Goal: Task Accomplishment & Management: Manage account settings

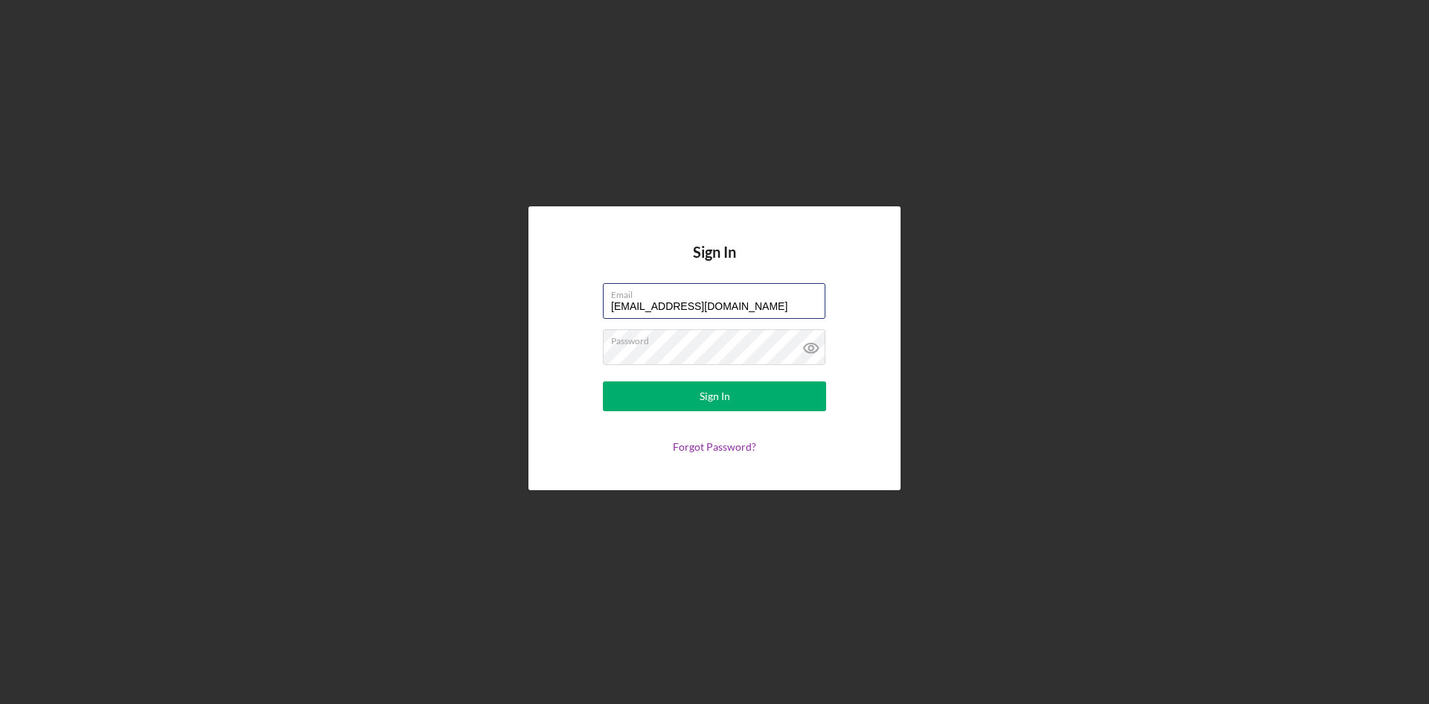
drag, startPoint x: 661, startPoint y: 303, endPoint x: 558, endPoint y: 308, distance: 103.6
click at [558, 308] on div "Sign In Email [EMAIL_ADDRESS][DOMAIN_NAME] Password Sign In Forgot Password?" at bounding box center [715, 348] width 372 height 284
type input "[EMAIL_ADDRESS][DOMAIN_NAME]"
click at [615, 446] on div "Forgot Password?" at bounding box center [714, 447] width 223 height 12
click at [668, 380] on form "Email [EMAIL_ADDRESS][DOMAIN_NAME] Password Sign In Forgot Password?" at bounding box center [715, 368] width 298 height 170
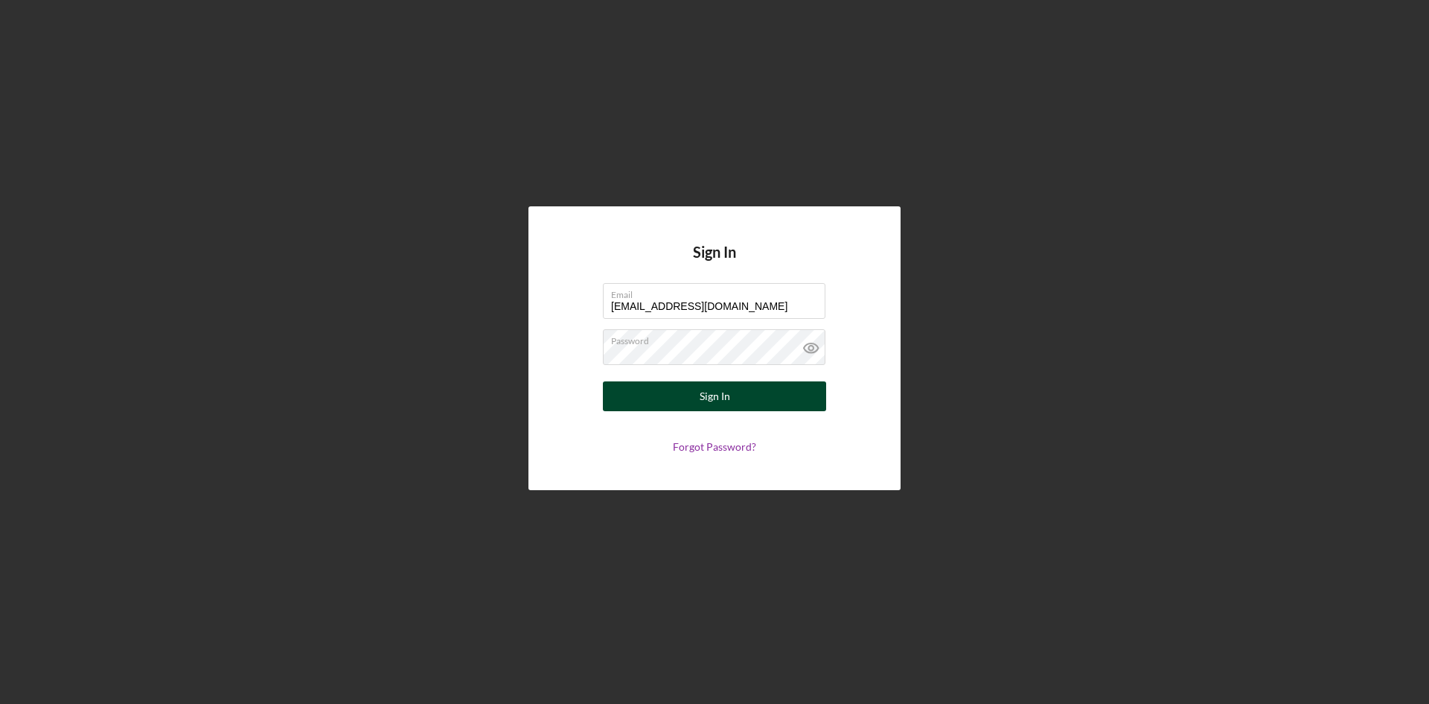
click at [670, 393] on button "Sign In" at bounding box center [714, 396] width 223 height 30
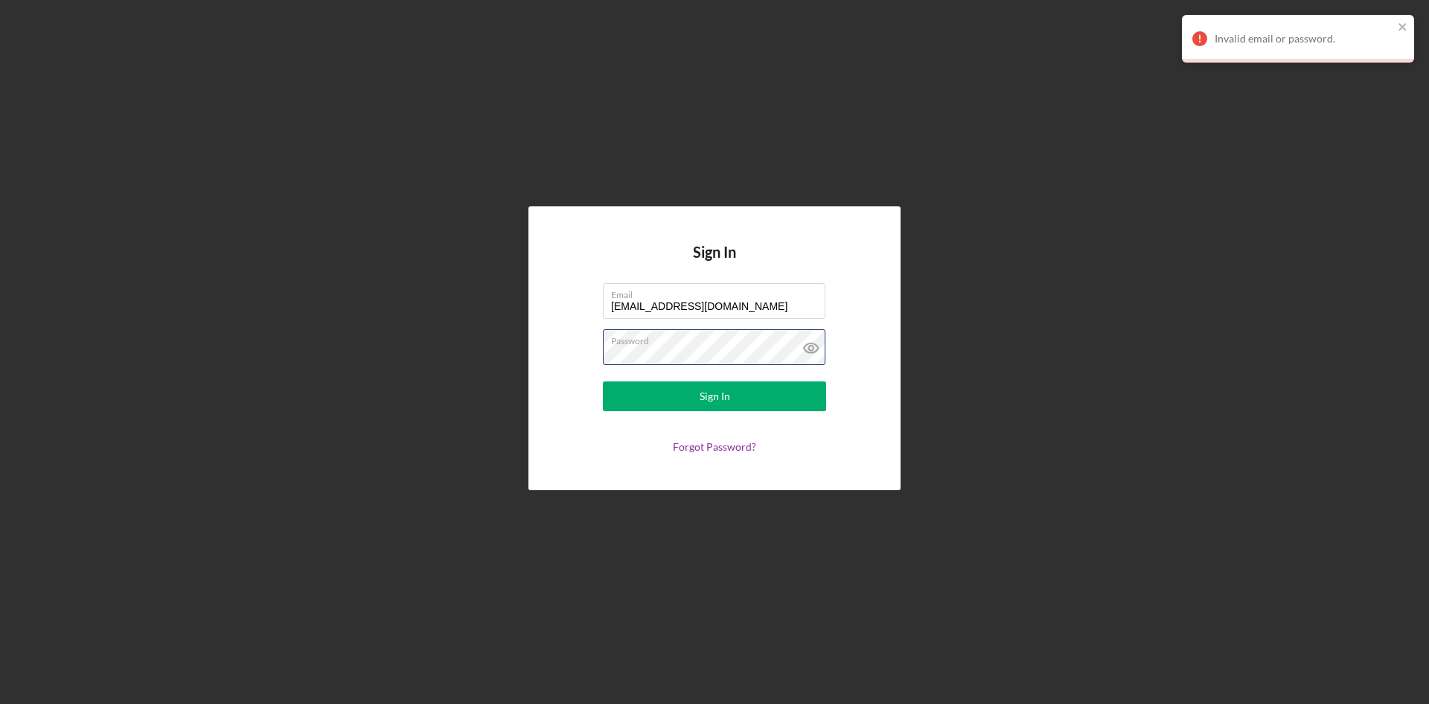
click at [456, 357] on div "Sign In Email [EMAIL_ADDRESS][DOMAIN_NAME] Password Sign In Forgot Password?" at bounding box center [714, 348] width 1415 height 696
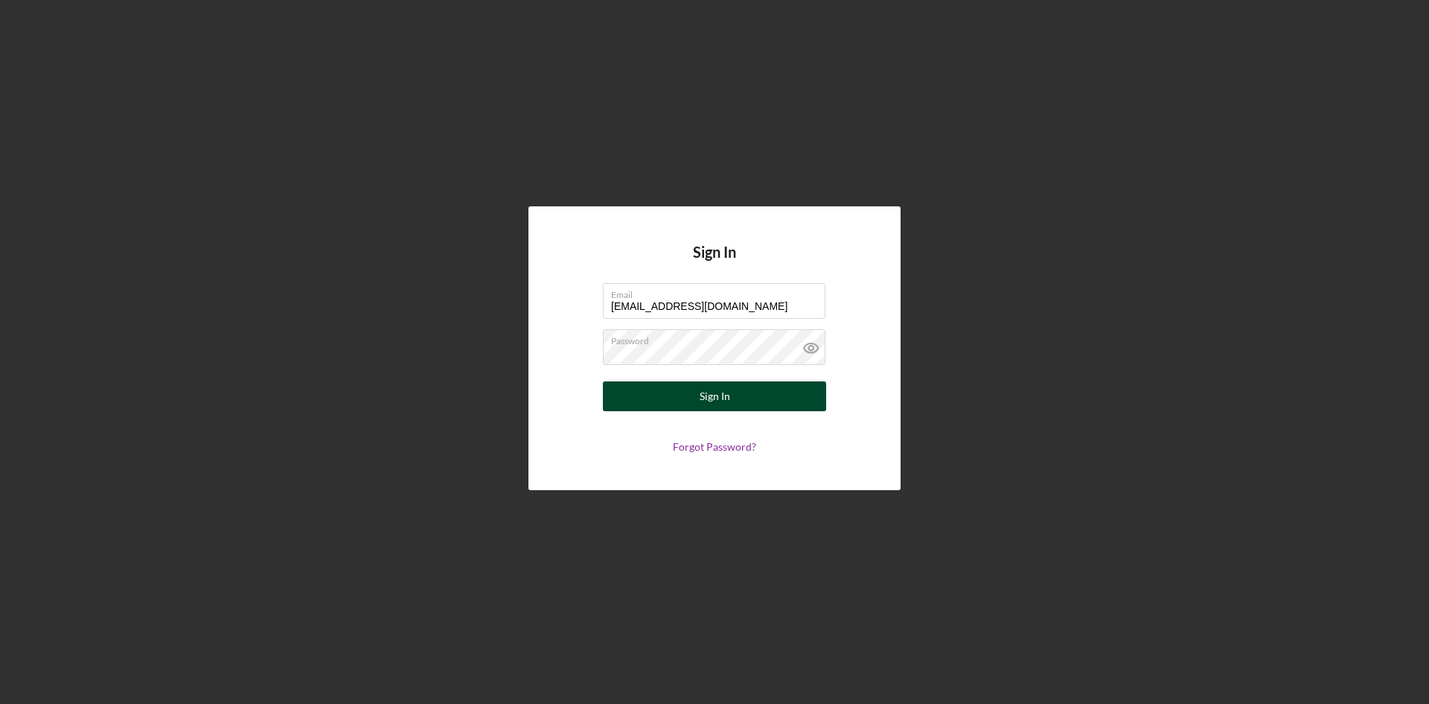
click at [630, 391] on button "Sign In" at bounding box center [714, 396] width 223 height 30
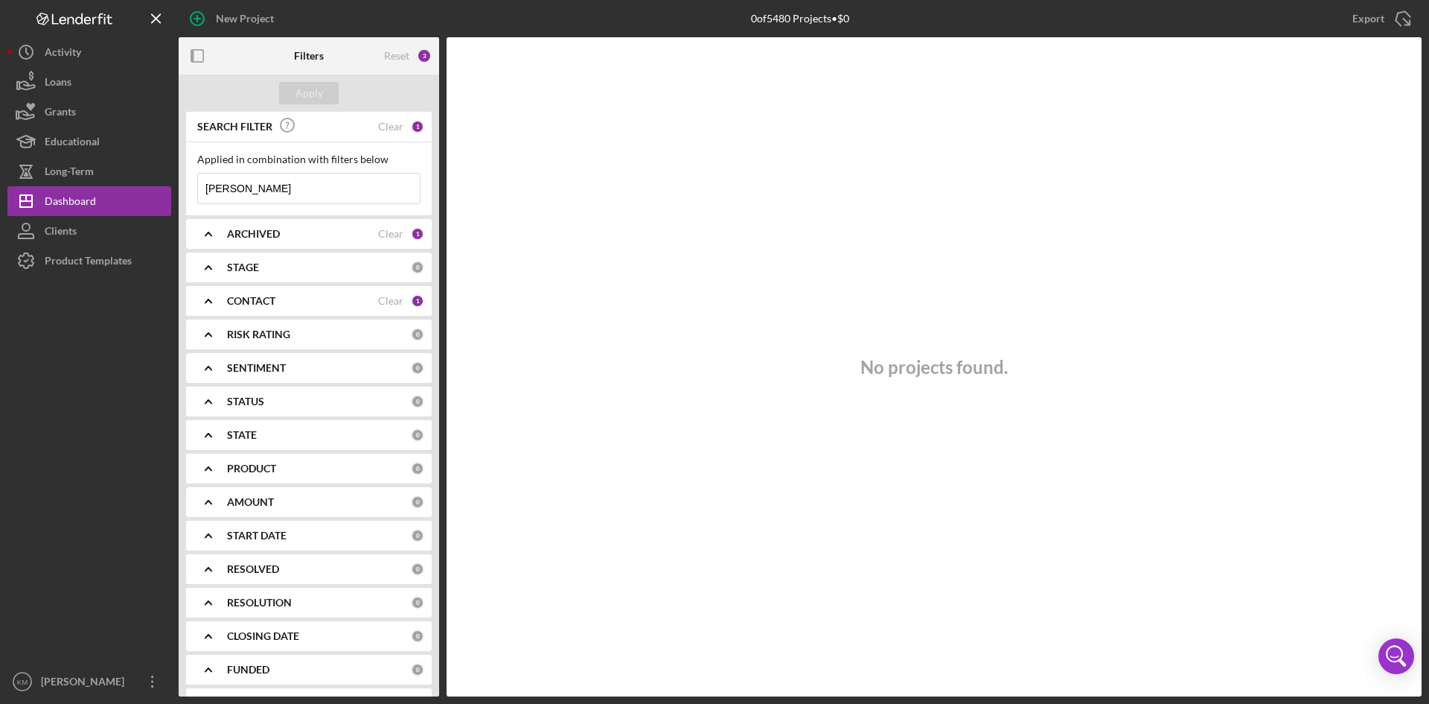
click at [252, 300] on b "CONTACT" at bounding box center [251, 301] width 48 height 12
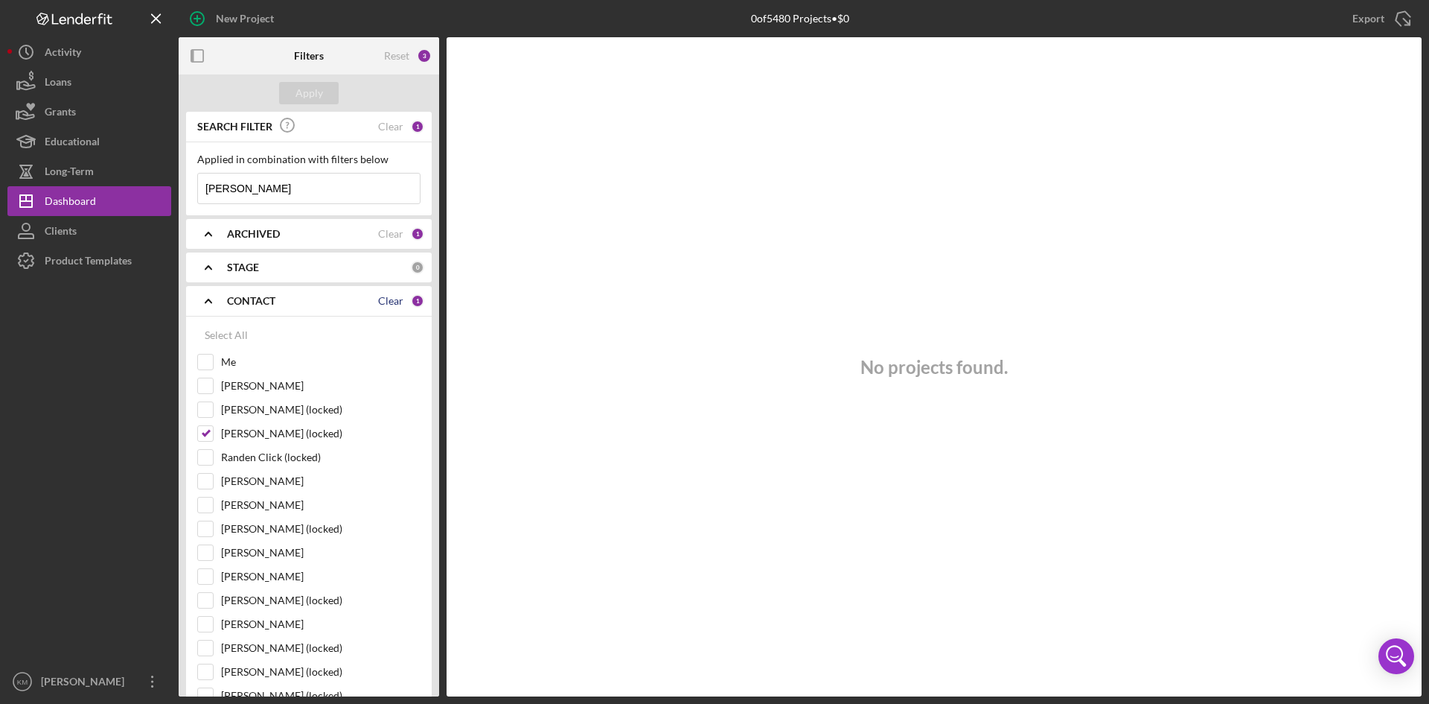
click at [388, 299] on div "Clear" at bounding box center [390, 301] width 25 height 12
checkbox input "false"
click at [219, 360] on div "Me" at bounding box center [308, 366] width 223 height 24
click at [206, 357] on input "Me" at bounding box center [205, 361] width 15 height 15
checkbox input "true"
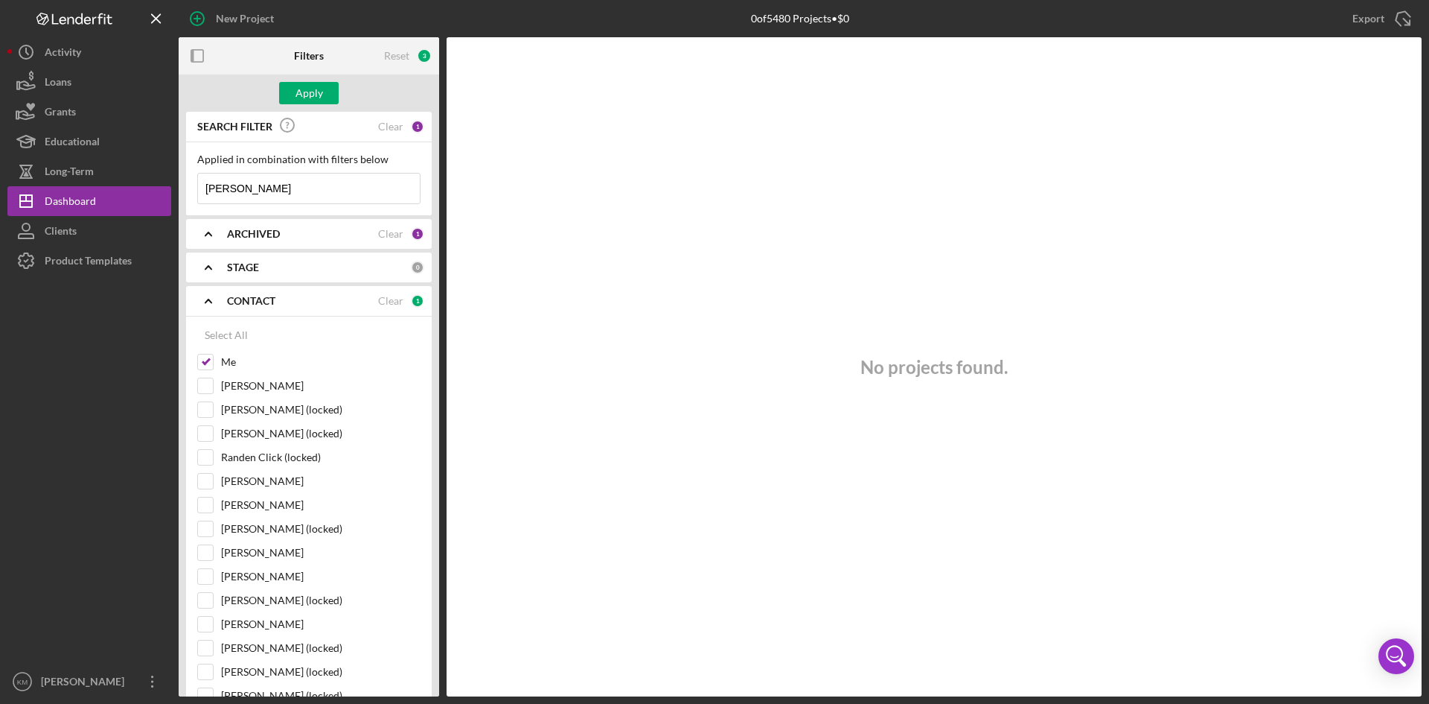
click at [351, 191] on input "[PERSON_NAME]" at bounding box center [309, 188] width 222 height 30
drag, startPoint x: 351, startPoint y: 191, endPoint x: 97, endPoint y: 187, distance: 253.9
click at [97, 187] on div "New Project 0 of 5480 Projects • $0 [PERSON_NAME] Export Icon/Export Filters Re…" at bounding box center [714, 348] width 1415 height 696
paste input "[PERSON_NAME]"
type input "[PERSON_NAME]"
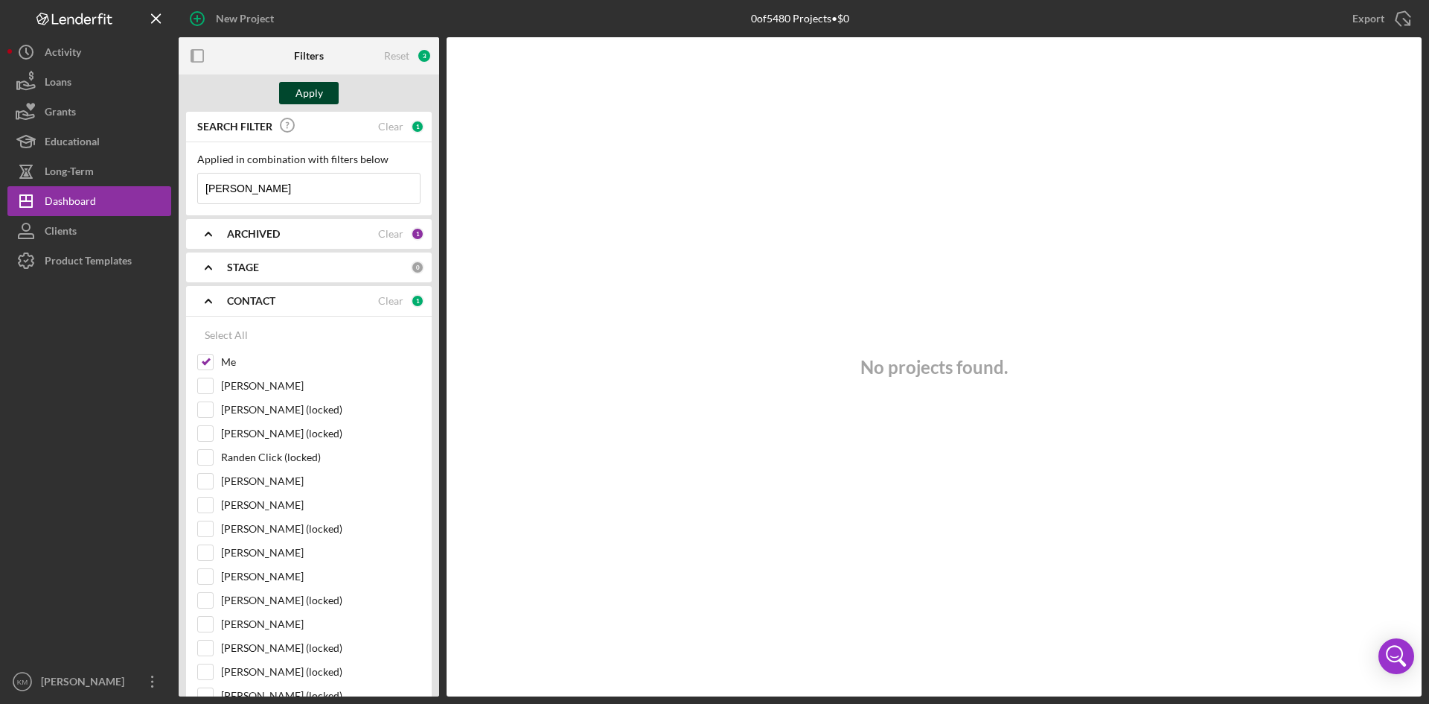
click at [303, 98] on div "Apply" at bounding box center [310, 93] width 28 height 22
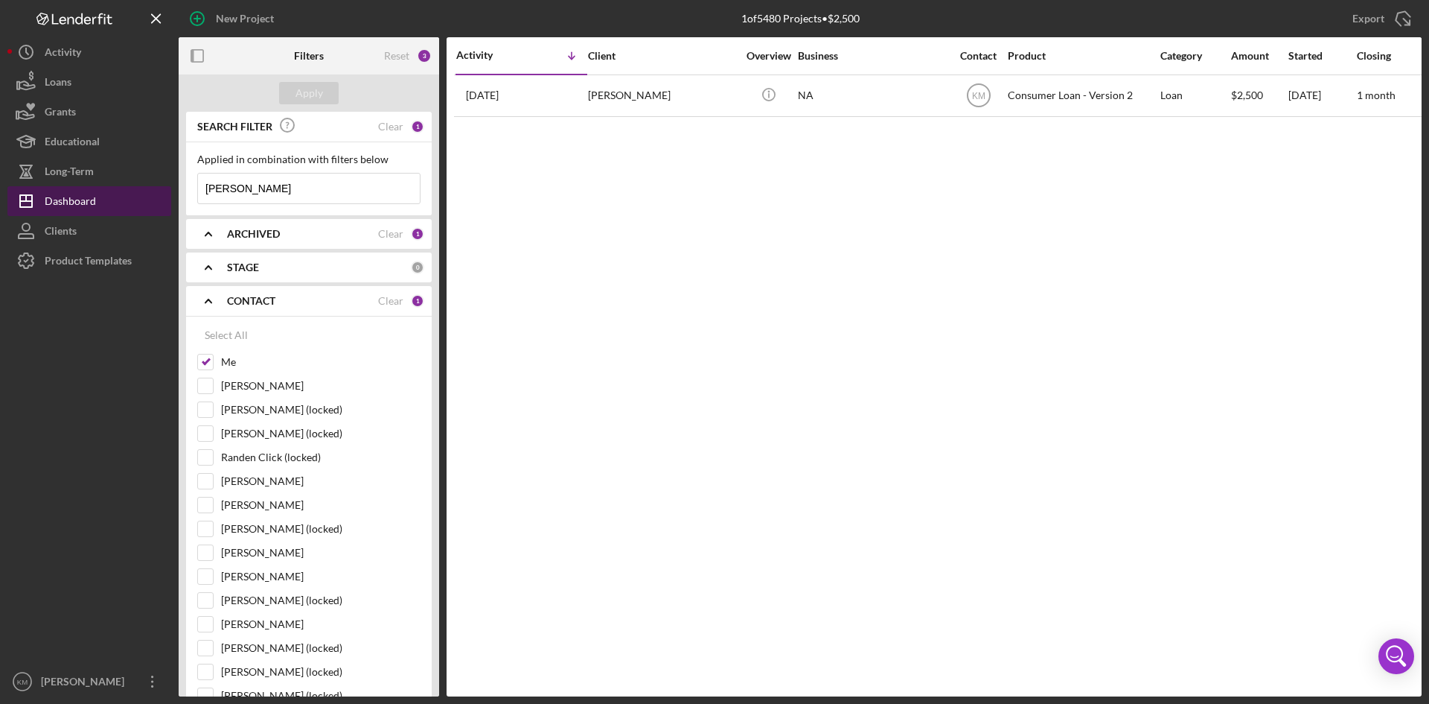
drag, startPoint x: 313, startPoint y: 189, endPoint x: 91, endPoint y: 187, distance: 221.9
click at [91, 187] on div "New Project 1 of 5480 Projects • $2,500 [PERSON_NAME] Export Icon/Export Filter…" at bounding box center [714, 348] width 1415 height 696
paste input "[PERSON_NAME]"
type input "[PERSON_NAME]"
click at [310, 92] on div "Apply" at bounding box center [310, 93] width 28 height 22
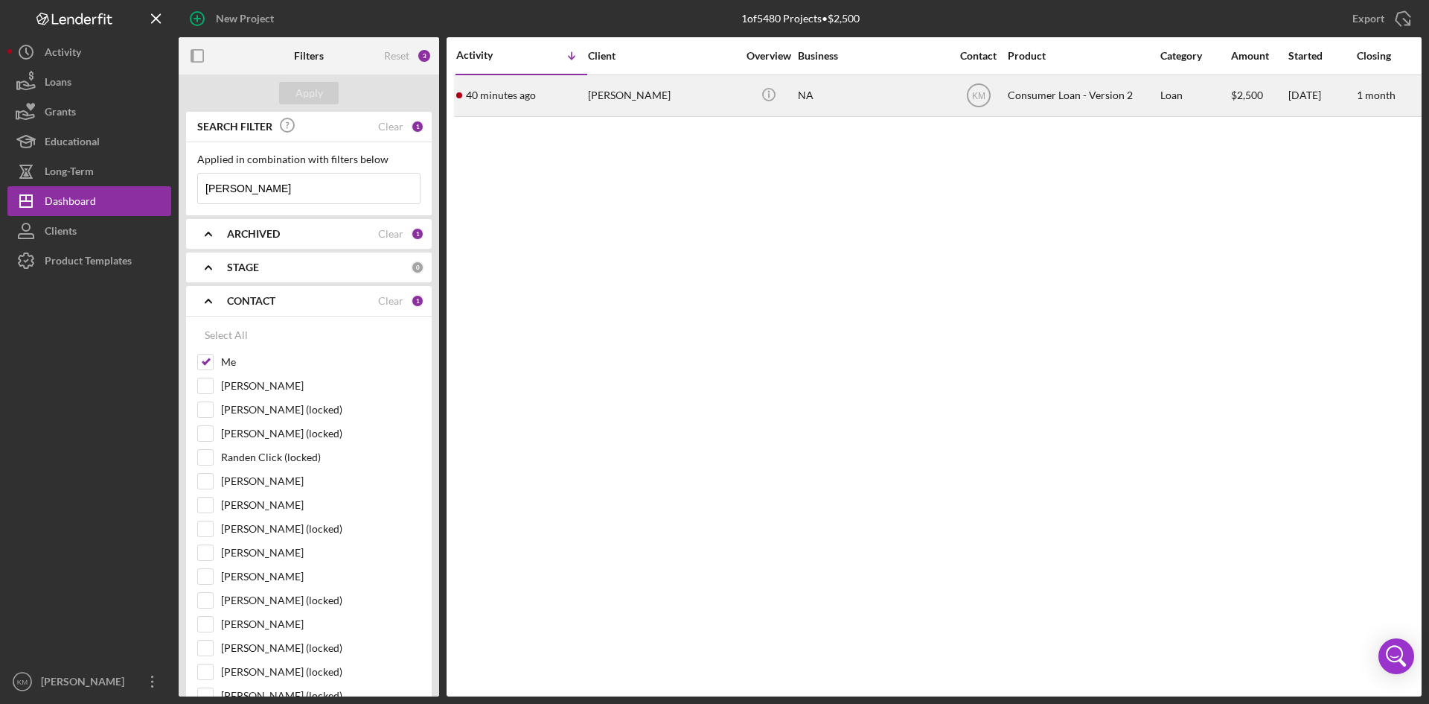
click at [506, 99] on time "40 minutes ago" at bounding box center [501, 95] width 70 height 12
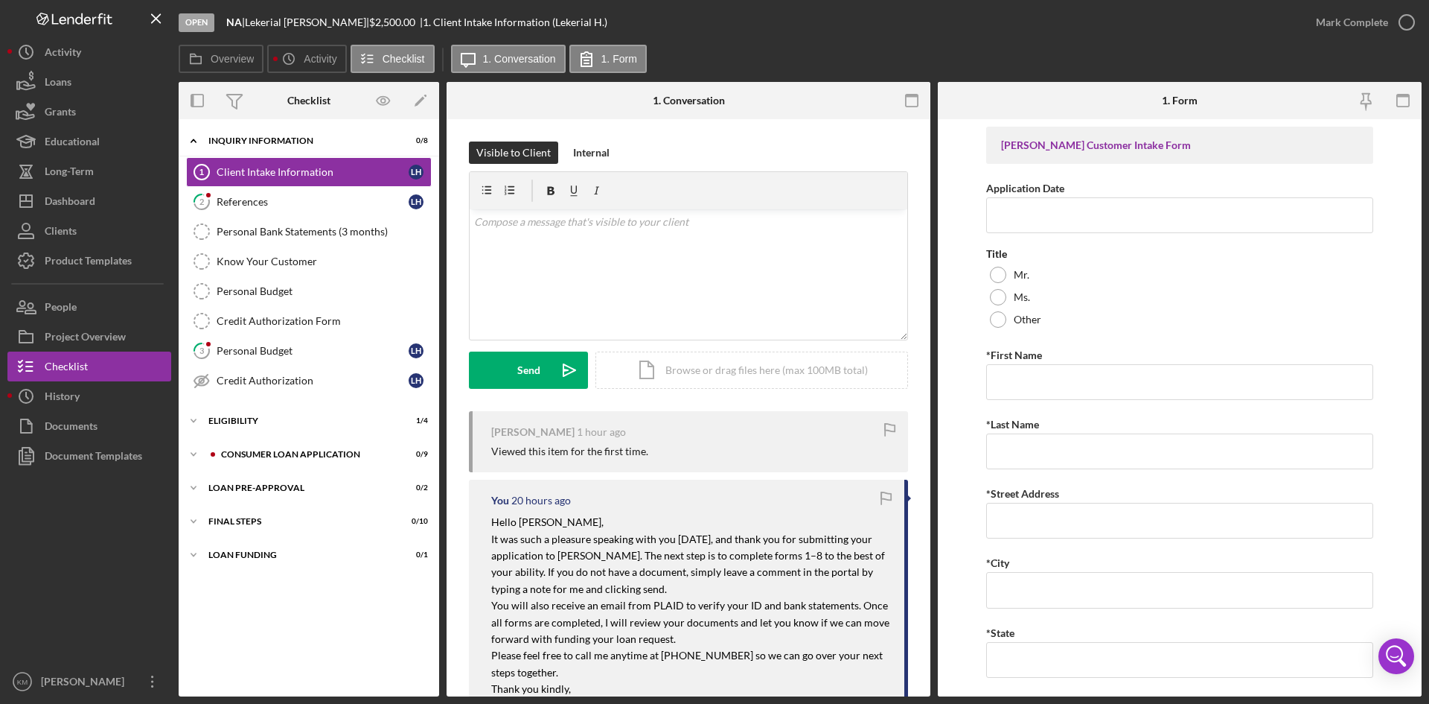
scroll to position [149, 0]
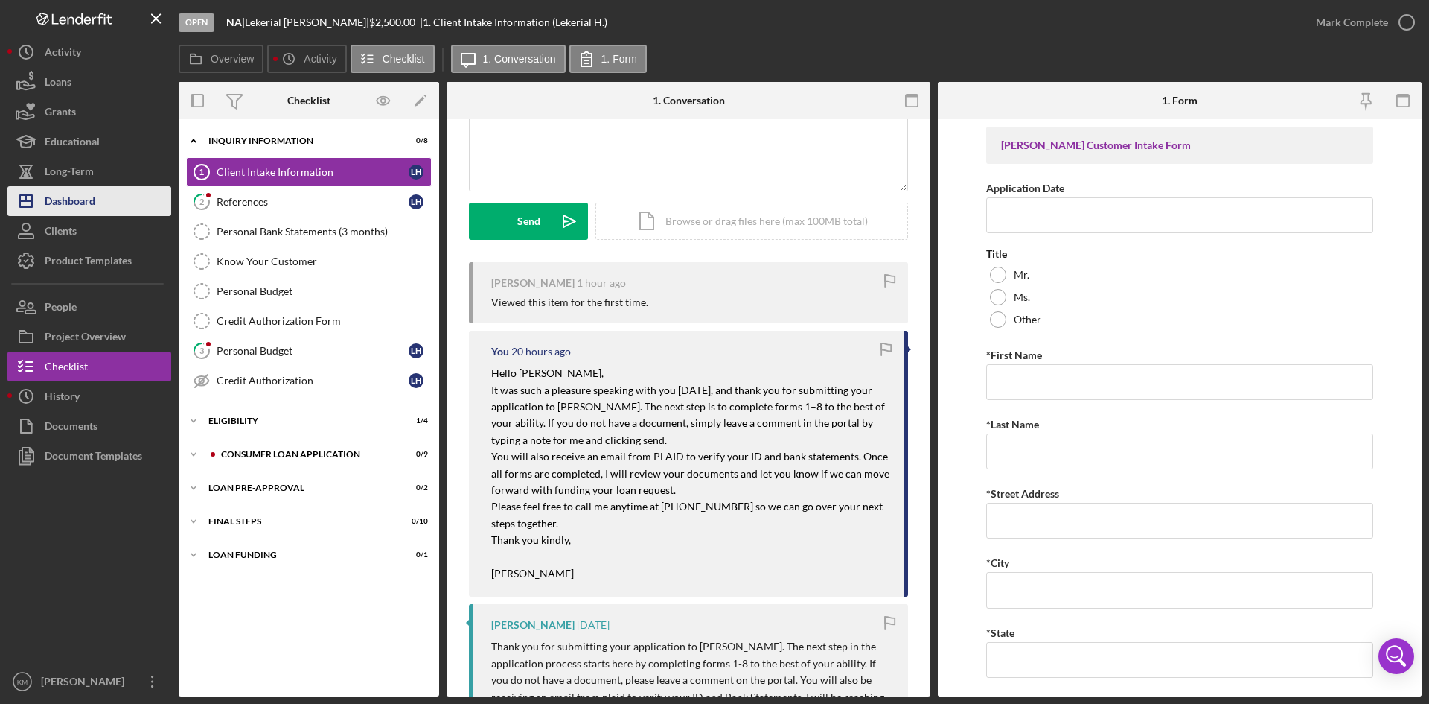
click at [62, 200] on div "Dashboard" at bounding box center [70, 203] width 51 height 34
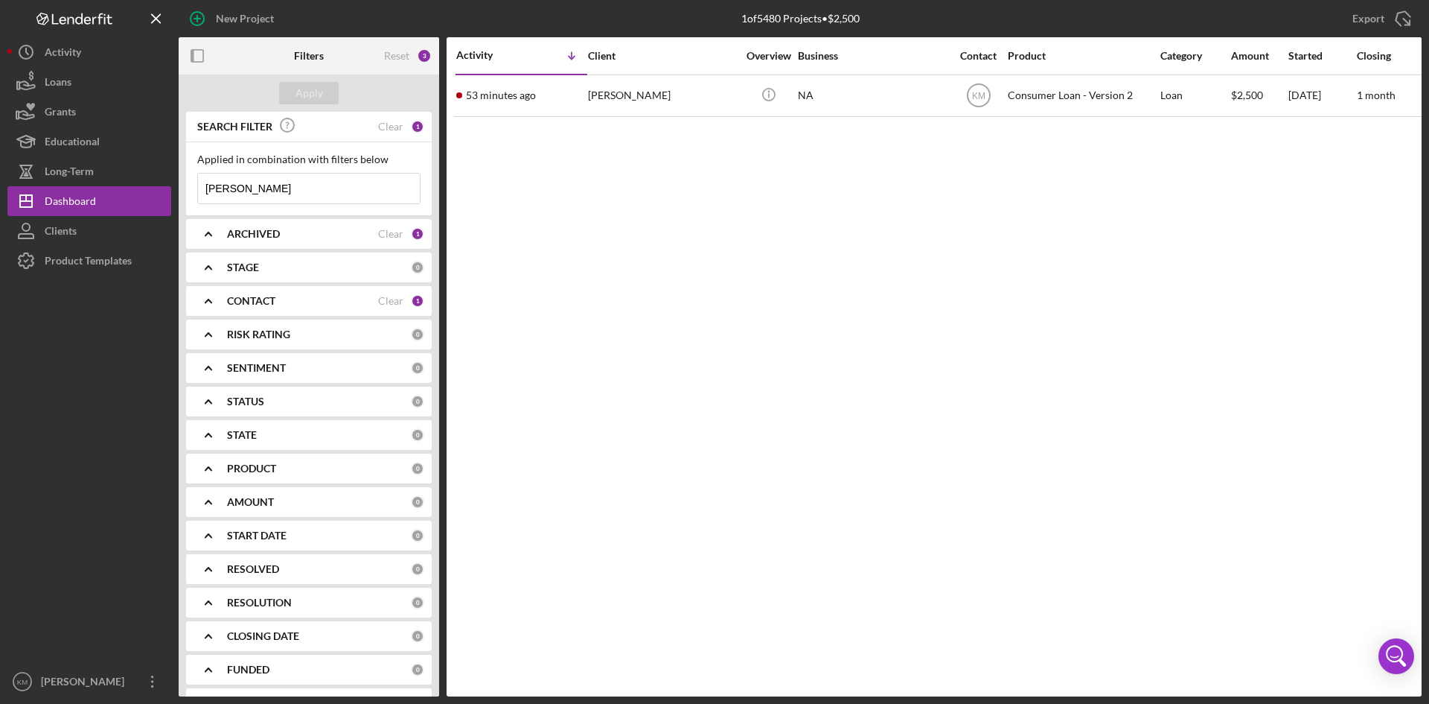
click at [210, 296] on icon "Icon/Expander" at bounding box center [208, 300] width 37 height 37
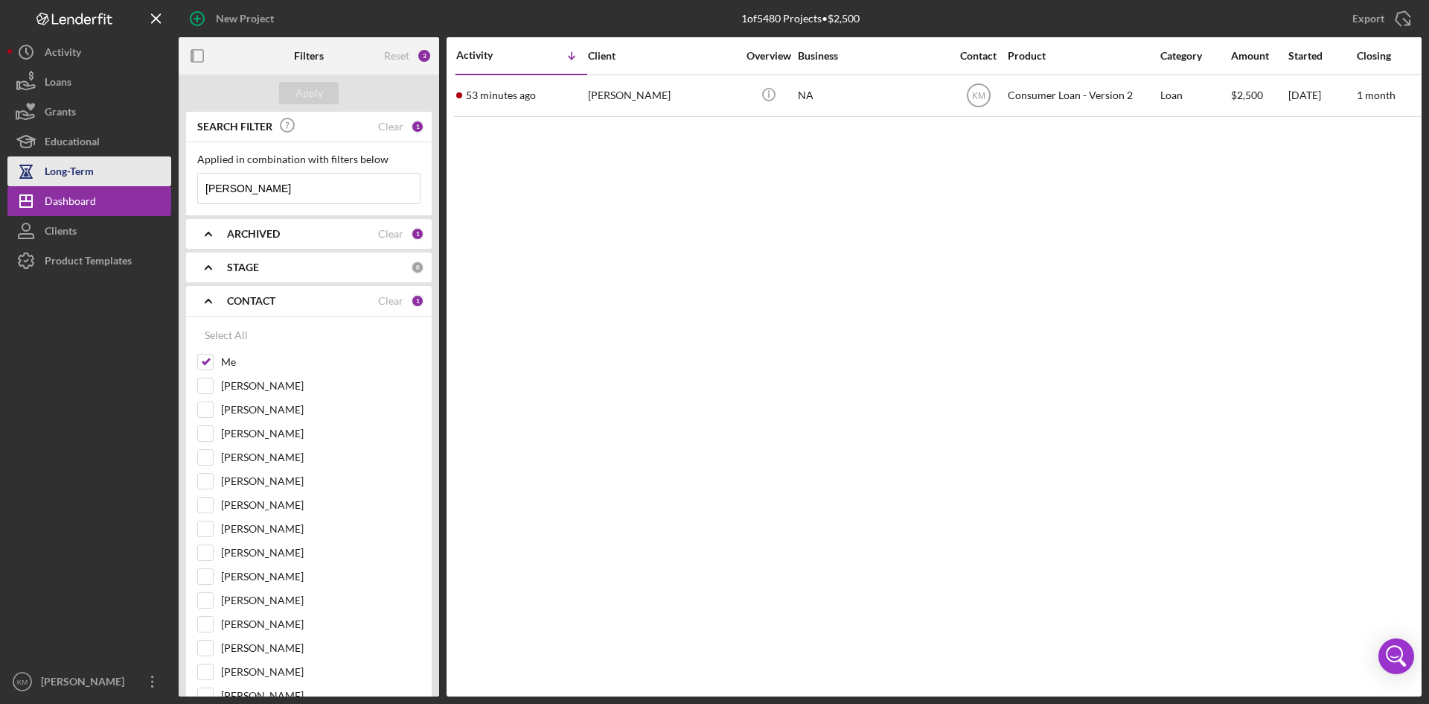
drag, startPoint x: 294, startPoint y: 192, endPoint x: 128, endPoint y: 185, distance: 166.2
click at [128, 185] on div "New Project 1 of 5480 Projects • $2,500 [PERSON_NAME] Export Icon/Export Filter…" at bounding box center [714, 348] width 1415 height 696
paste input "[PERSON_NAME]"
click at [316, 91] on div "Apply" at bounding box center [310, 93] width 28 height 22
click at [303, 188] on input "[PERSON_NAME]" at bounding box center [309, 188] width 222 height 30
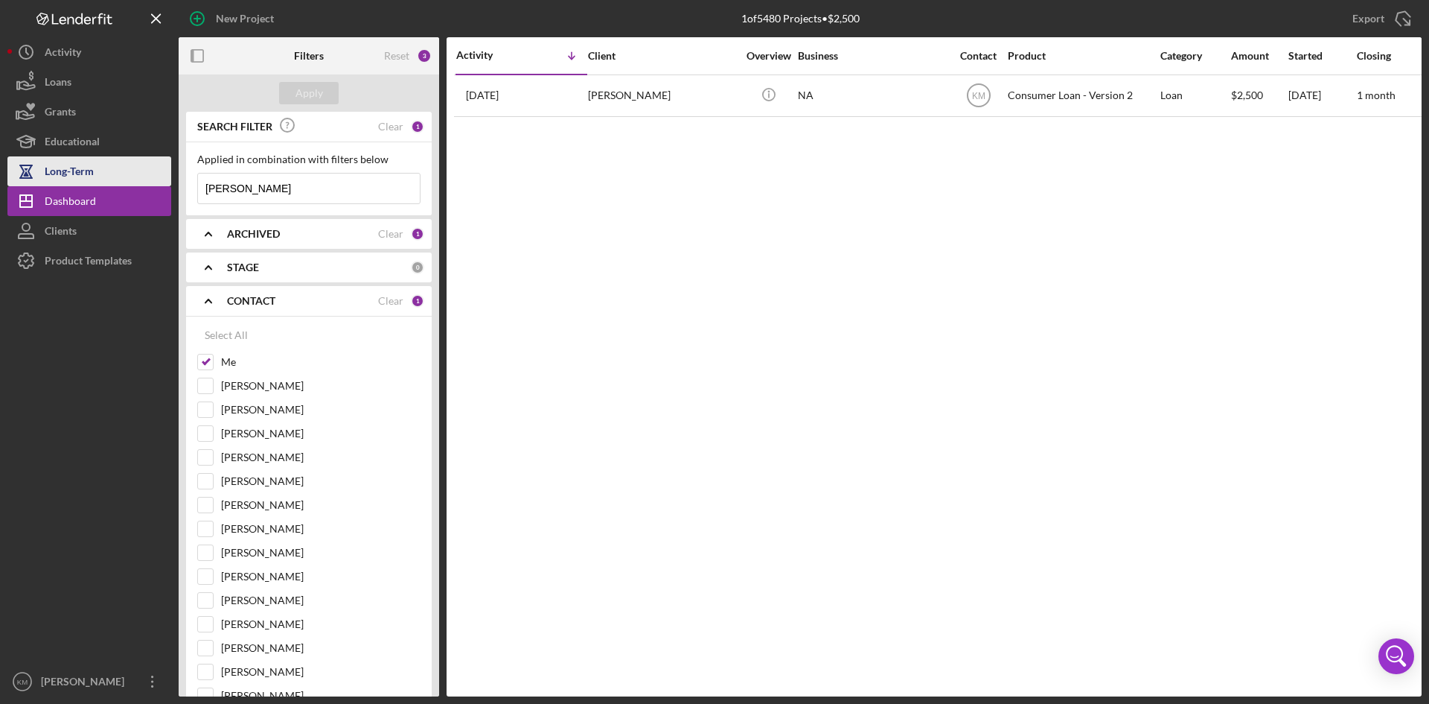
drag, startPoint x: 303, startPoint y: 188, endPoint x: 99, endPoint y: 182, distance: 204.1
click at [159, 187] on div "New Project 1 of 5480 Projects • $2,500 [PERSON_NAME] Export Icon/Export Filter…" at bounding box center [714, 348] width 1415 height 696
paste input "[PERSON_NAME]"
type input "[PERSON_NAME]"
click at [308, 98] on div "Apply" at bounding box center [310, 93] width 28 height 22
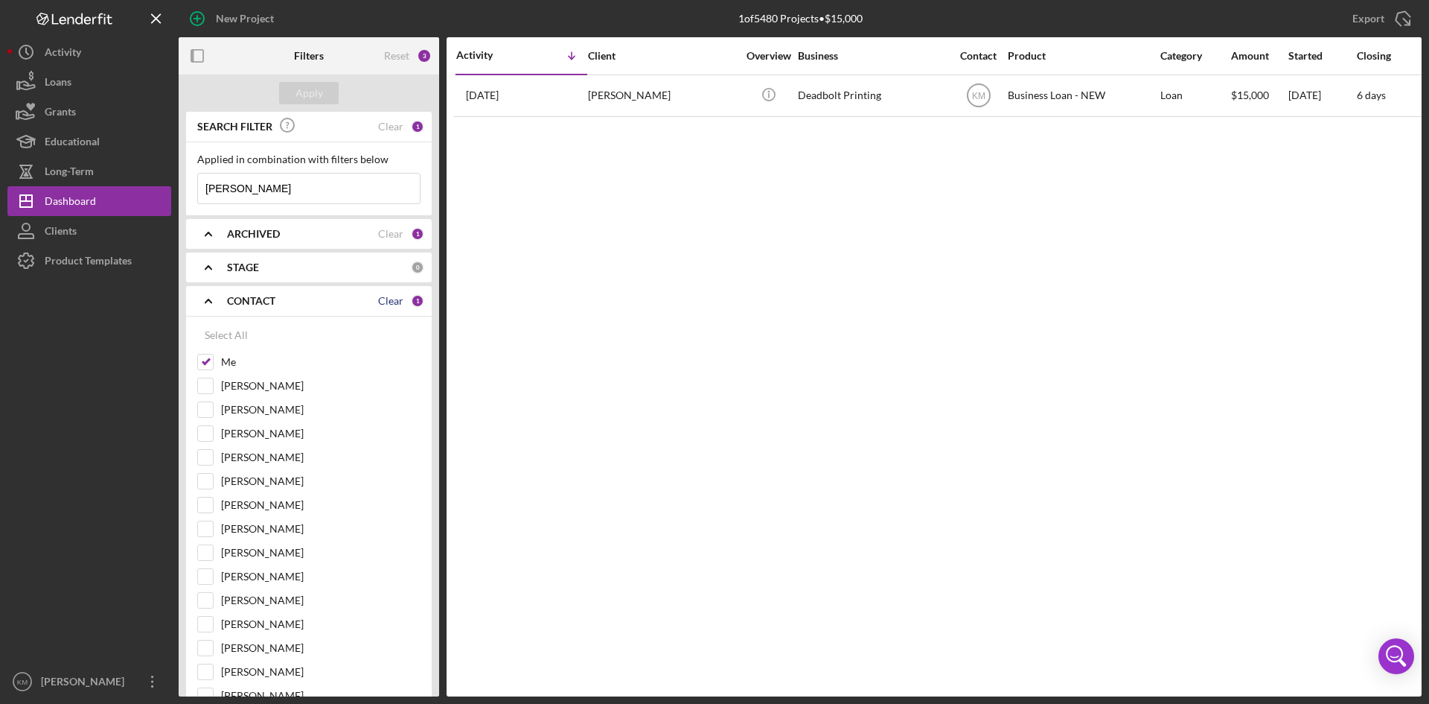
click at [388, 300] on div "Clear" at bounding box center [390, 301] width 25 height 12
click at [234, 332] on div "Select All" at bounding box center [226, 335] width 43 height 30
checkbox input "true"
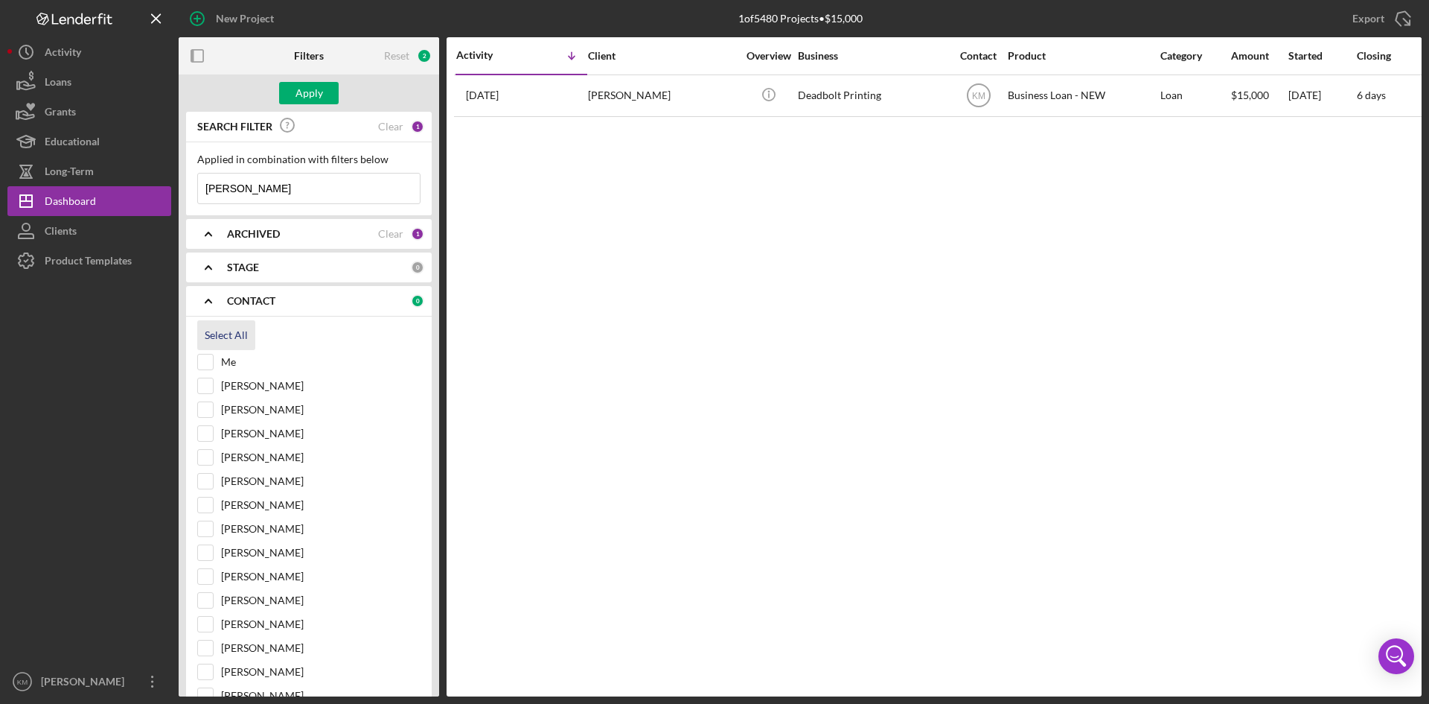
checkbox input "true"
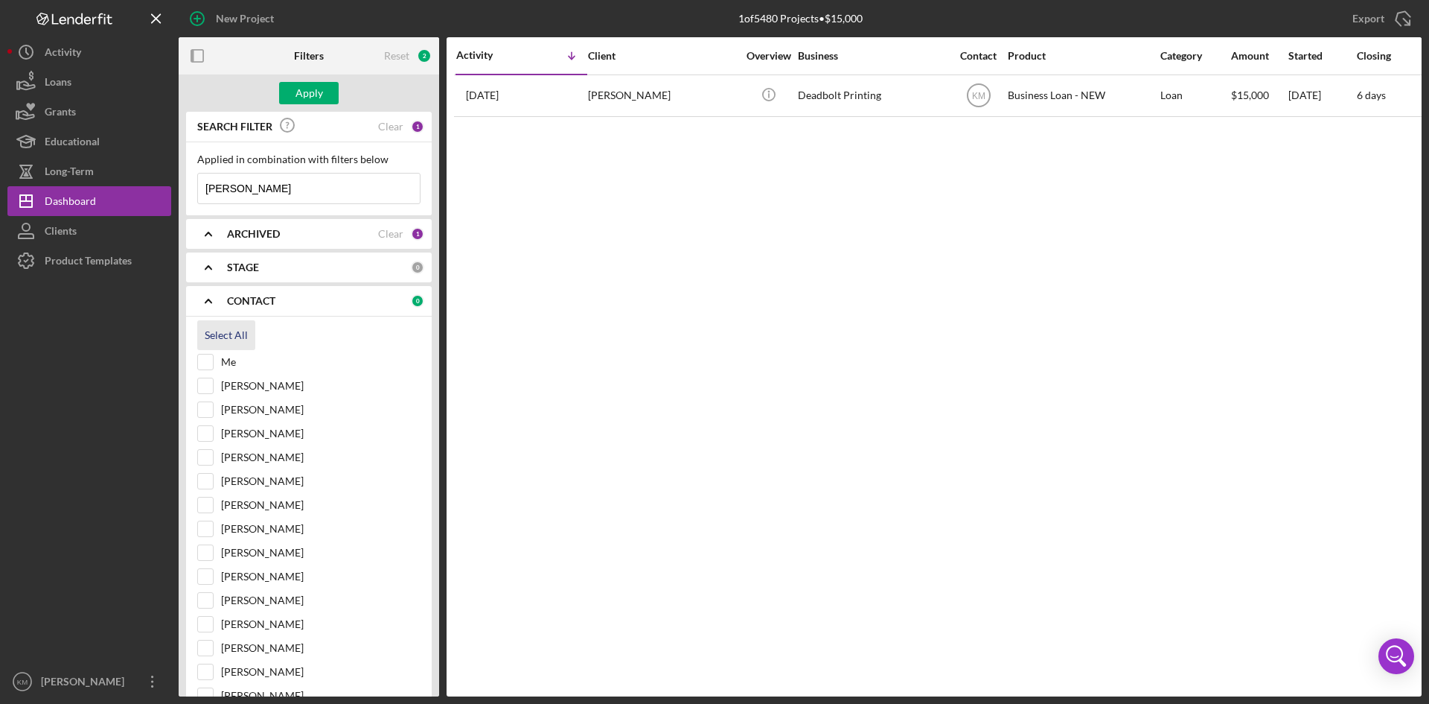
checkbox input "true"
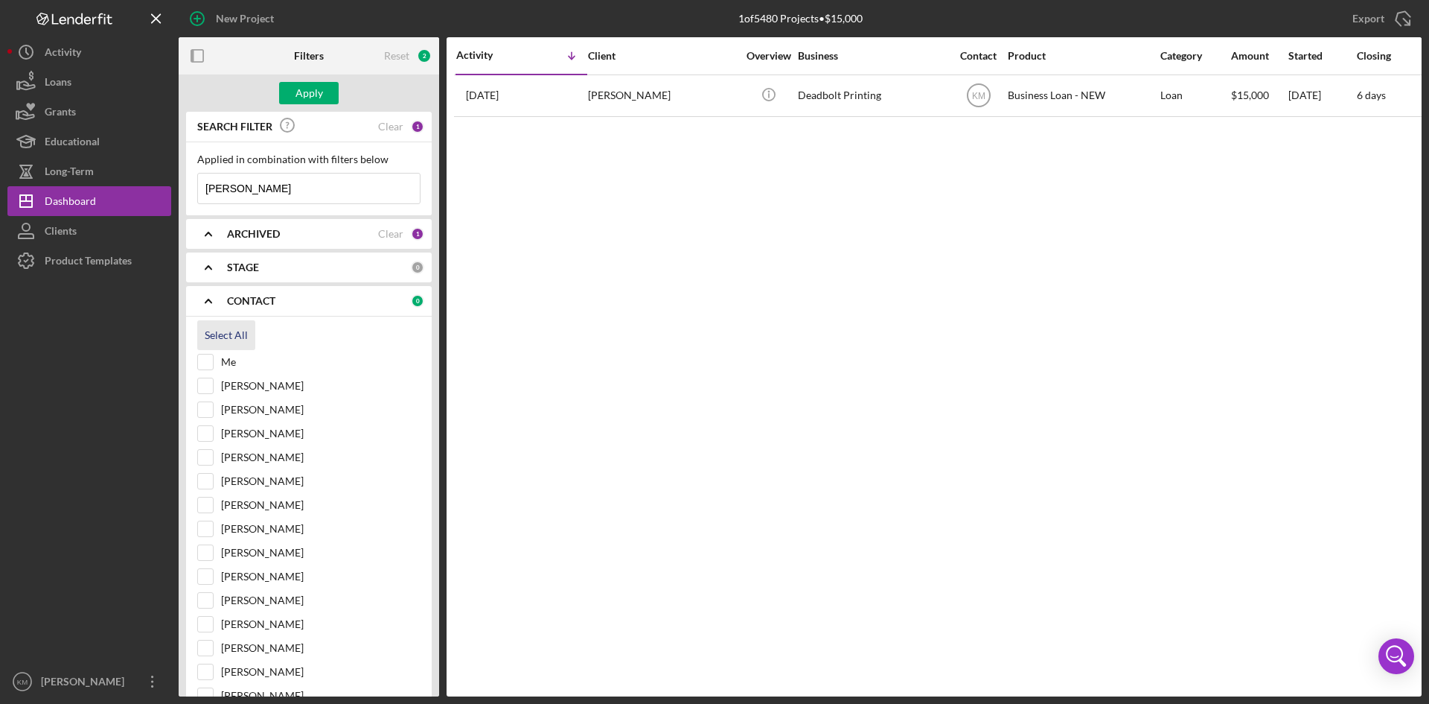
checkbox input "true"
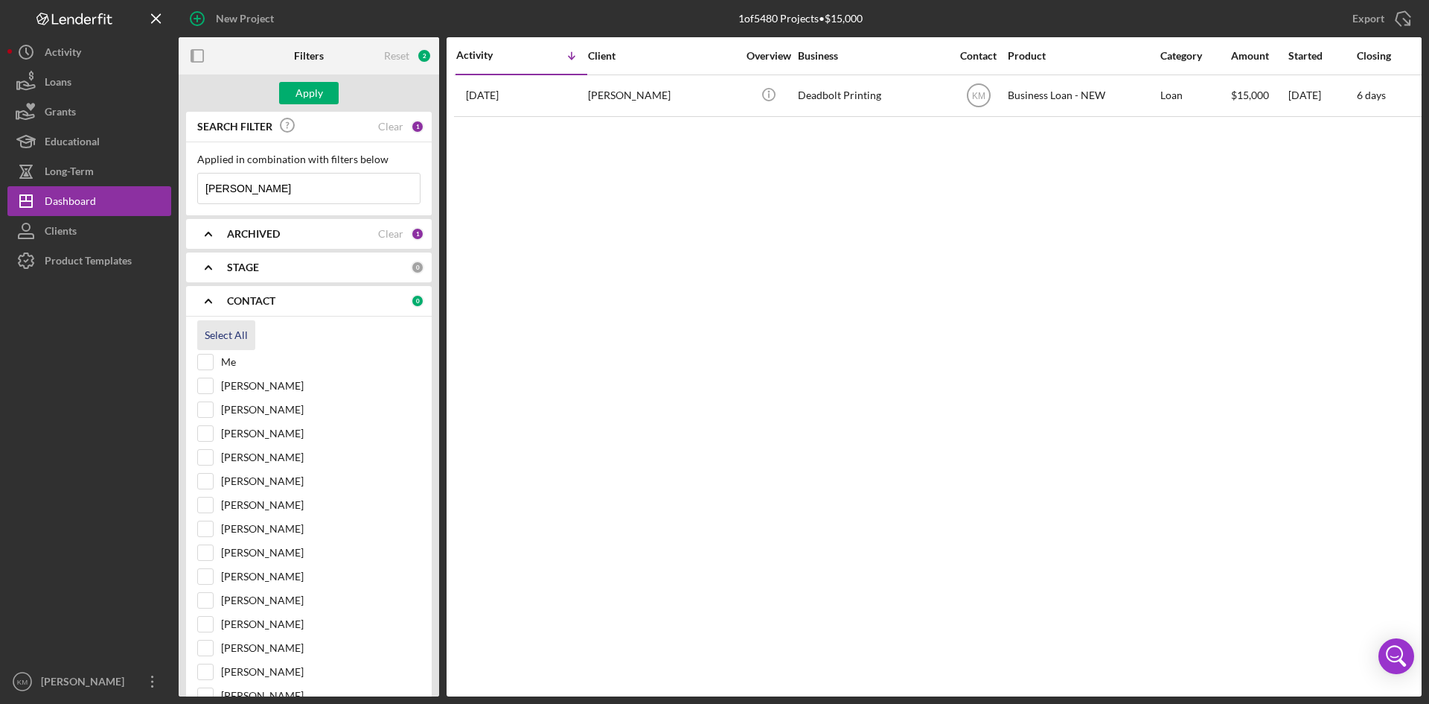
checkbox input "true"
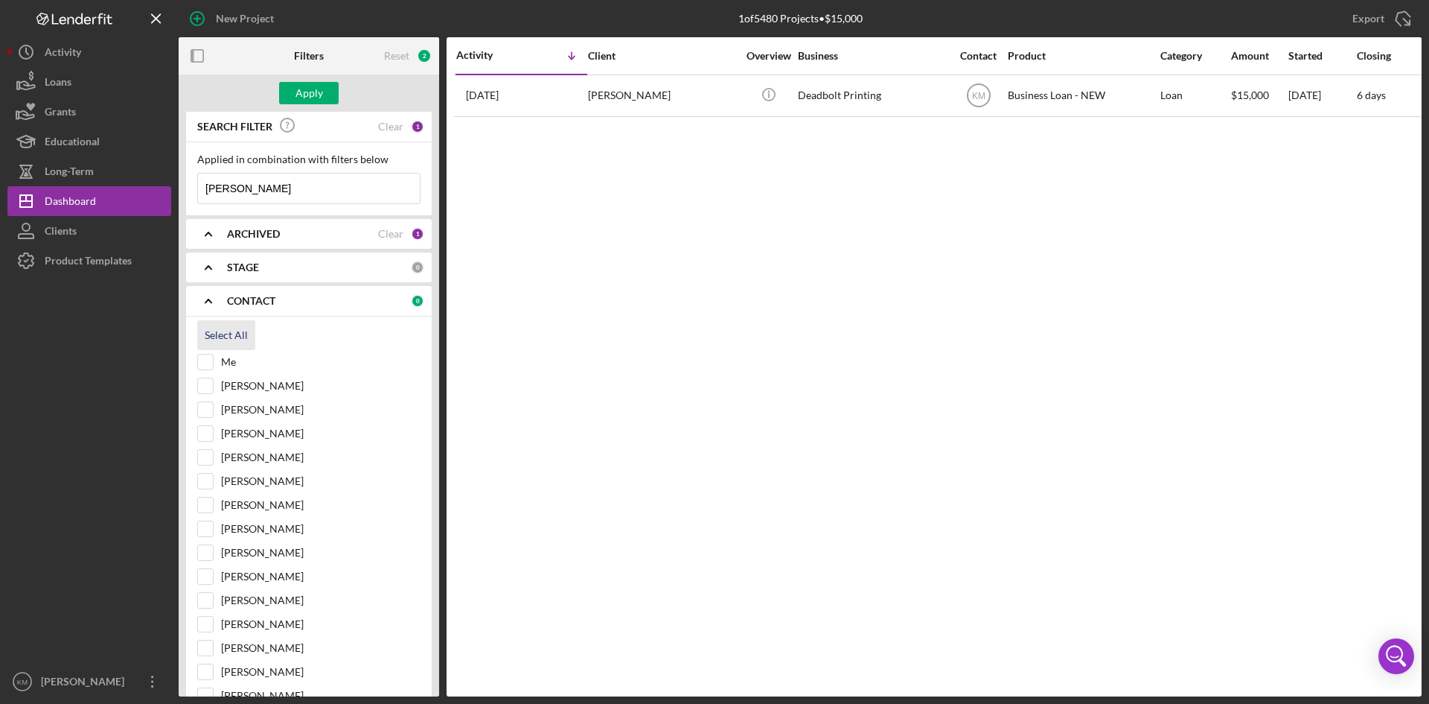
checkbox input "true"
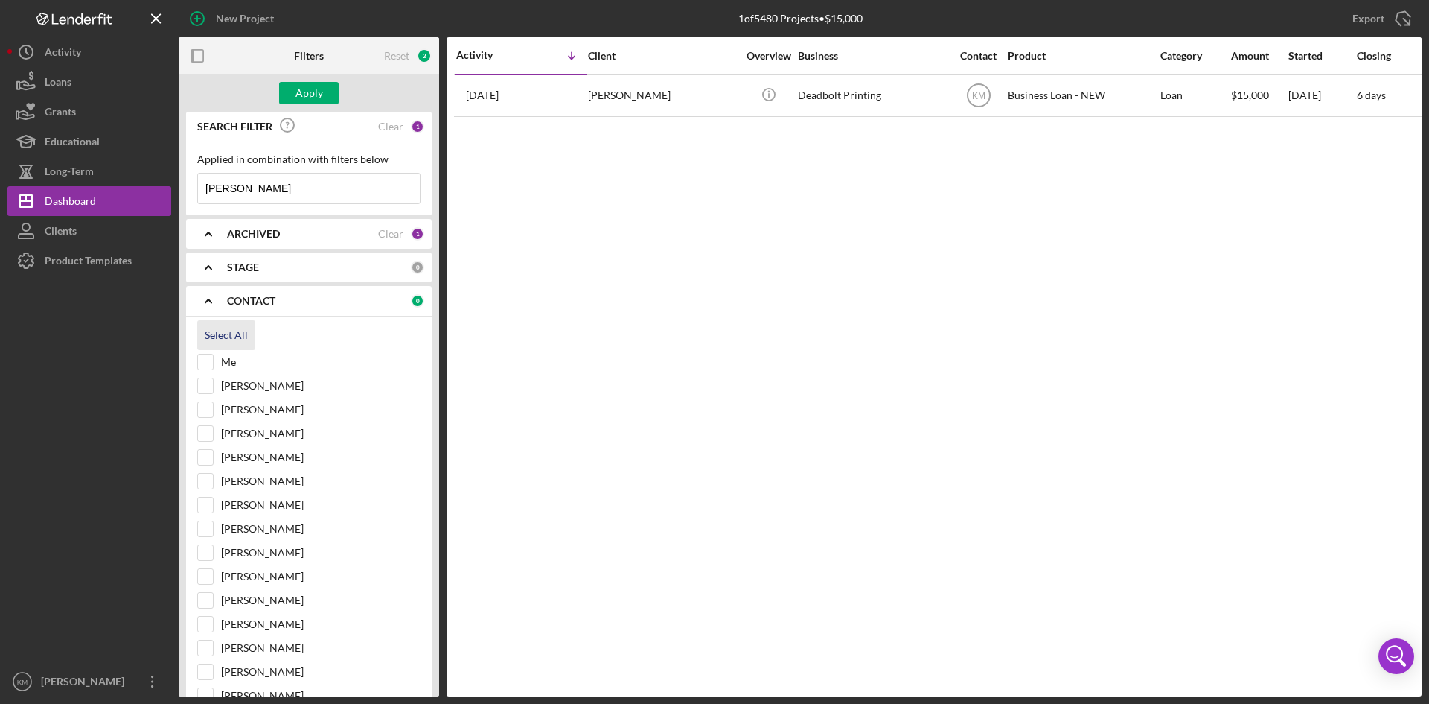
checkbox input "true"
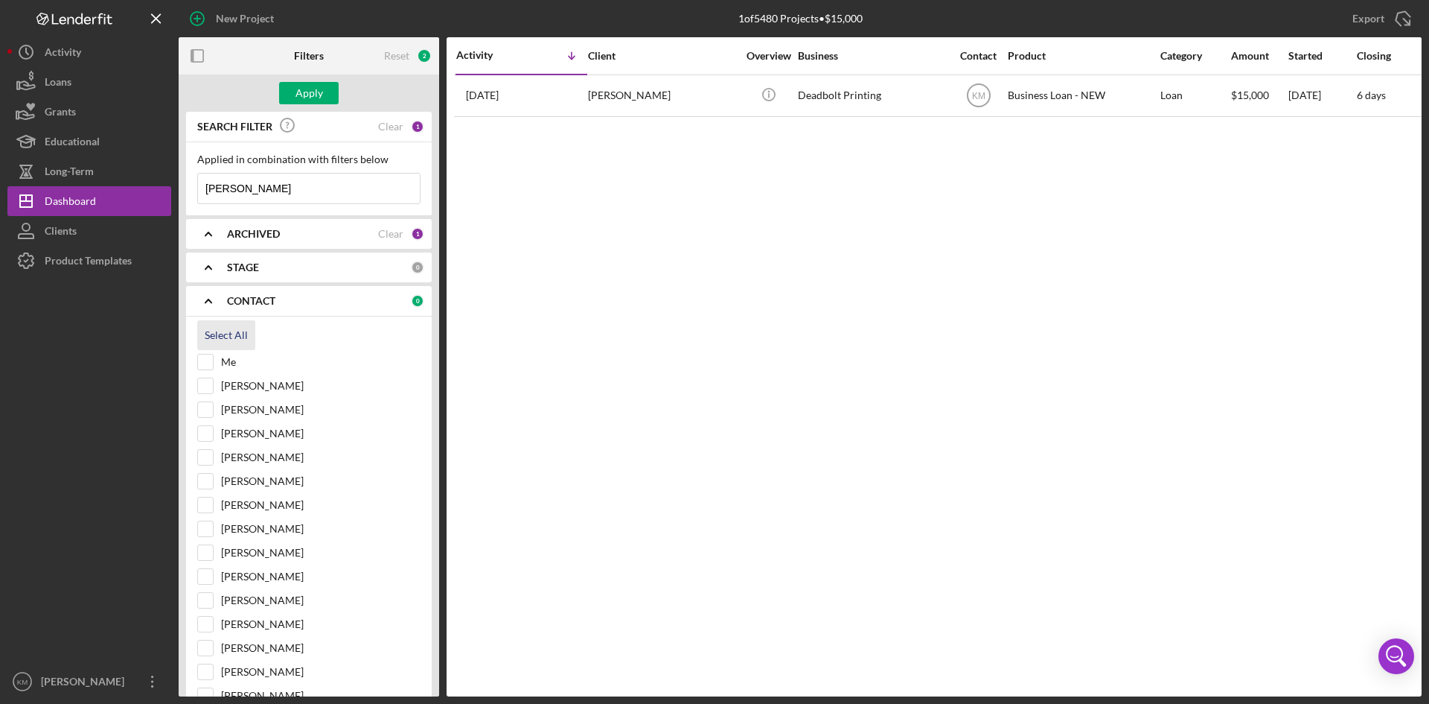
checkbox input "true"
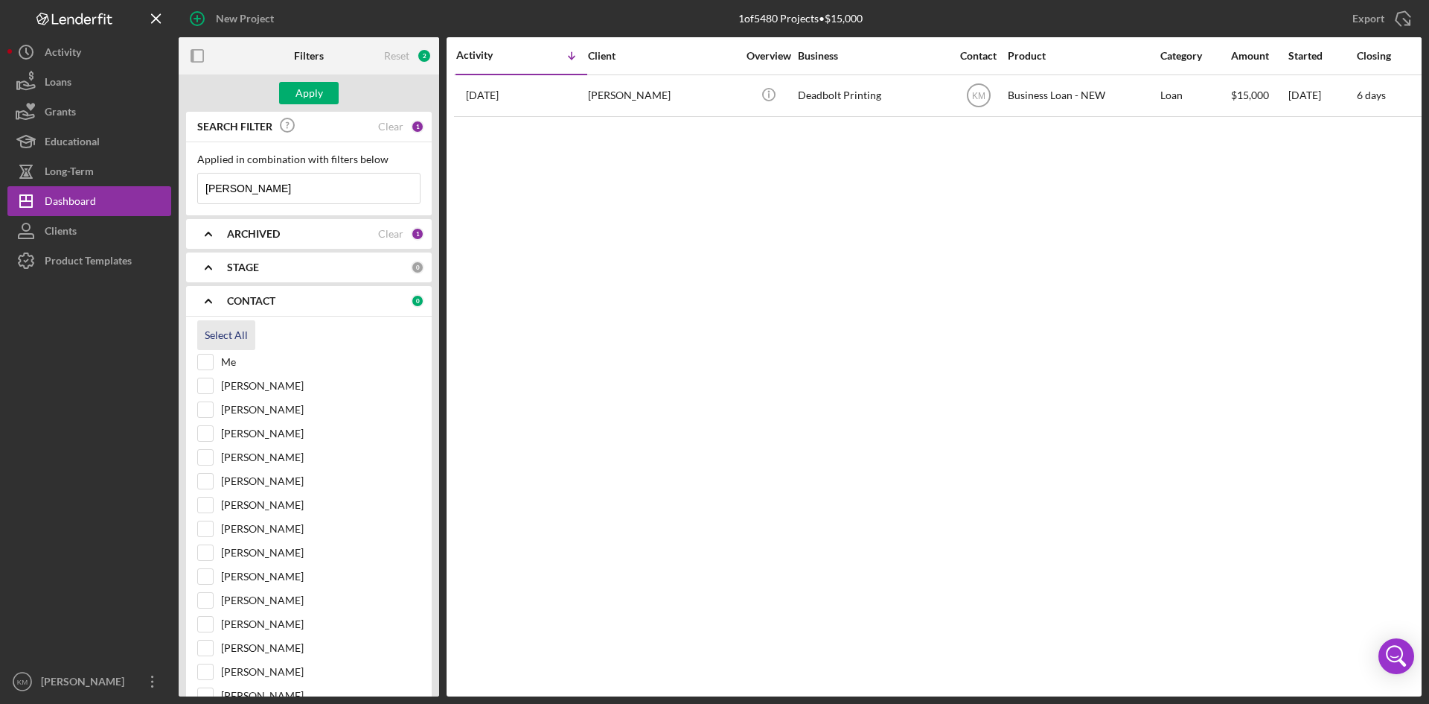
checkbox input "true"
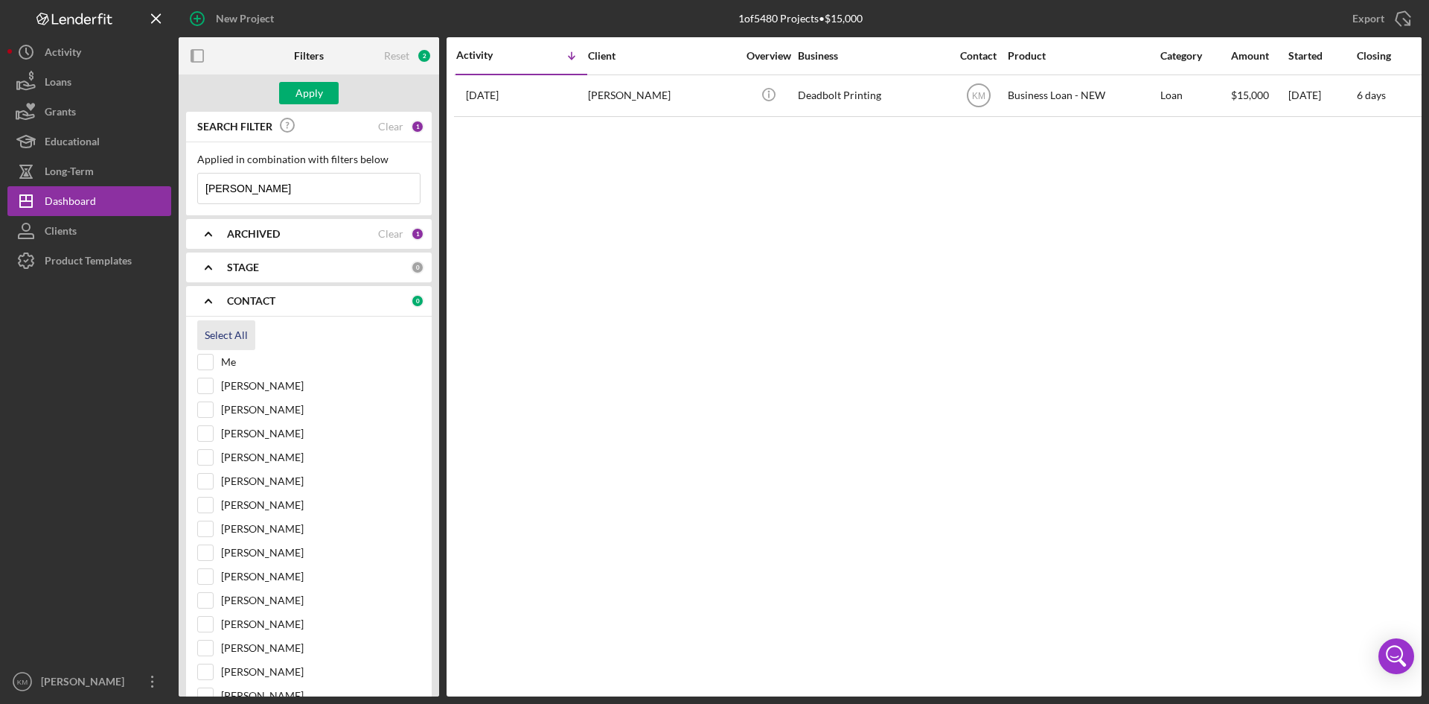
checkbox input "true"
drag, startPoint x: 318, startPoint y: 184, endPoint x: 143, endPoint y: 187, distance: 175.0
click at [143, 187] on div "New Project 1 of 5480 Projects • $15,000 [PERSON_NAME] Export Icon/Export Filte…" at bounding box center [714, 348] width 1415 height 696
paste input "[PERSON_NAME]"
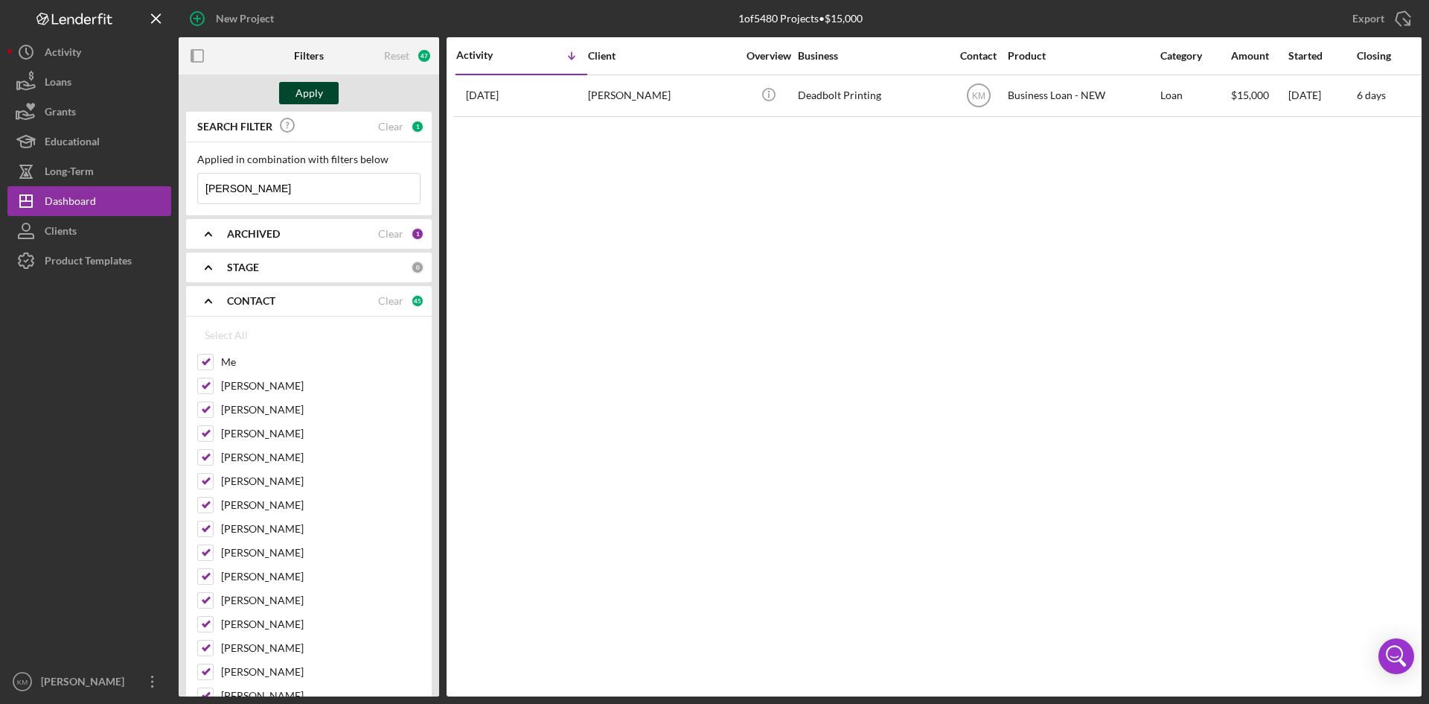
type input "[PERSON_NAME]"
click at [323, 97] on button "Apply" at bounding box center [309, 93] width 60 height 22
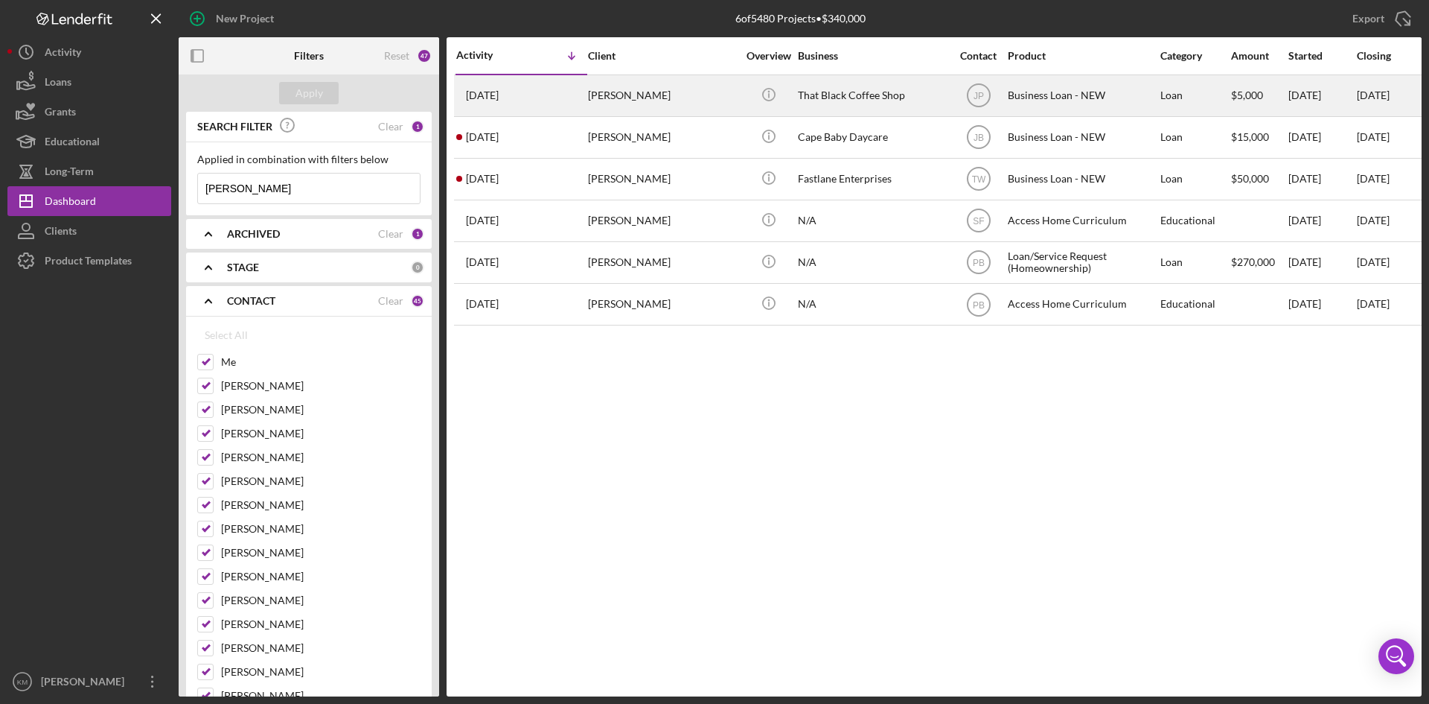
click at [604, 89] on div "[PERSON_NAME]" at bounding box center [662, 95] width 149 height 39
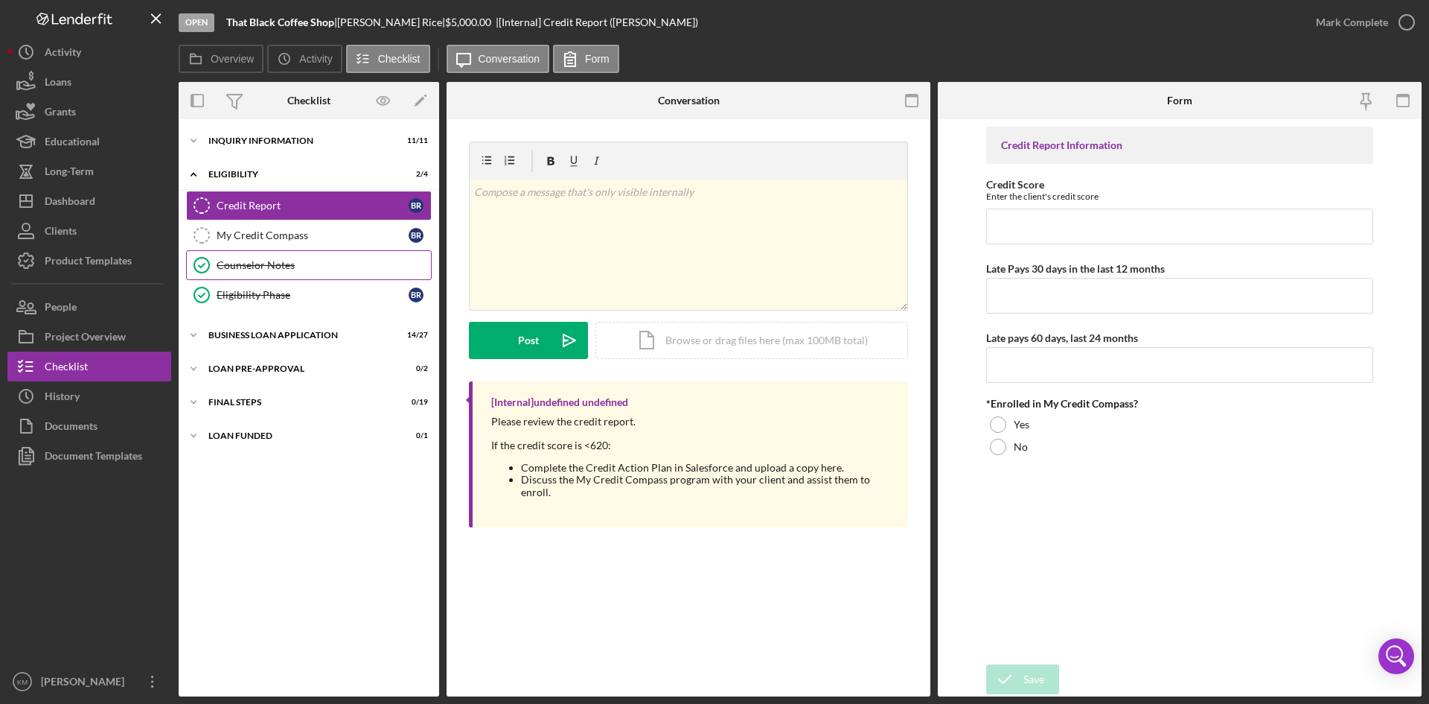
click at [254, 263] on div "Counselor Notes" at bounding box center [324, 265] width 214 height 12
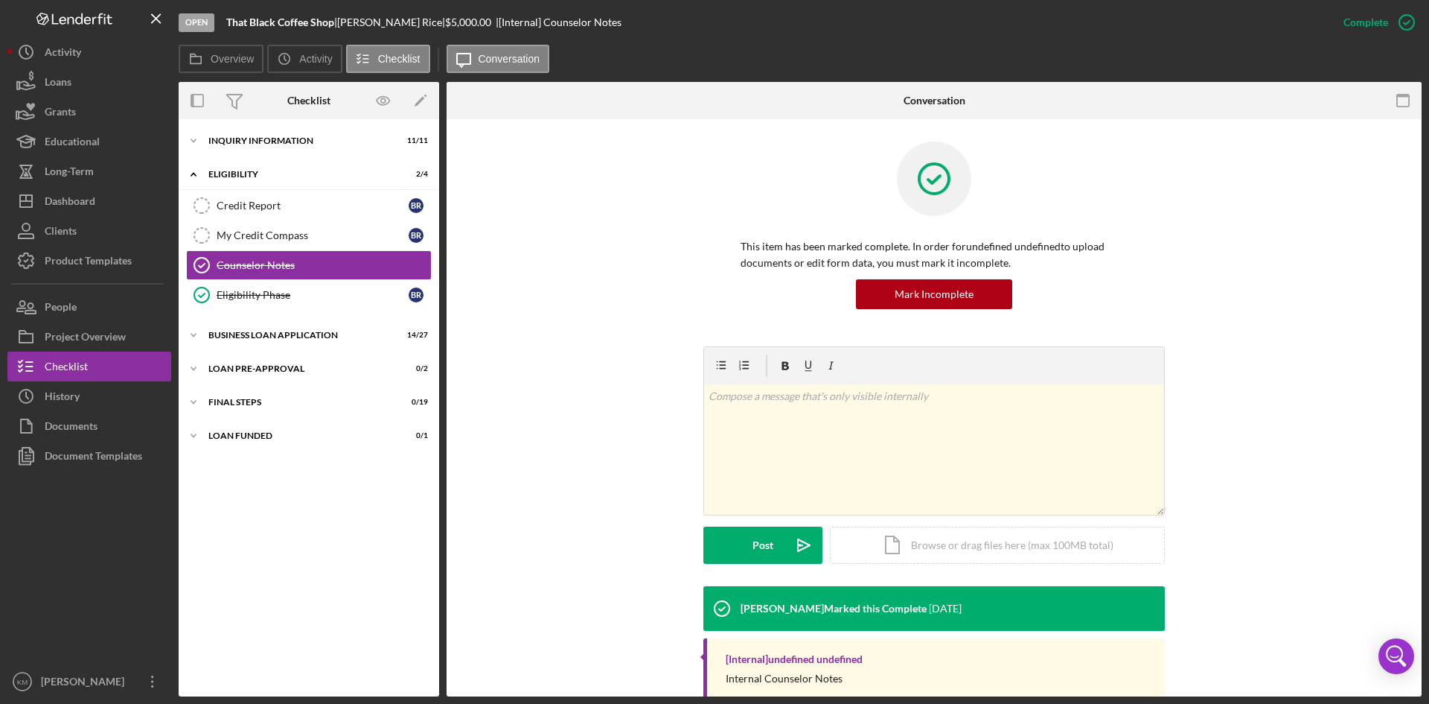
scroll to position [36, 0]
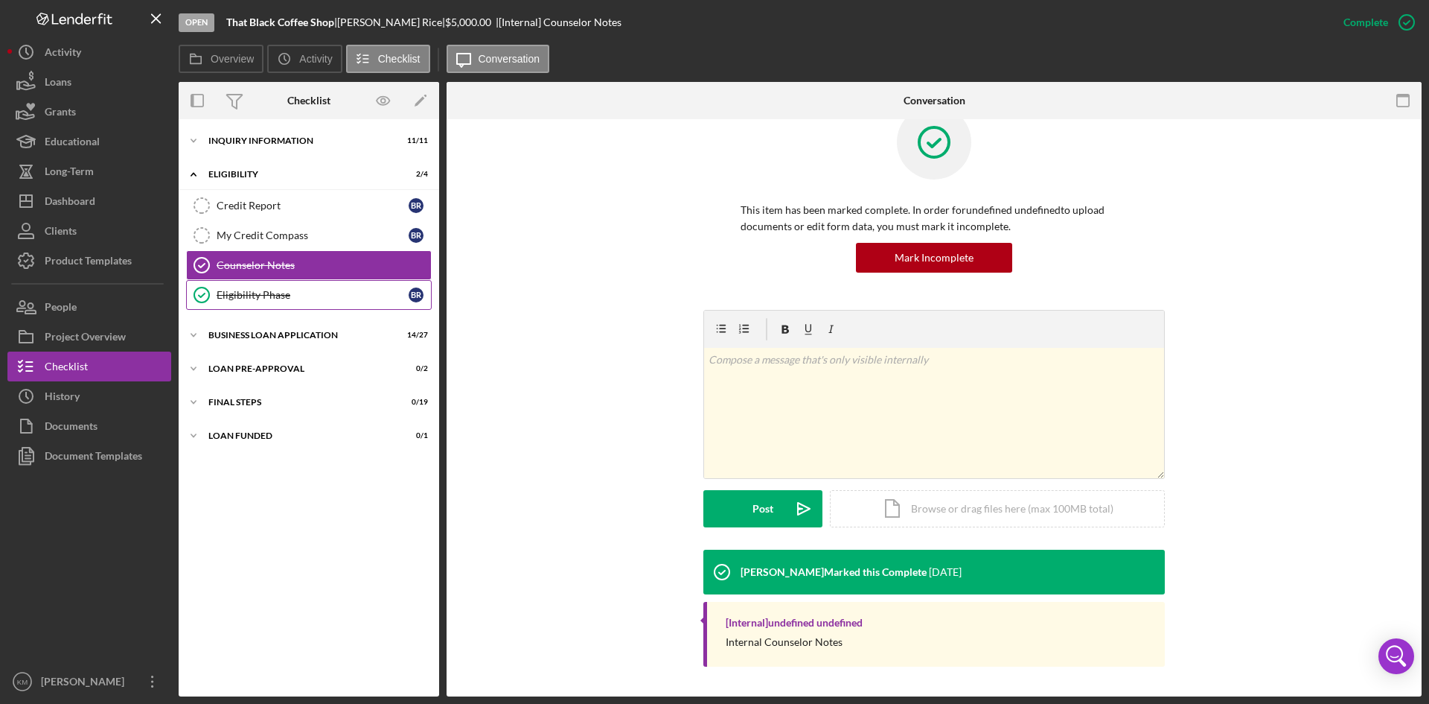
click at [249, 299] on div "Eligibility Phase" at bounding box center [313, 295] width 192 height 12
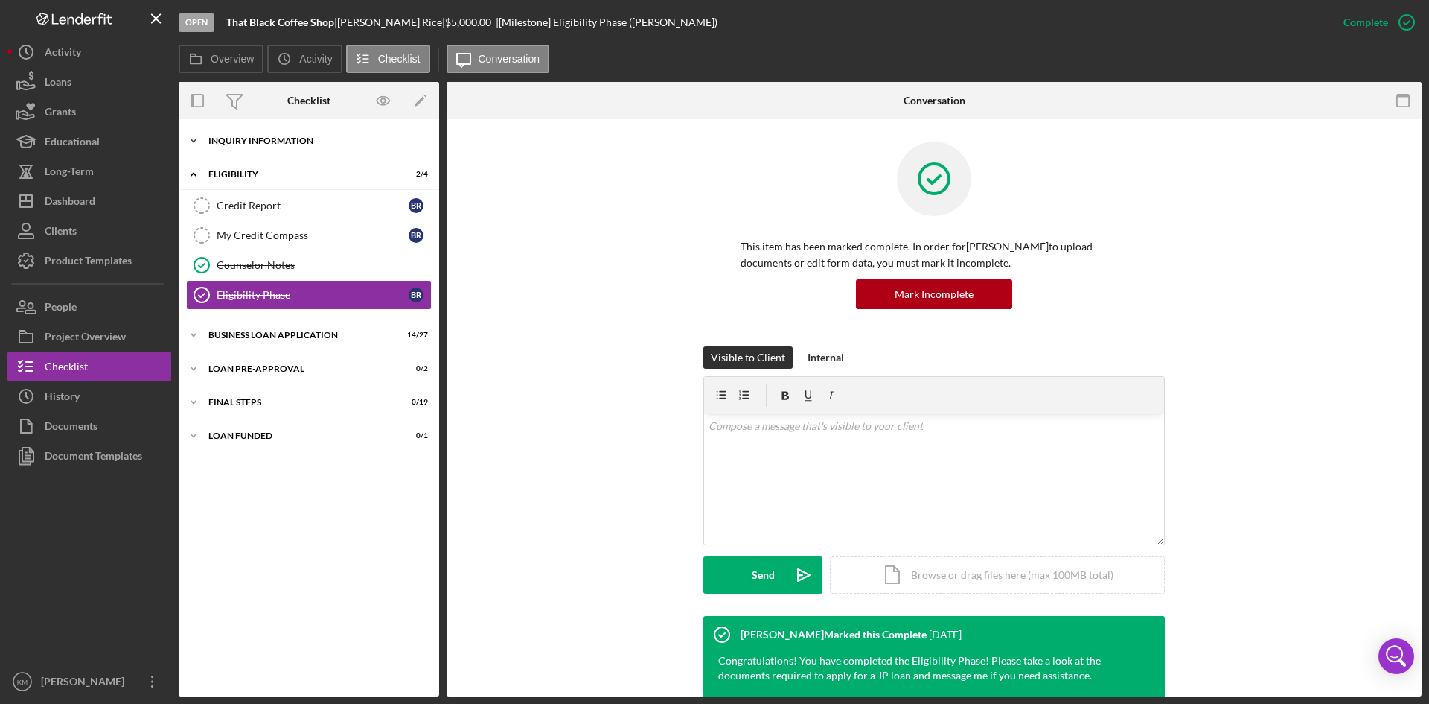
click at [198, 144] on icon "Icon/Expander" at bounding box center [194, 141] width 30 height 30
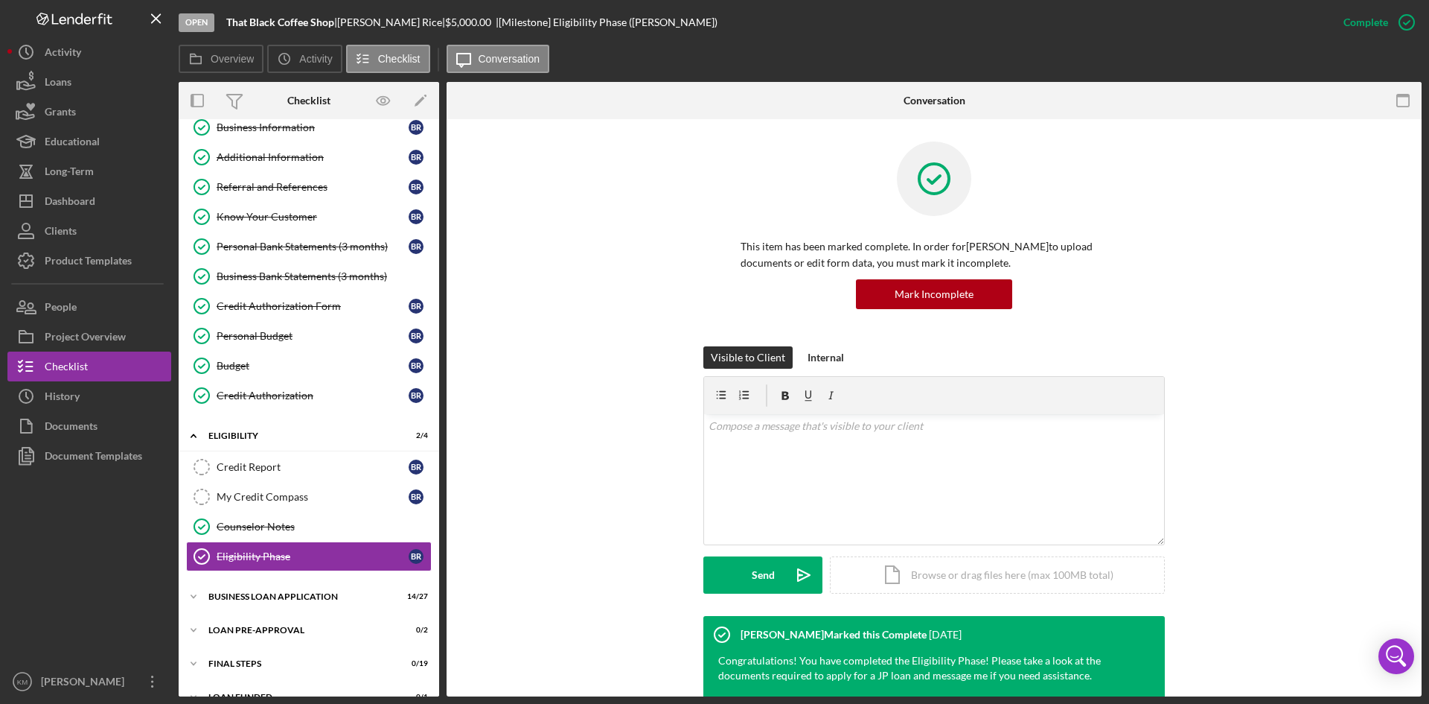
scroll to position [98, 0]
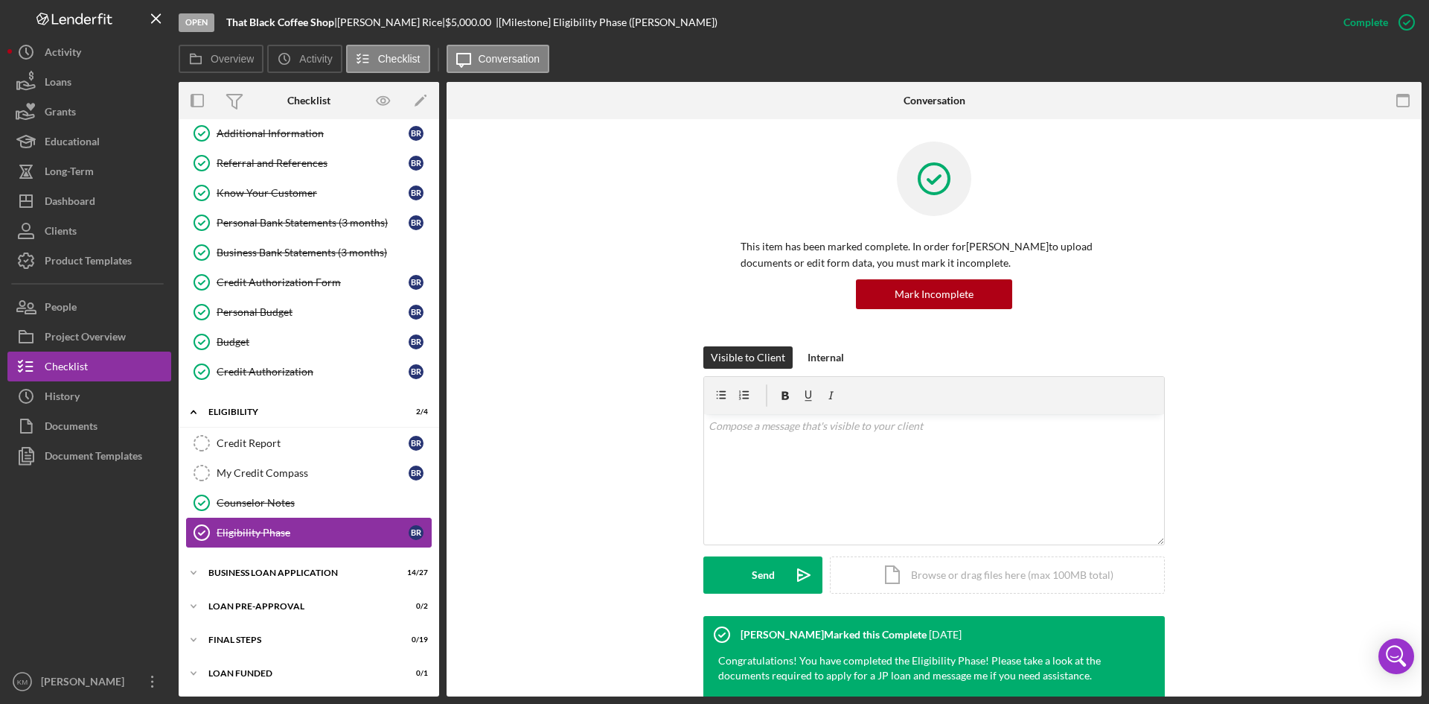
click at [270, 529] on div "Eligibility Phase" at bounding box center [313, 532] width 192 height 12
click at [197, 571] on icon "Icon/Expander" at bounding box center [194, 573] width 30 height 30
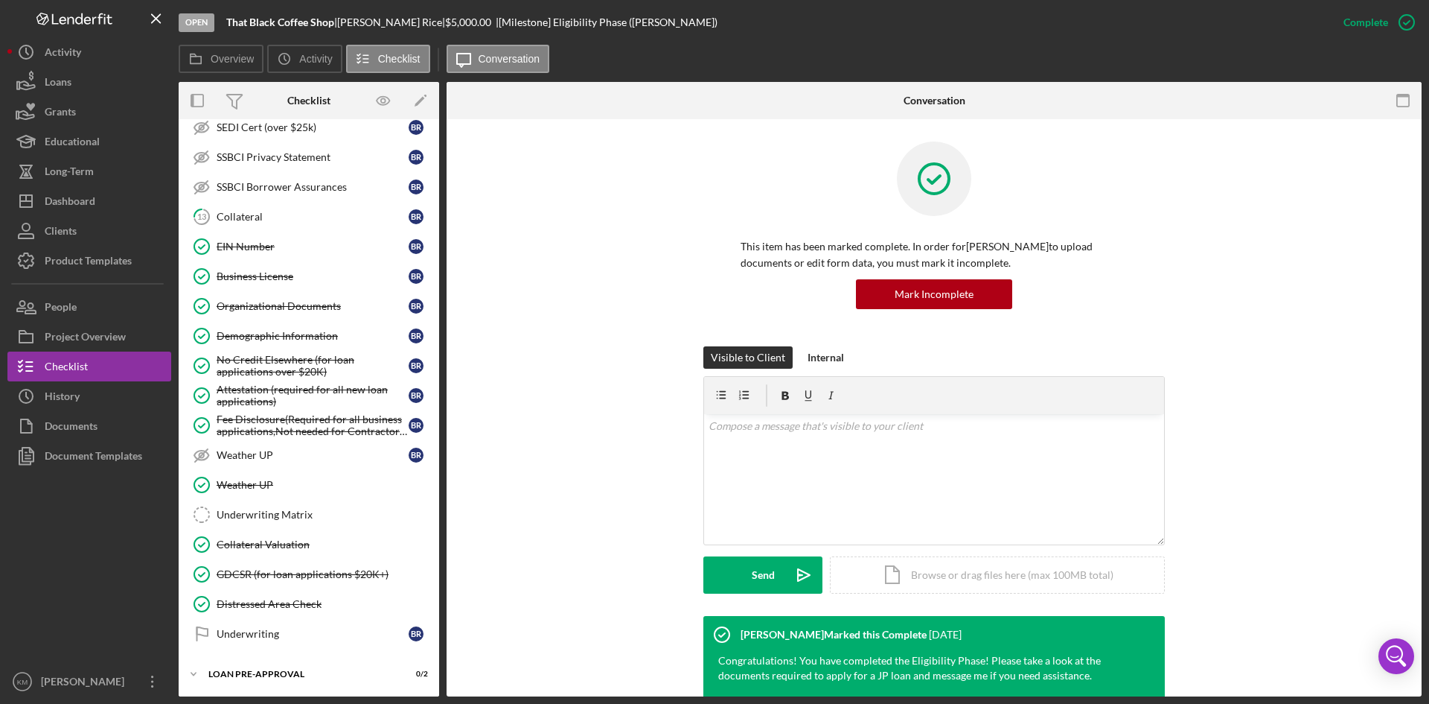
scroll to position [911, 0]
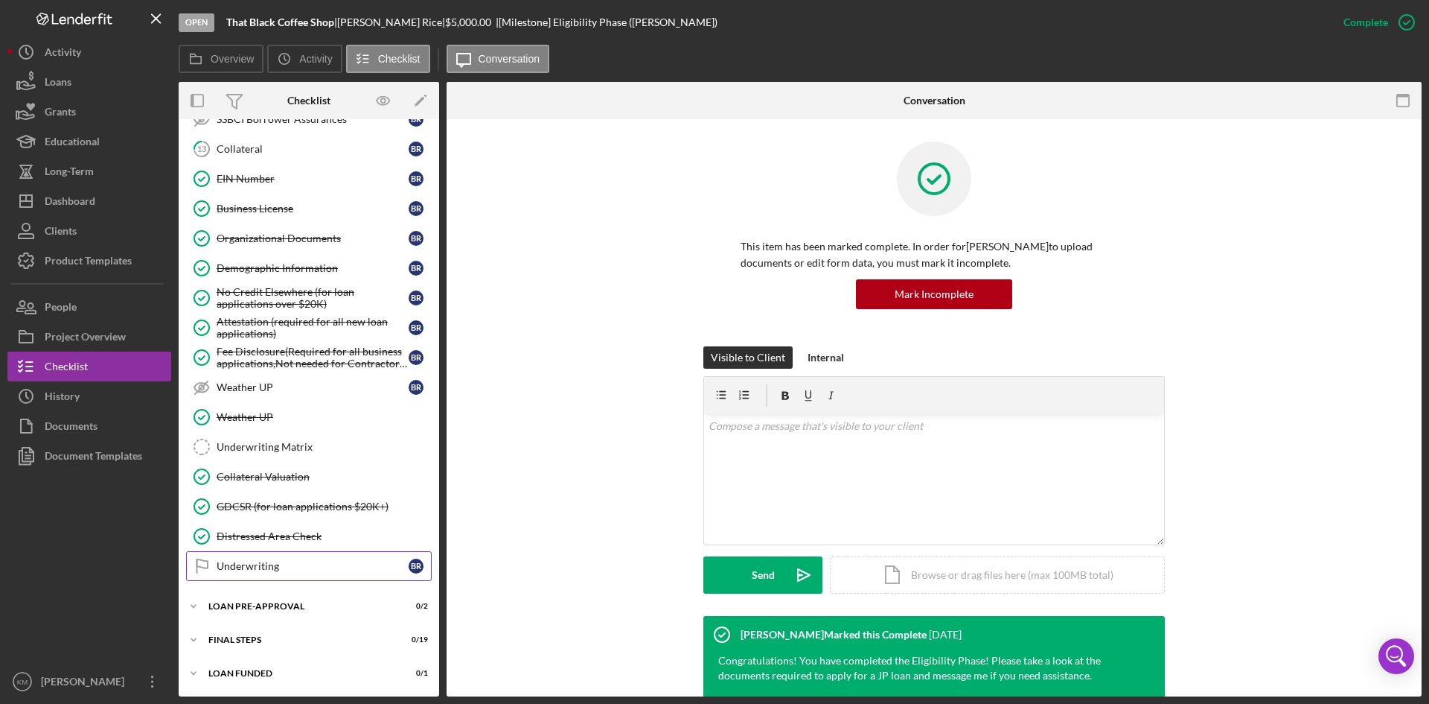
click at [252, 566] on div "Underwriting" at bounding box center [313, 566] width 192 height 12
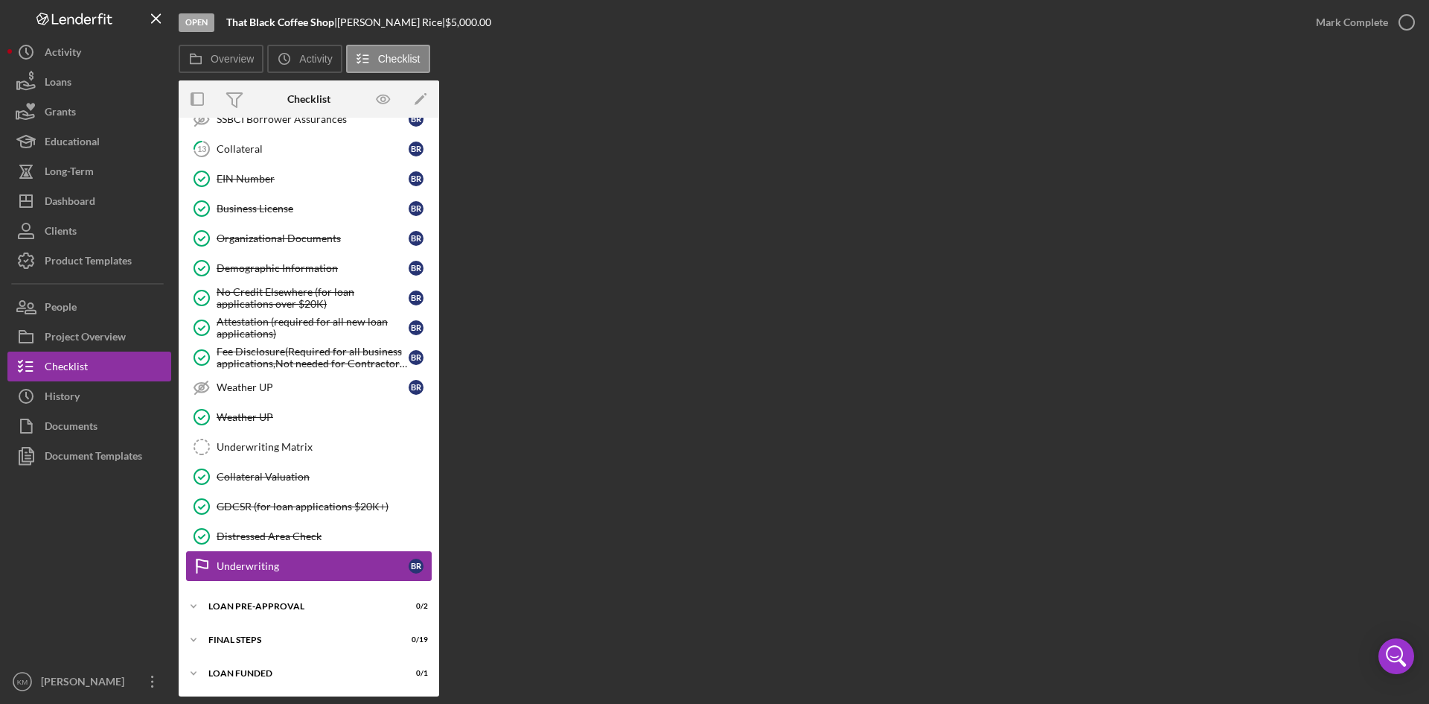
scroll to position [911, 0]
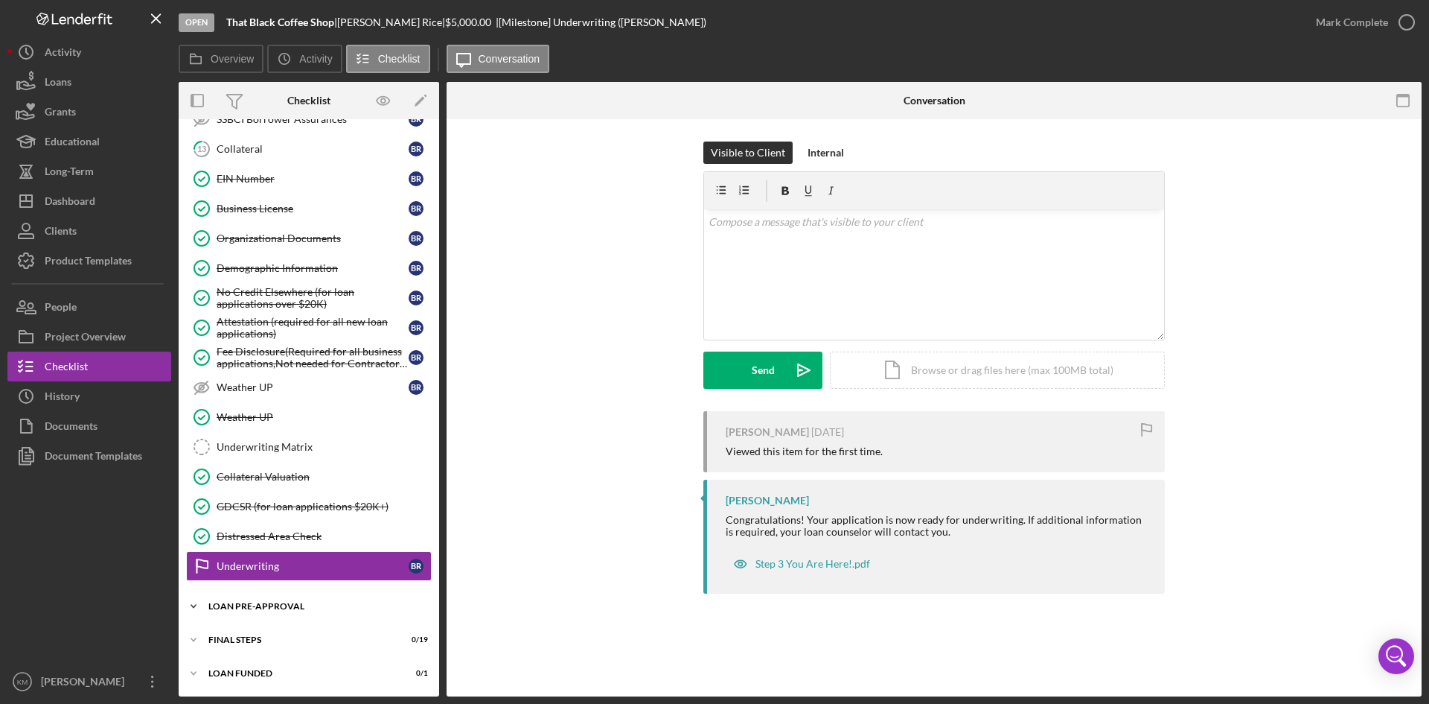
click at [206, 606] on icon "Icon/Expander" at bounding box center [194, 606] width 30 height 30
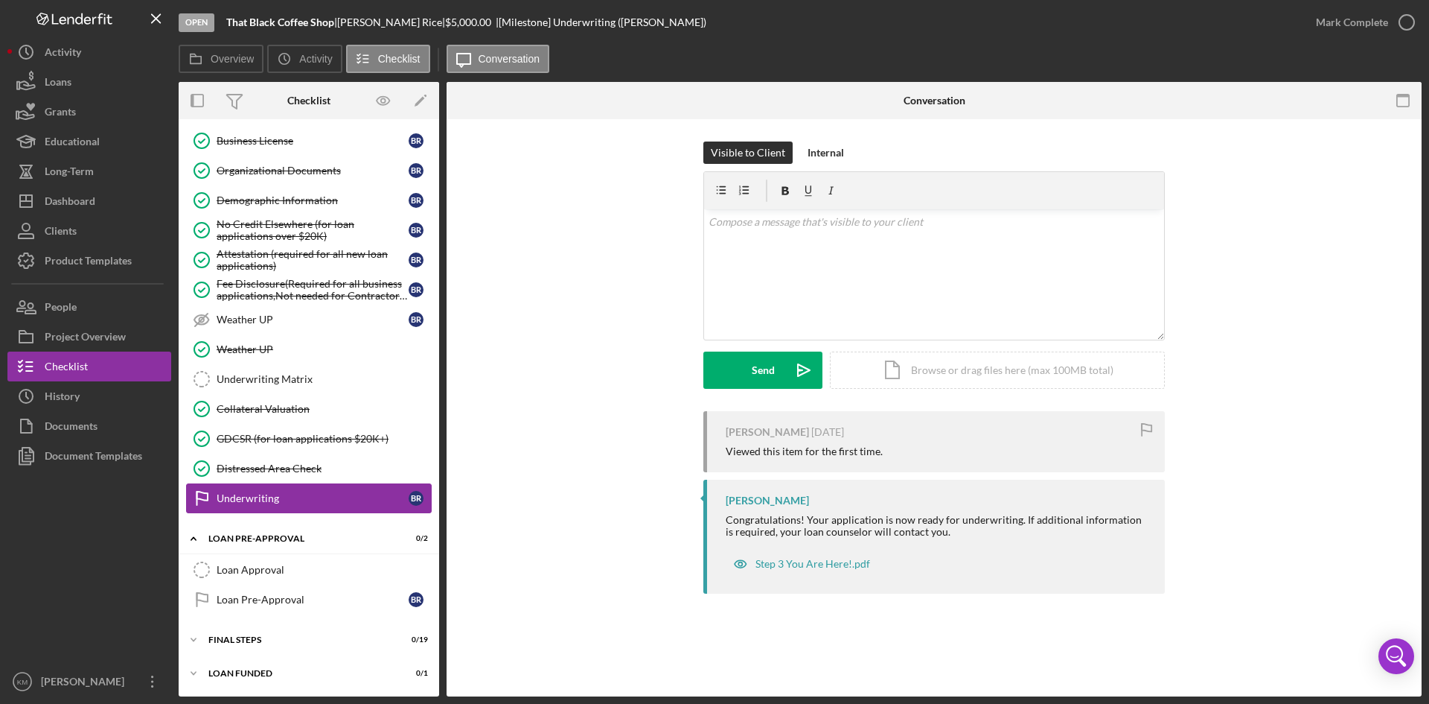
click at [267, 491] on link "Underwriting Underwriting B R" at bounding box center [309, 498] width 246 height 30
click at [264, 374] on div "Underwriting Matrix" at bounding box center [324, 379] width 214 height 12
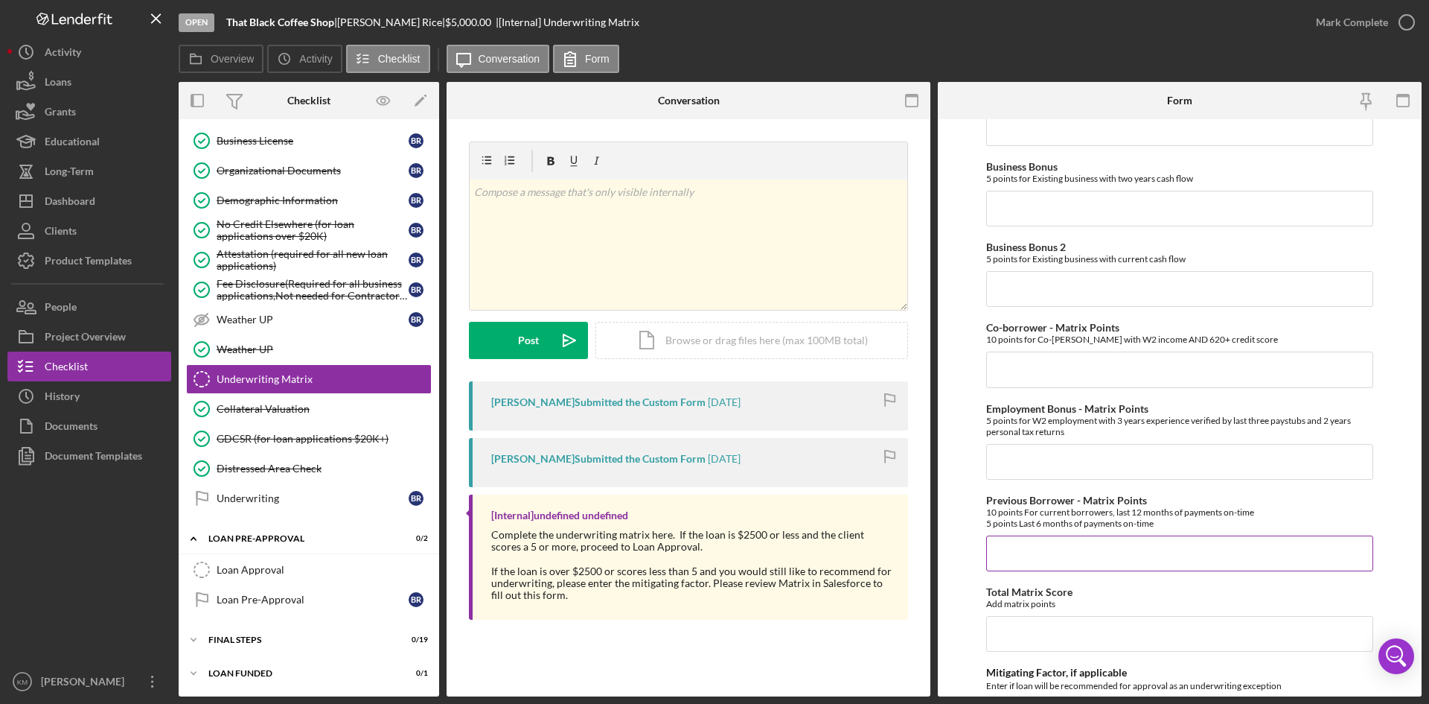
scroll to position [596, 0]
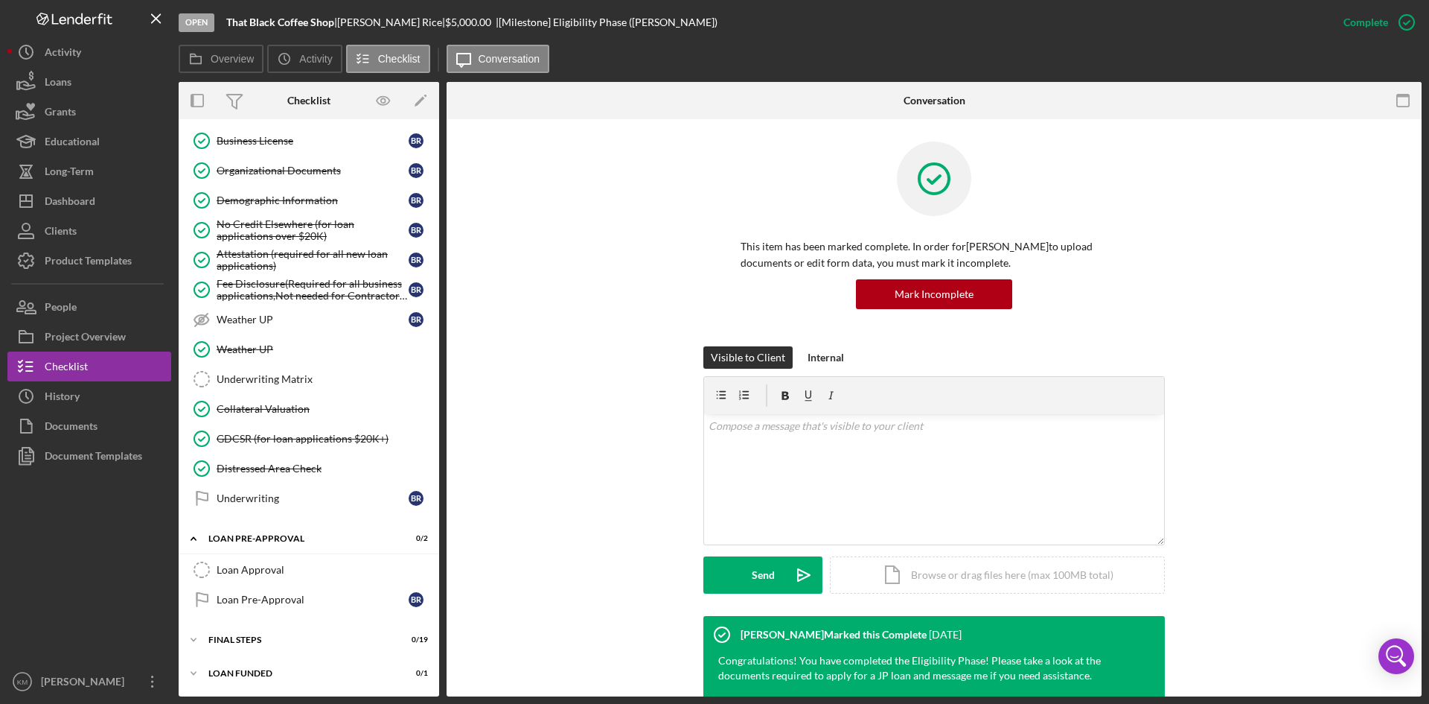
scroll to position [223, 0]
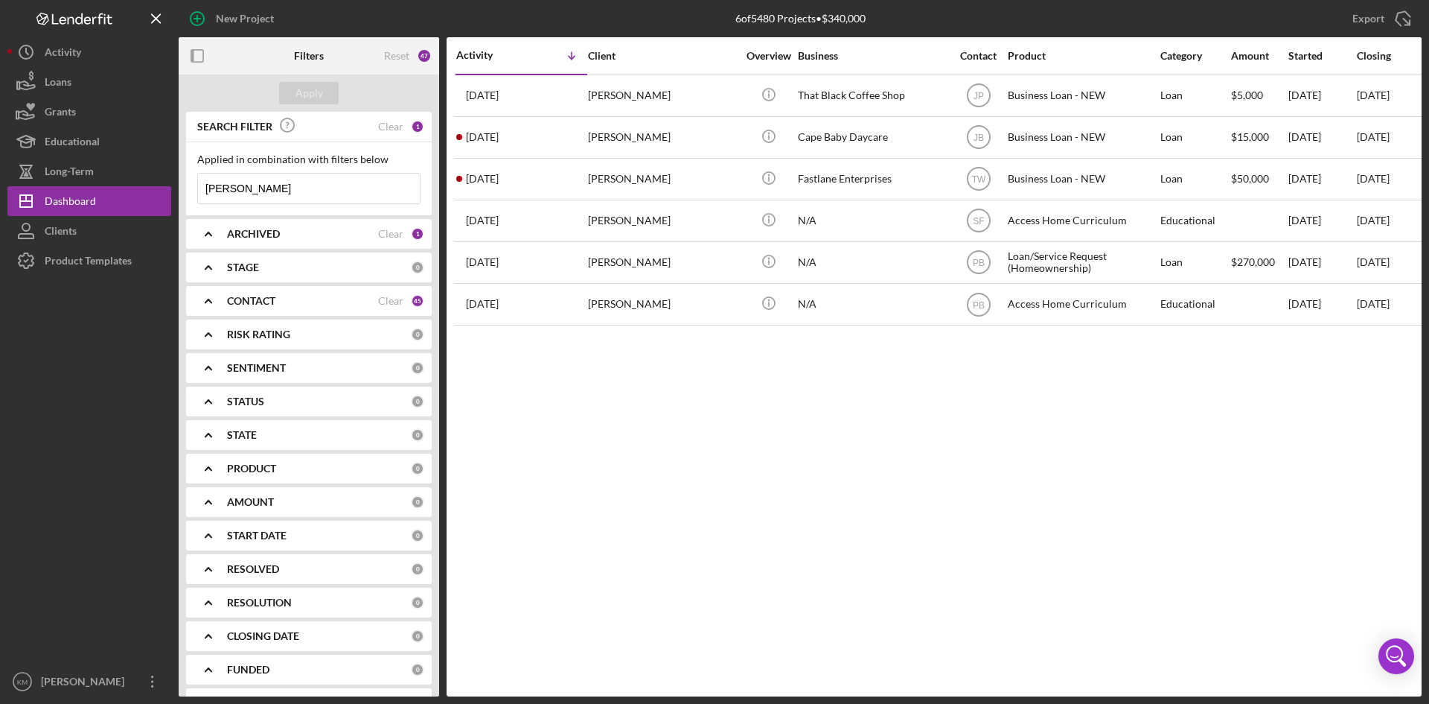
click at [299, 188] on input "[PERSON_NAME]" at bounding box center [309, 188] width 222 height 30
drag, startPoint x: 301, startPoint y: 191, endPoint x: 179, endPoint y: 190, distance: 122.1
click at [179, 190] on div "SEARCH FILTER Clear 1 Applied in combination with filters below [PERSON_NAME] I…" at bounding box center [309, 404] width 261 height 584
paste input "[PERSON_NAME]"
type input "[PERSON_NAME]"
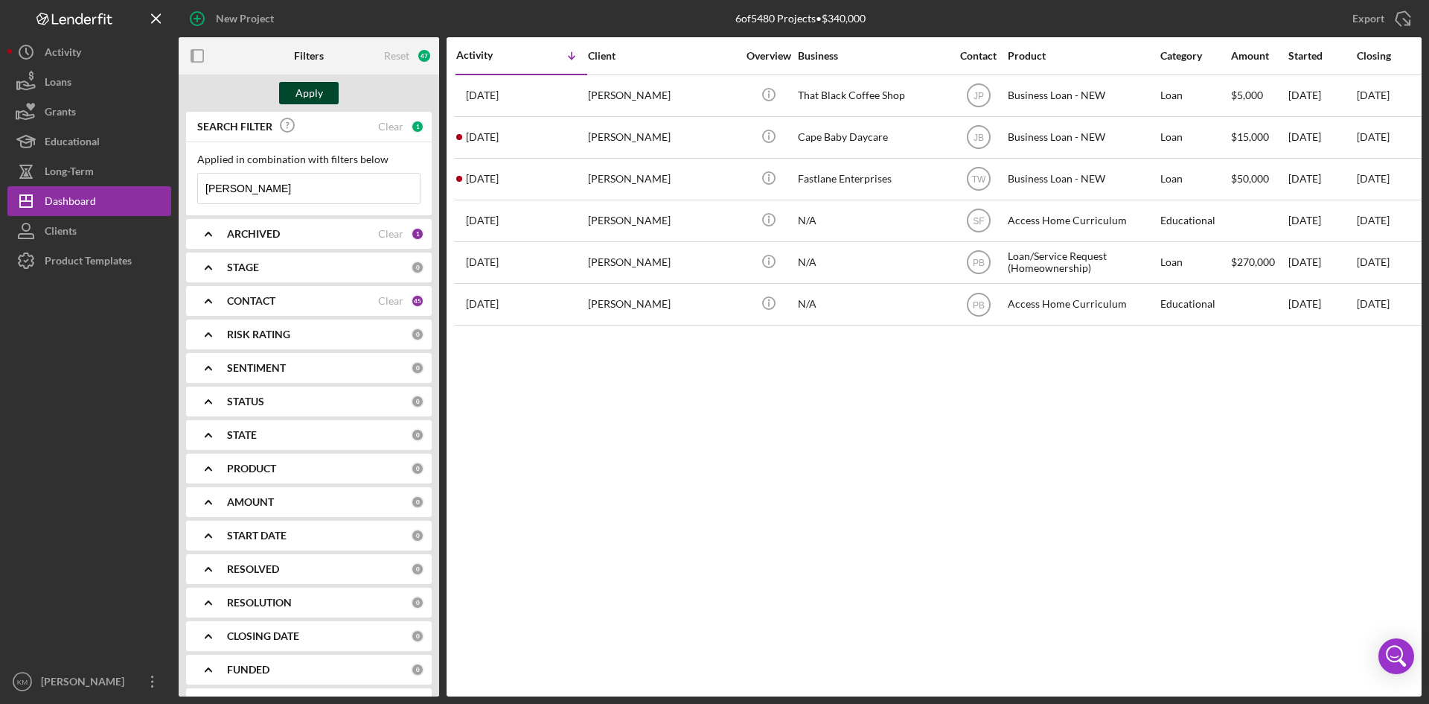
click at [315, 96] on div "Apply" at bounding box center [310, 93] width 28 height 22
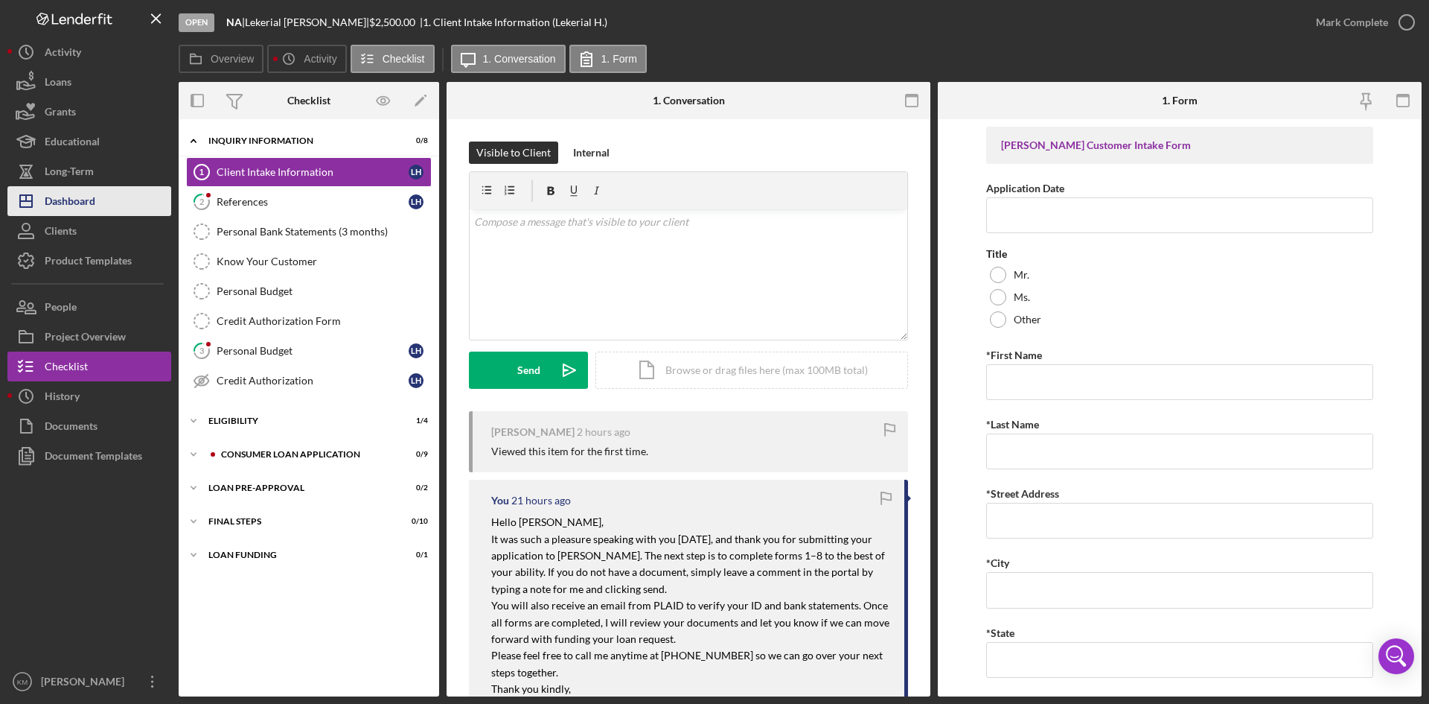
click at [79, 201] on div "Dashboard" at bounding box center [70, 203] width 51 height 34
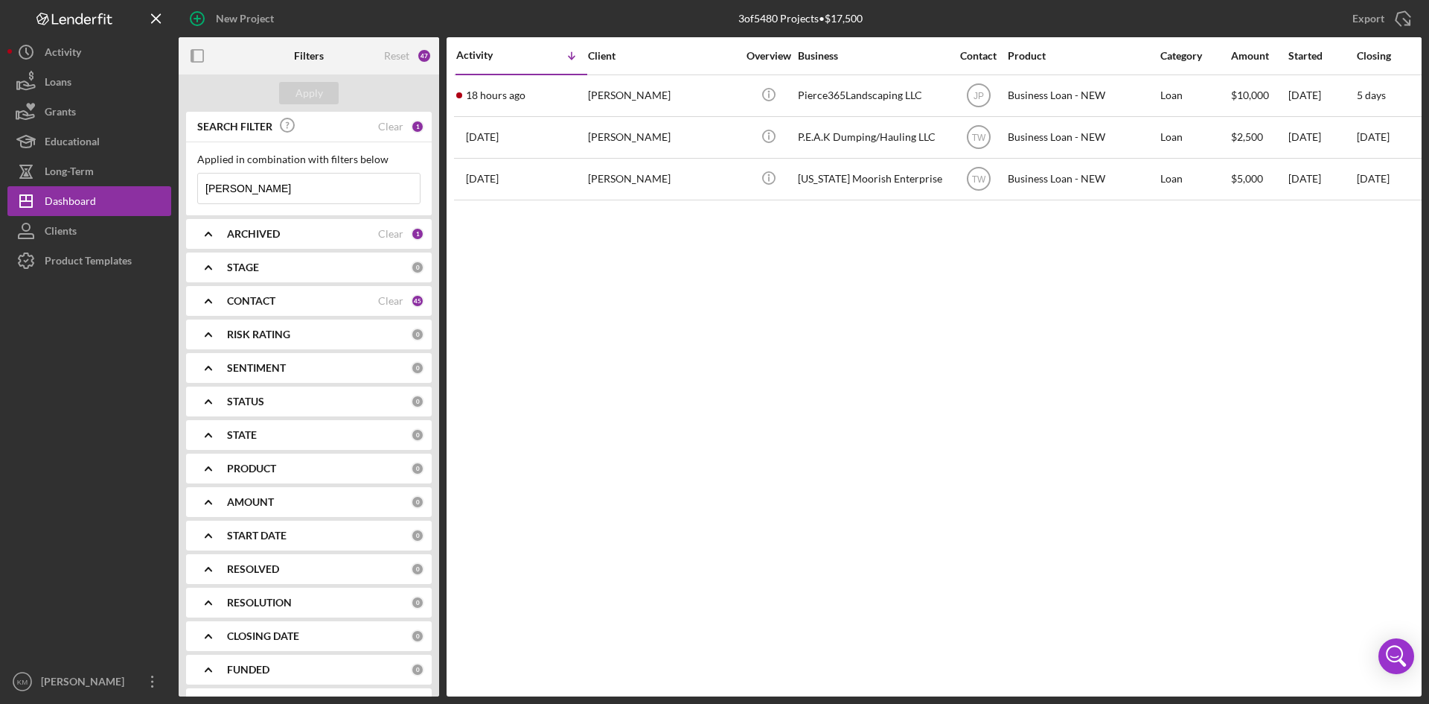
drag, startPoint x: 288, startPoint y: 188, endPoint x: 172, endPoint y: 191, distance: 116.2
click at [172, 191] on div "New Project 3 of 5480 Projects • $17,500 [PERSON_NAME] Export Icon/Export Filte…" at bounding box center [714, 348] width 1415 height 696
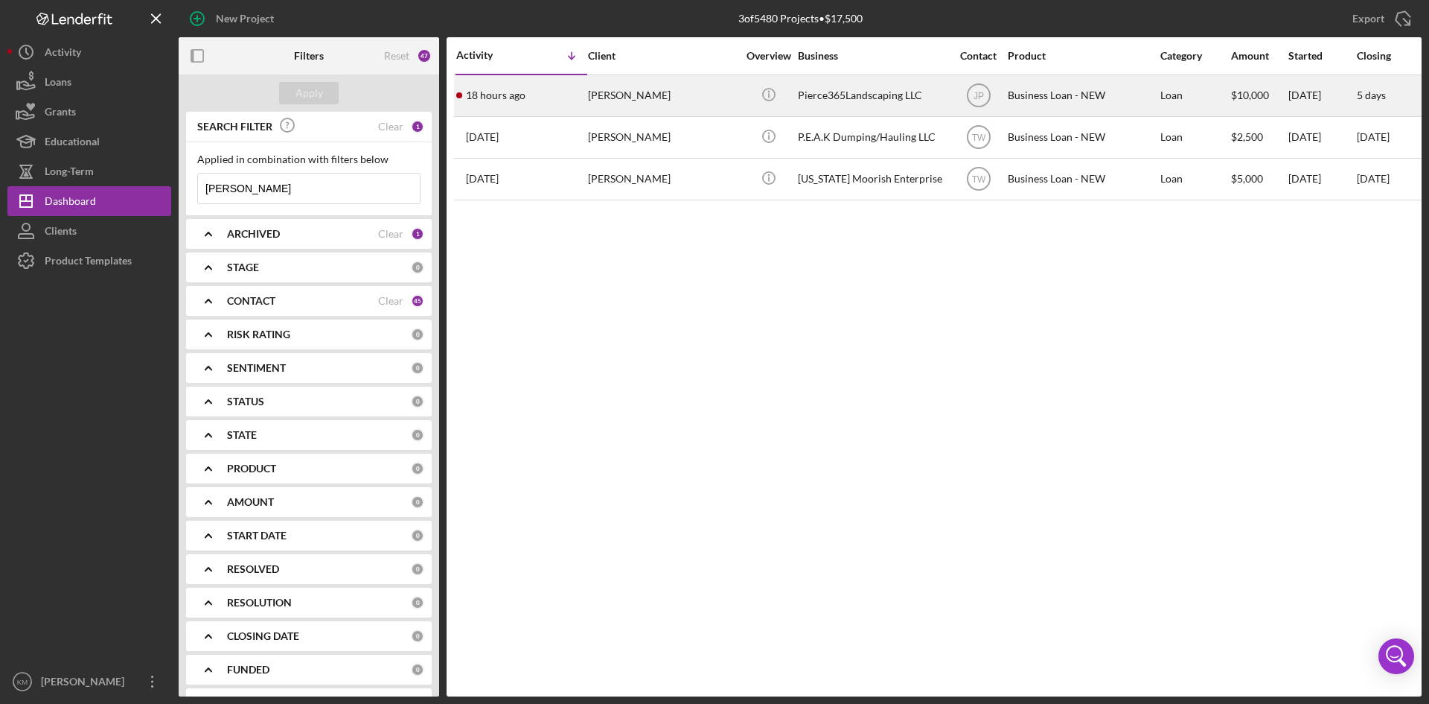
click at [634, 92] on div "[PERSON_NAME]" at bounding box center [662, 95] width 149 height 39
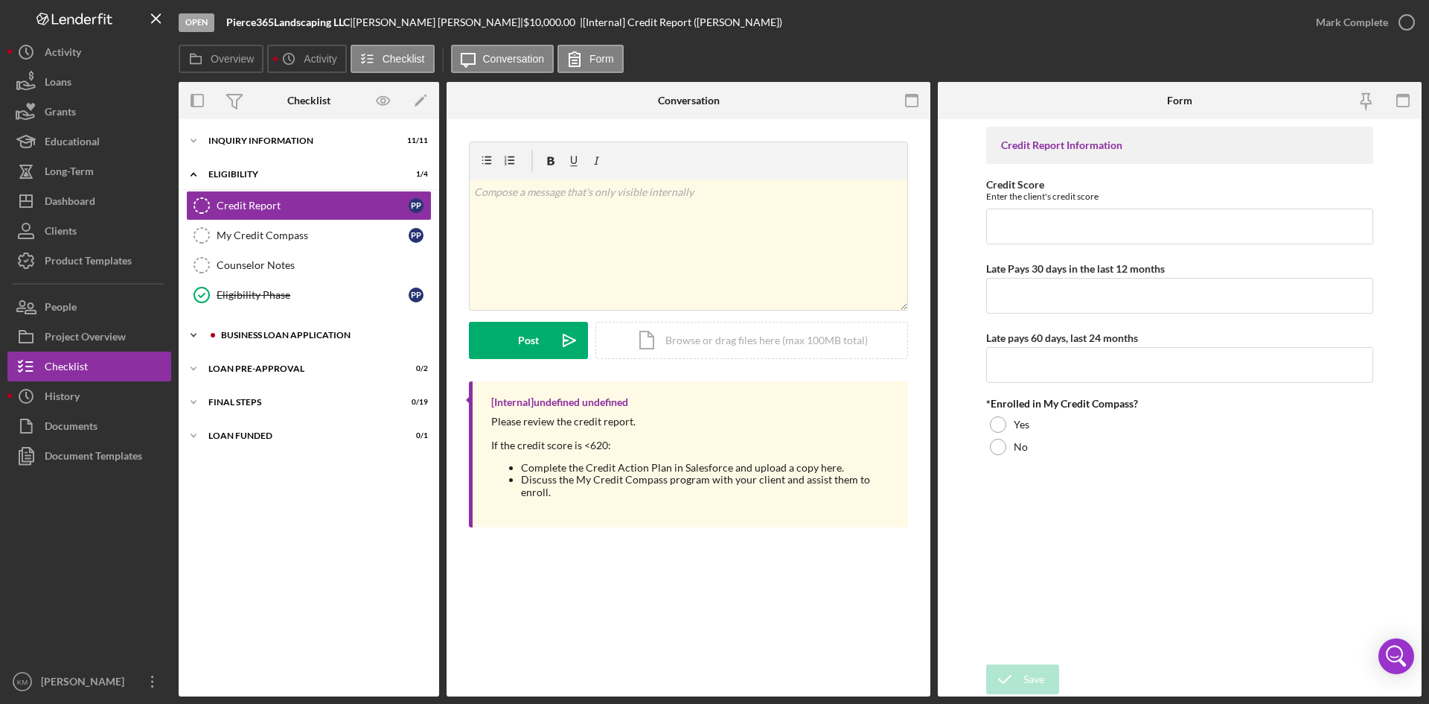
click at [187, 338] on icon "Icon/Expander" at bounding box center [194, 335] width 30 height 30
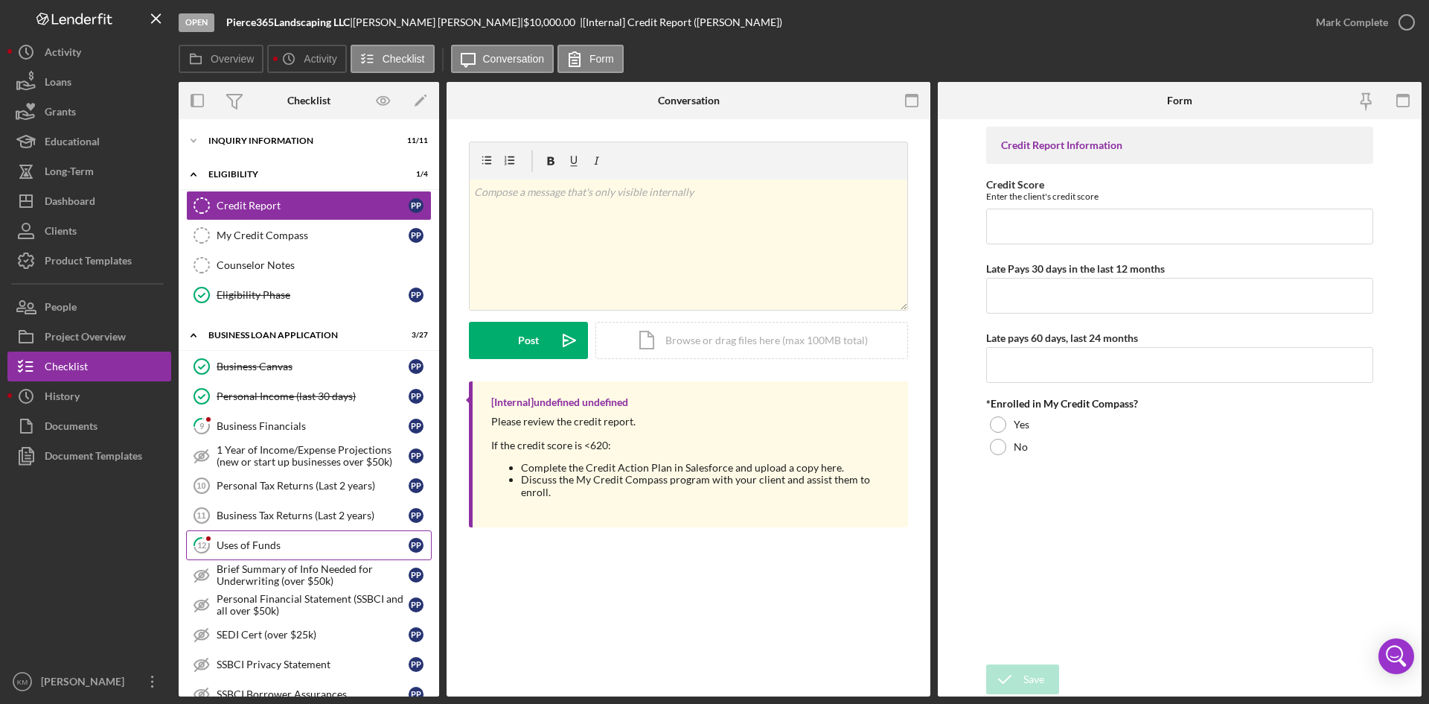
click at [264, 549] on div "Uses of Funds" at bounding box center [313, 545] width 192 height 12
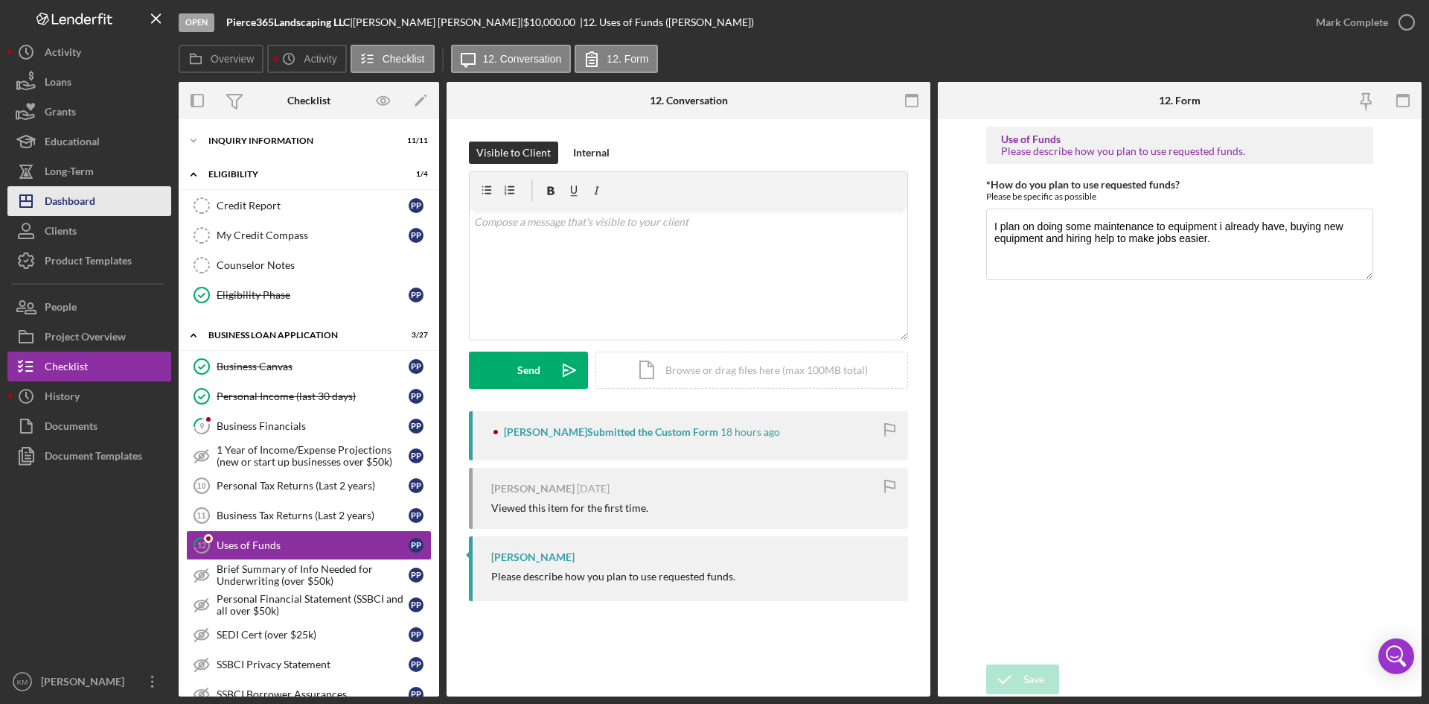
click at [68, 199] on div "Dashboard" at bounding box center [70, 203] width 51 height 34
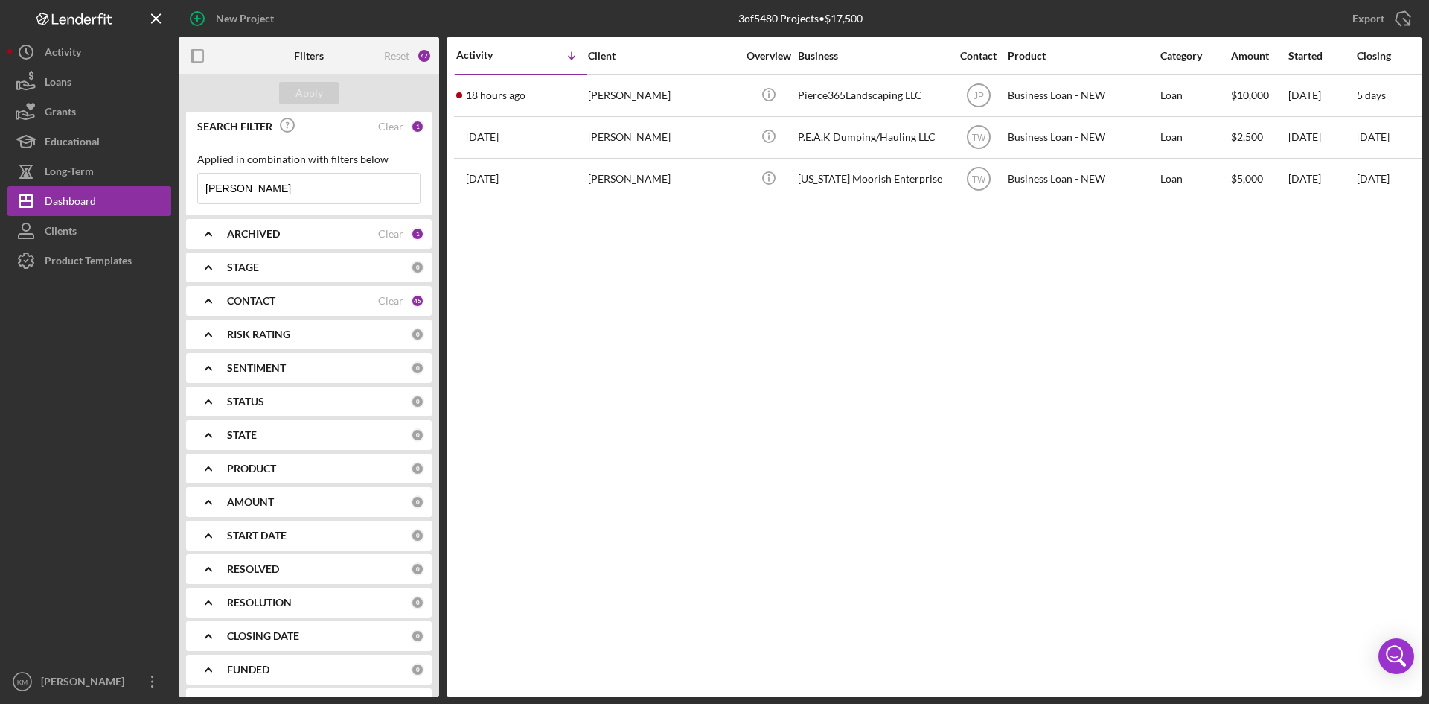
click at [211, 299] on icon "Icon/Expander" at bounding box center [208, 300] width 37 height 37
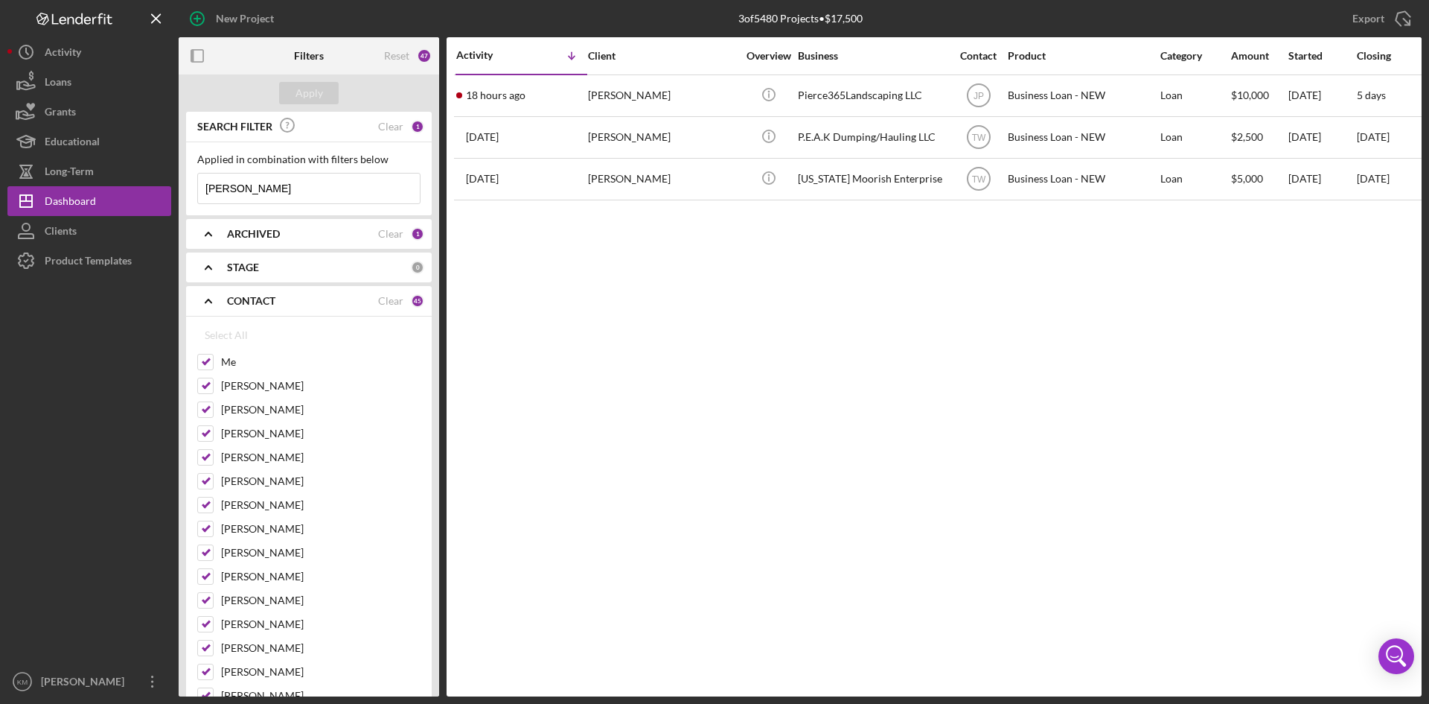
drag, startPoint x: 283, startPoint y: 185, endPoint x: 182, endPoint y: 185, distance: 100.5
click at [182, 185] on div "SEARCH FILTER Clear 1 Applied in combination with filters below [PERSON_NAME] I…" at bounding box center [309, 404] width 261 height 584
paste input "[PERSON_NAME]"
type input "[PERSON_NAME]"
click at [304, 89] on div "Apply" at bounding box center [310, 93] width 28 height 22
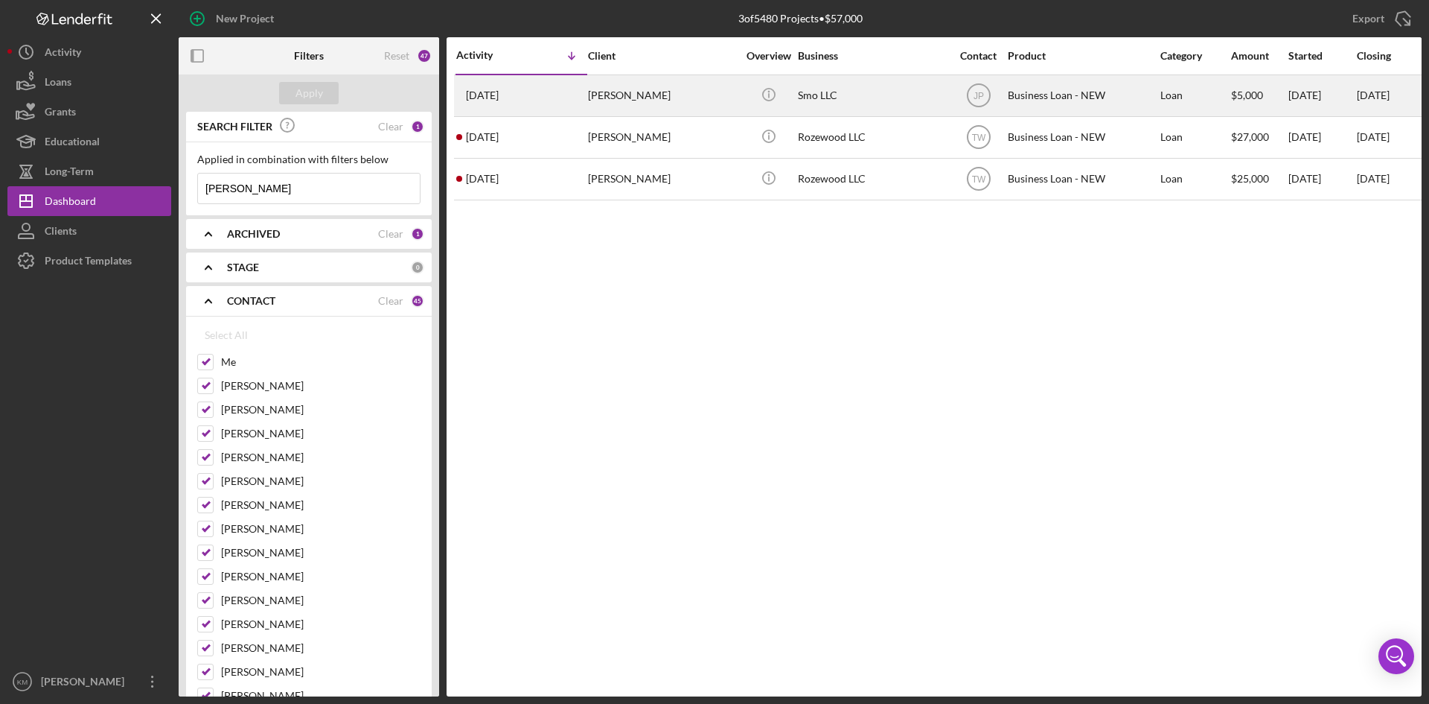
click at [621, 98] on div "[PERSON_NAME]" at bounding box center [662, 95] width 149 height 39
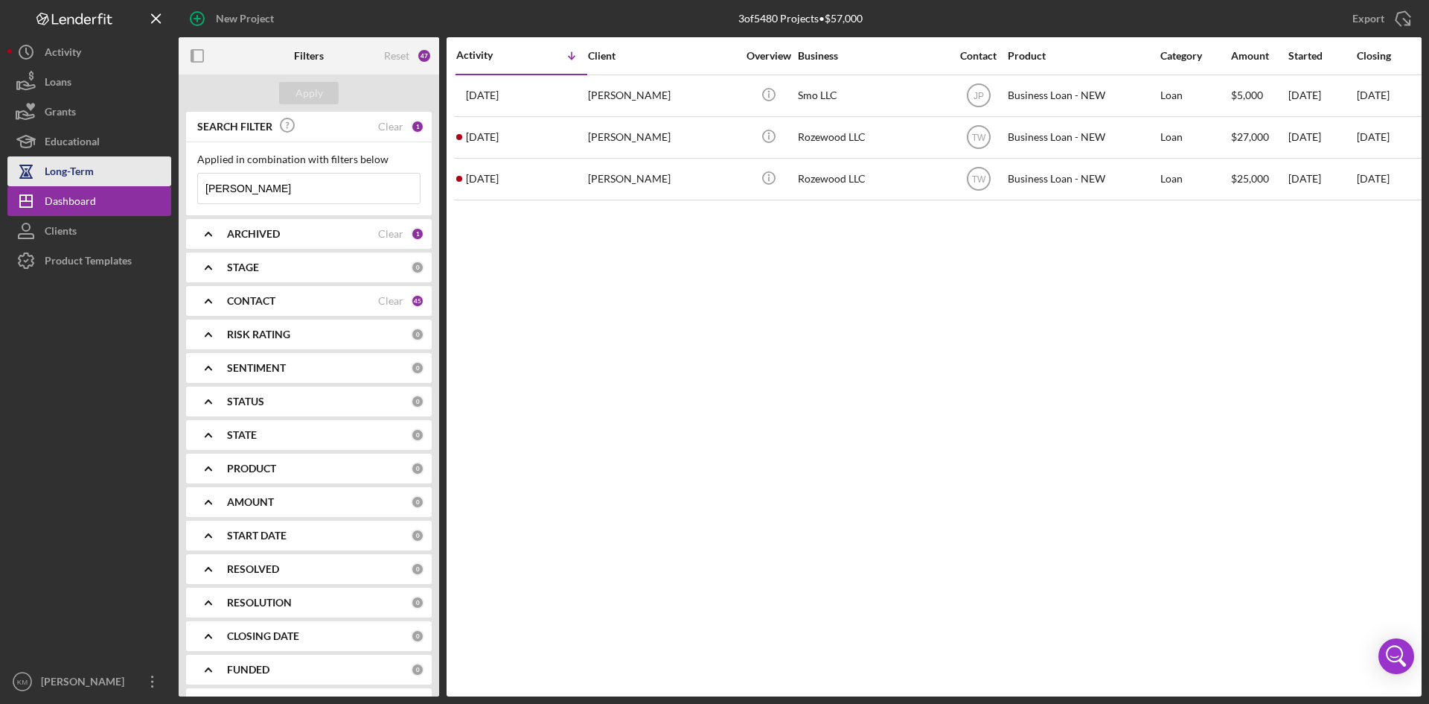
drag, startPoint x: 314, startPoint y: 185, endPoint x: 119, endPoint y: 184, distance: 195.1
click at [155, 191] on div "New Project 3 of 5480 Projects • $57,000 [PERSON_NAME] Export Icon/Export Filte…" at bounding box center [714, 348] width 1415 height 696
paste input "Peyton Staff"
click at [313, 98] on div "Apply" at bounding box center [310, 93] width 28 height 22
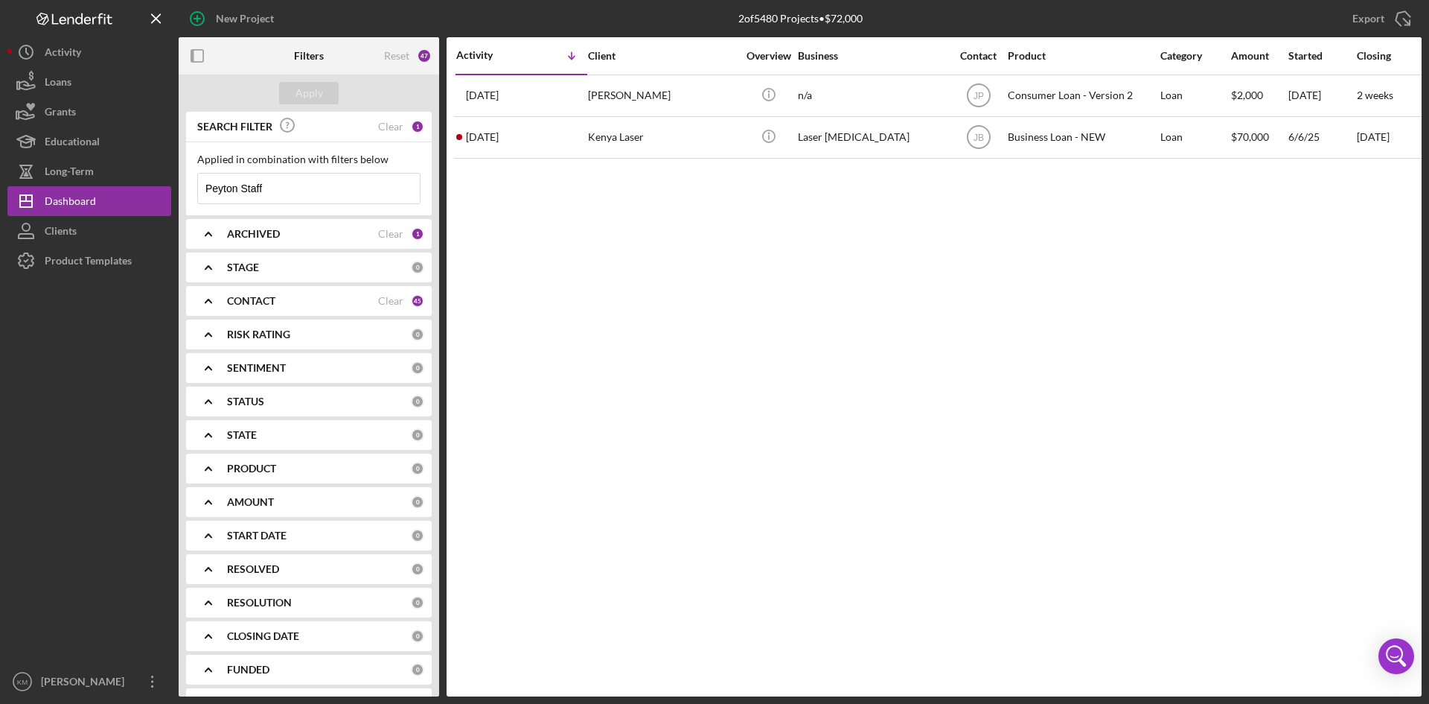
drag, startPoint x: 305, startPoint y: 190, endPoint x: 186, endPoint y: 195, distance: 119.2
click at [186, 195] on div "Applied in combination with filters below Peyton Staff Icon/Menu Close" at bounding box center [309, 178] width 246 height 73
paste input "[PERSON_NAME]"
type input "[PERSON_NAME]"
click at [310, 89] on div "Apply" at bounding box center [310, 93] width 28 height 22
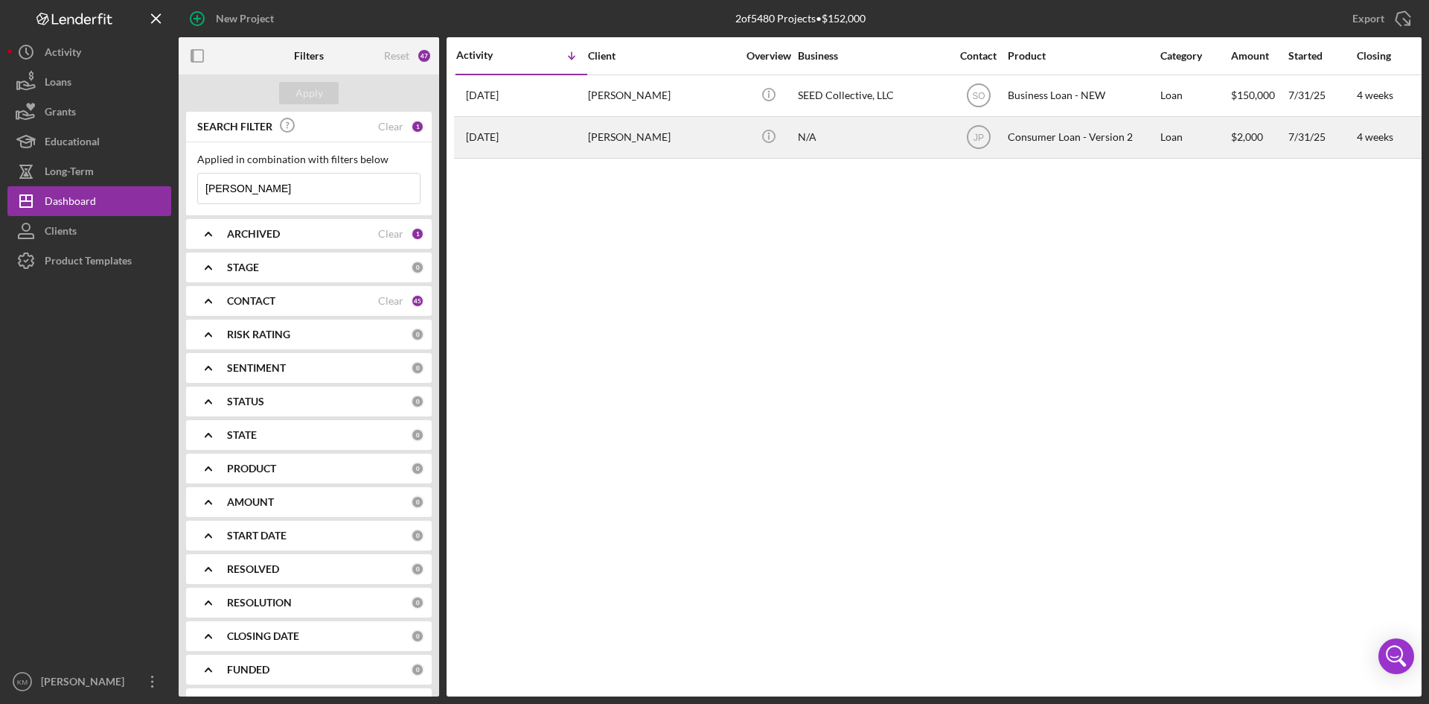
click at [499, 142] on time "[DATE]" at bounding box center [482, 137] width 33 height 12
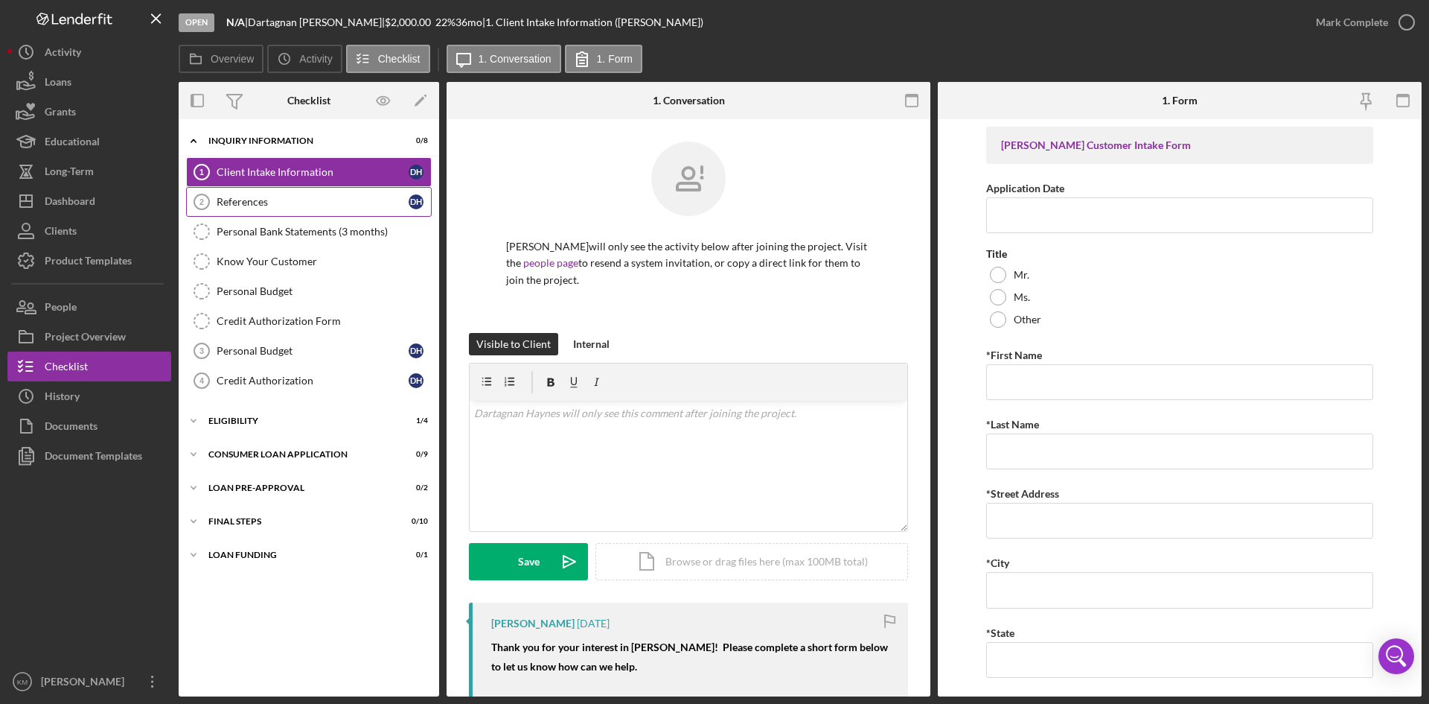
click at [262, 211] on link "References 2 References D H" at bounding box center [309, 202] width 246 height 30
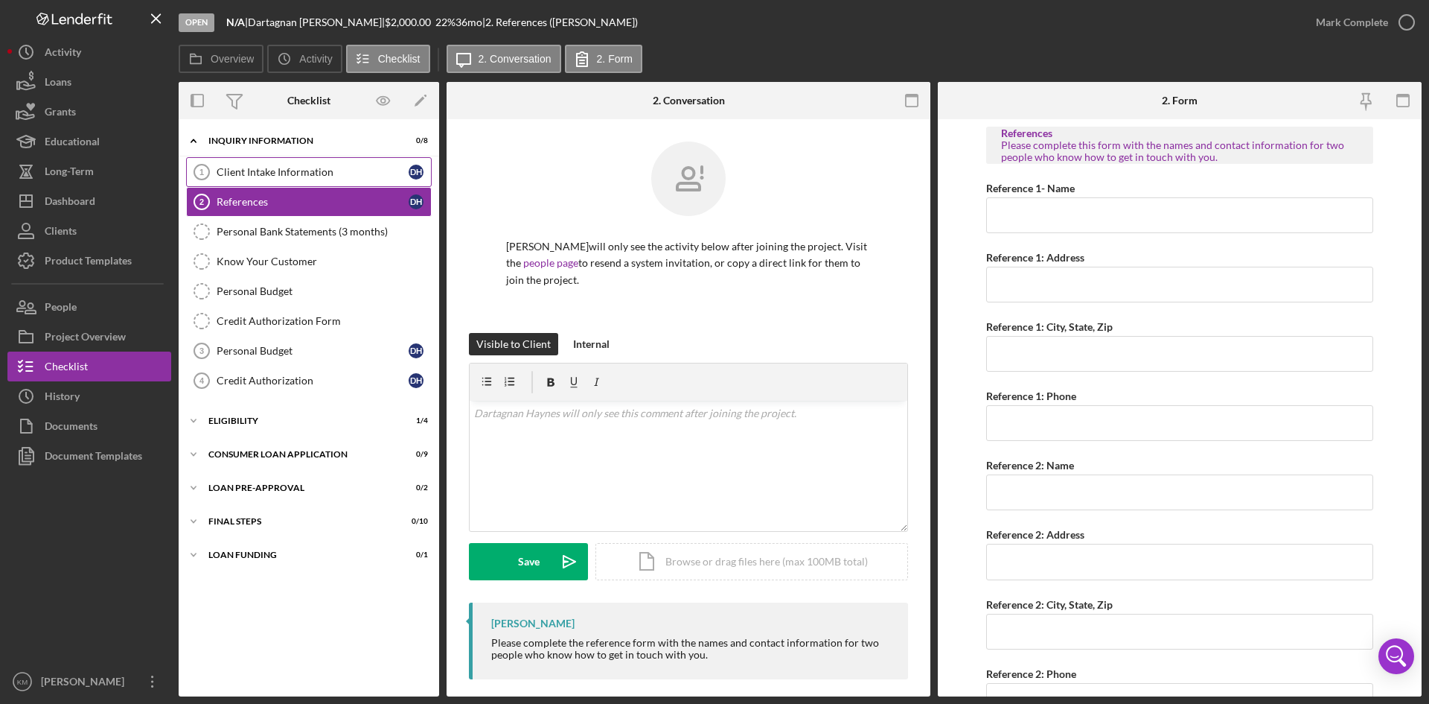
click at [273, 172] on div "Client Intake Information" at bounding box center [313, 172] width 192 height 12
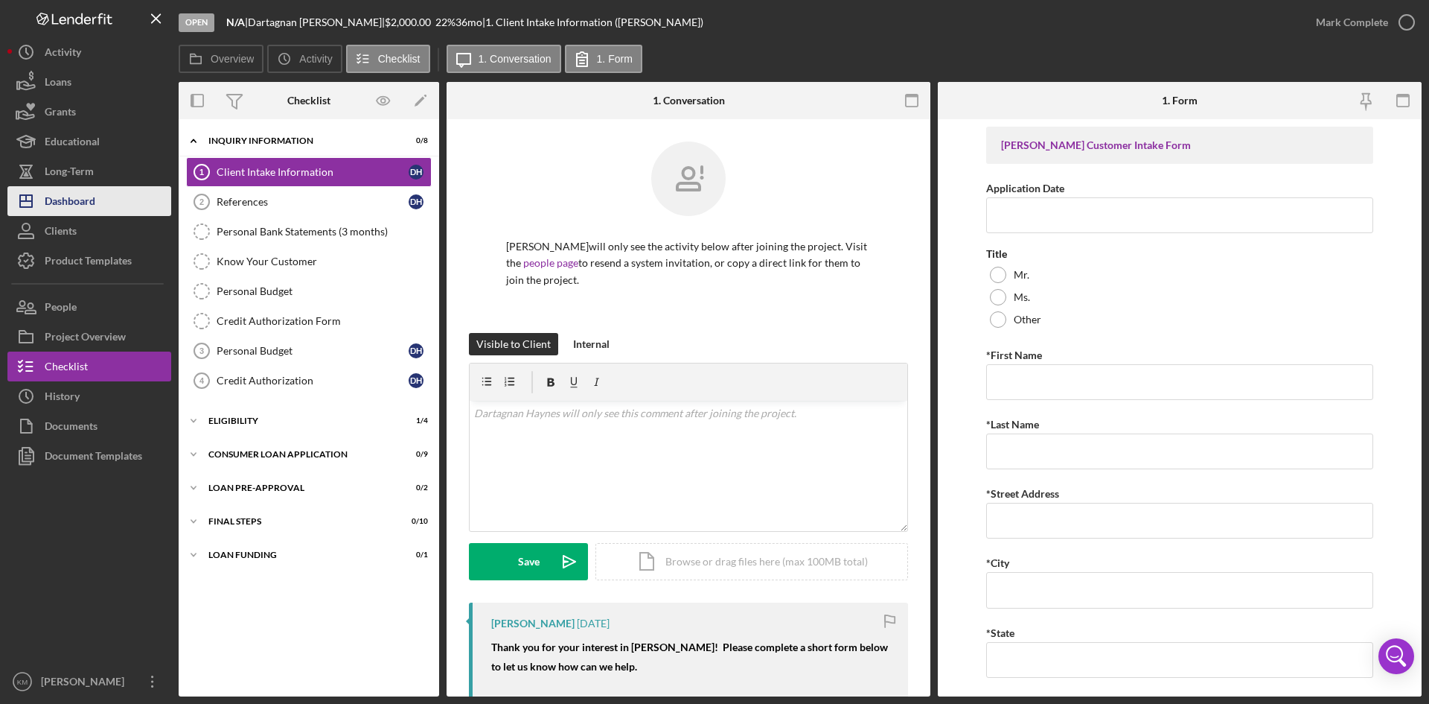
click at [80, 205] on div "Dashboard" at bounding box center [70, 203] width 51 height 34
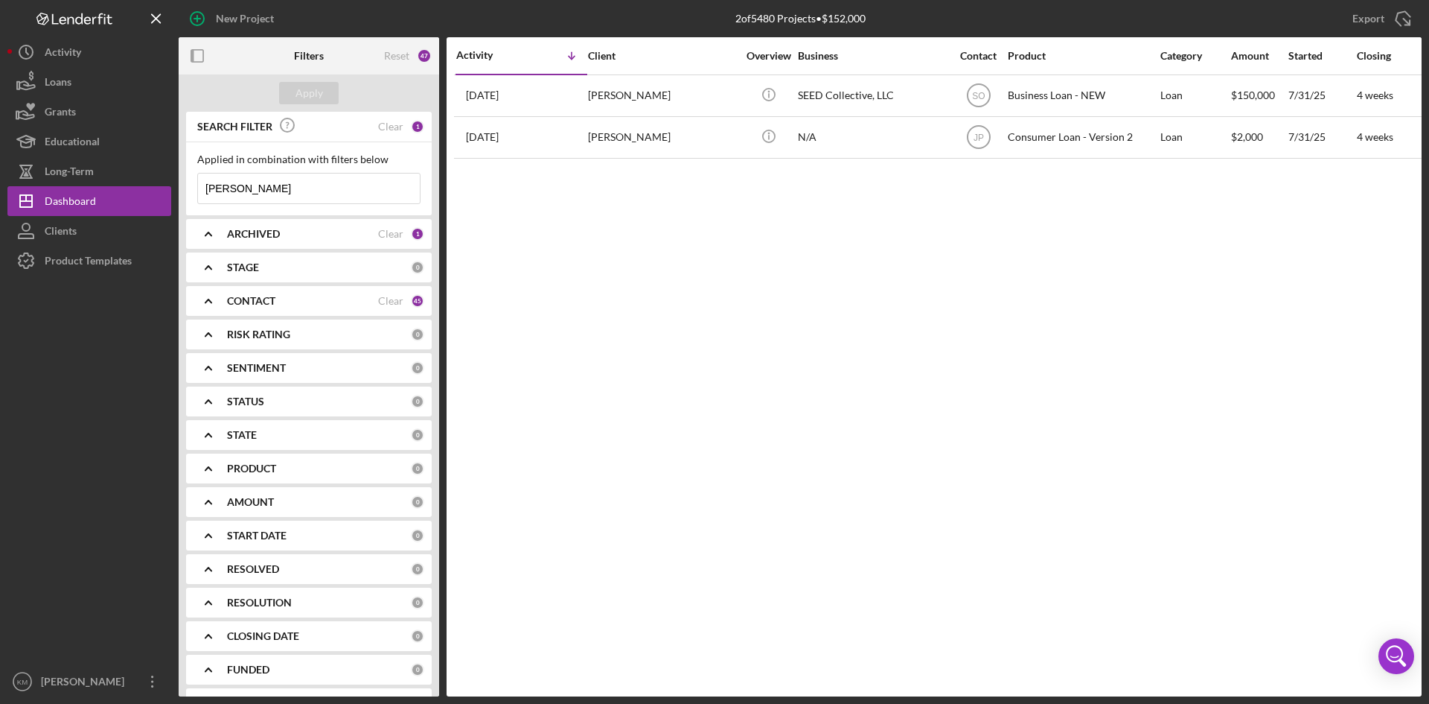
click at [310, 194] on input "[PERSON_NAME]" at bounding box center [309, 188] width 222 height 30
drag, startPoint x: 334, startPoint y: 192, endPoint x: 123, endPoint y: 173, distance: 211.5
click at [125, 175] on div "New Project 2 of 5480 Projects • $152,000 [PERSON_NAME] Export Icon/Export Filt…" at bounding box center [714, 348] width 1415 height 696
paste input "[PERSON_NAME]"
type input "[PERSON_NAME]"
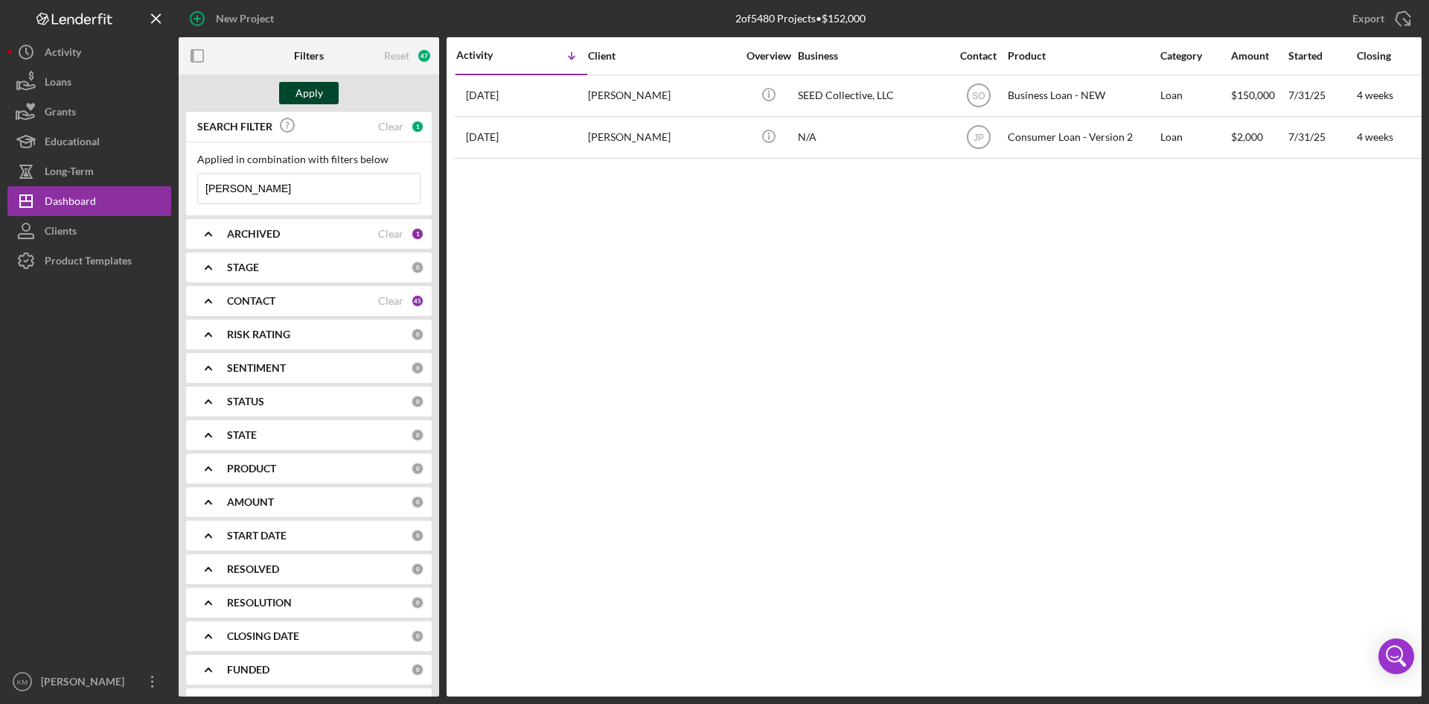
click at [331, 95] on button "Apply" at bounding box center [309, 93] width 60 height 22
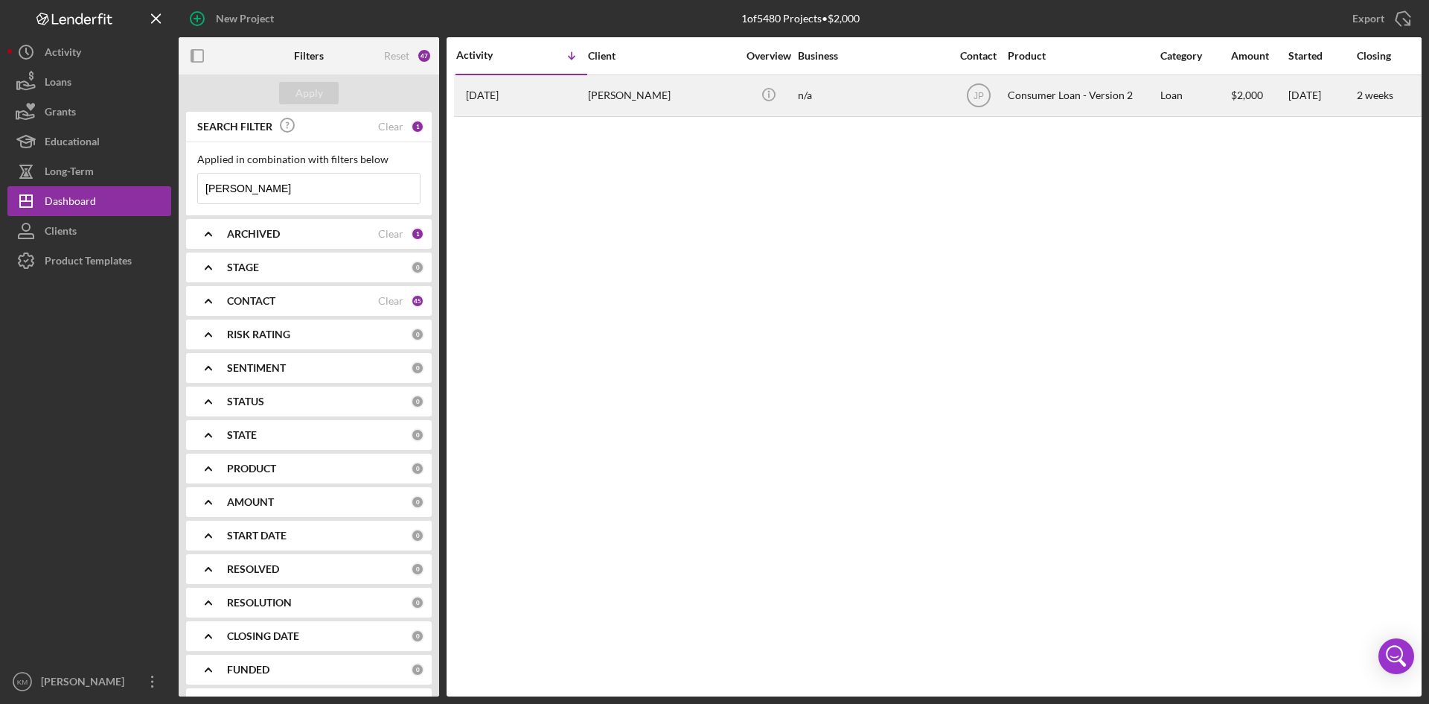
click at [607, 90] on div "[PERSON_NAME]" at bounding box center [662, 95] width 149 height 39
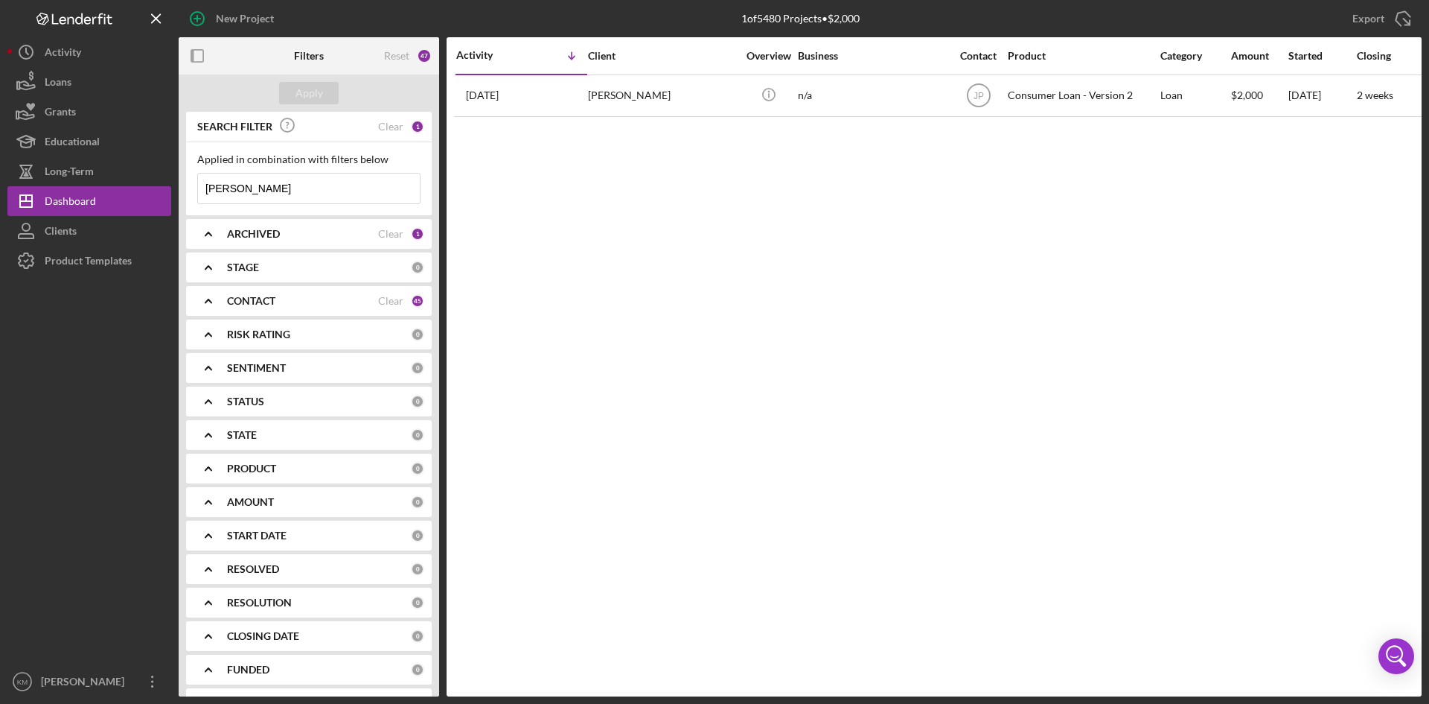
drag, startPoint x: 299, startPoint y: 193, endPoint x: 172, endPoint y: 193, distance: 126.6
click at [172, 193] on div "New Project 1 of 5480 Projects • $2,000 [PERSON_NAME] Export Icon/Export Filter…" at bounding box center [714, 348] width 1415 height 696
paste input "[PERSON_NAME]"
type input "[PERSON_NAME]"
click at [313, 92] on div "Apply" at bounding box center [310, 93] width 28 height 22
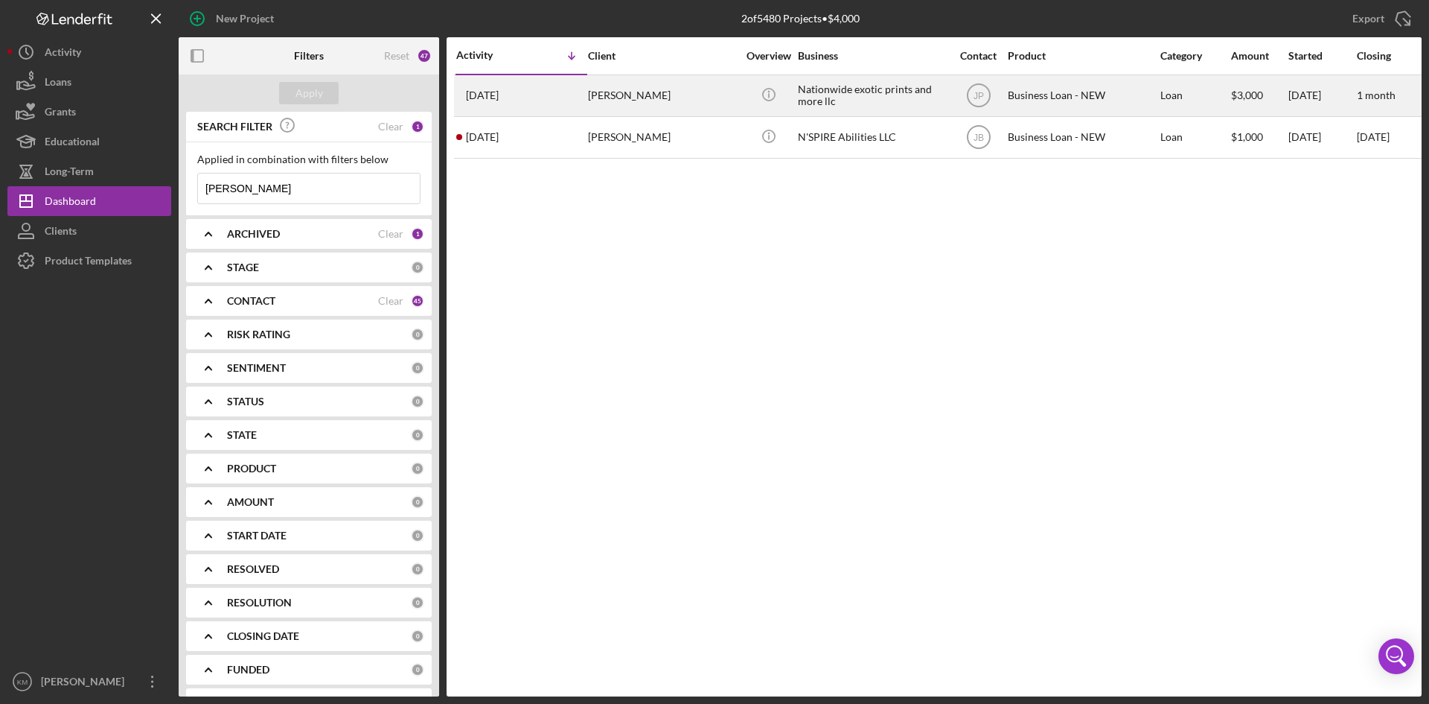
click at [635, 103] on div "[PERSON_NAME]" at bounding box center [662, 95] width 149 height 39
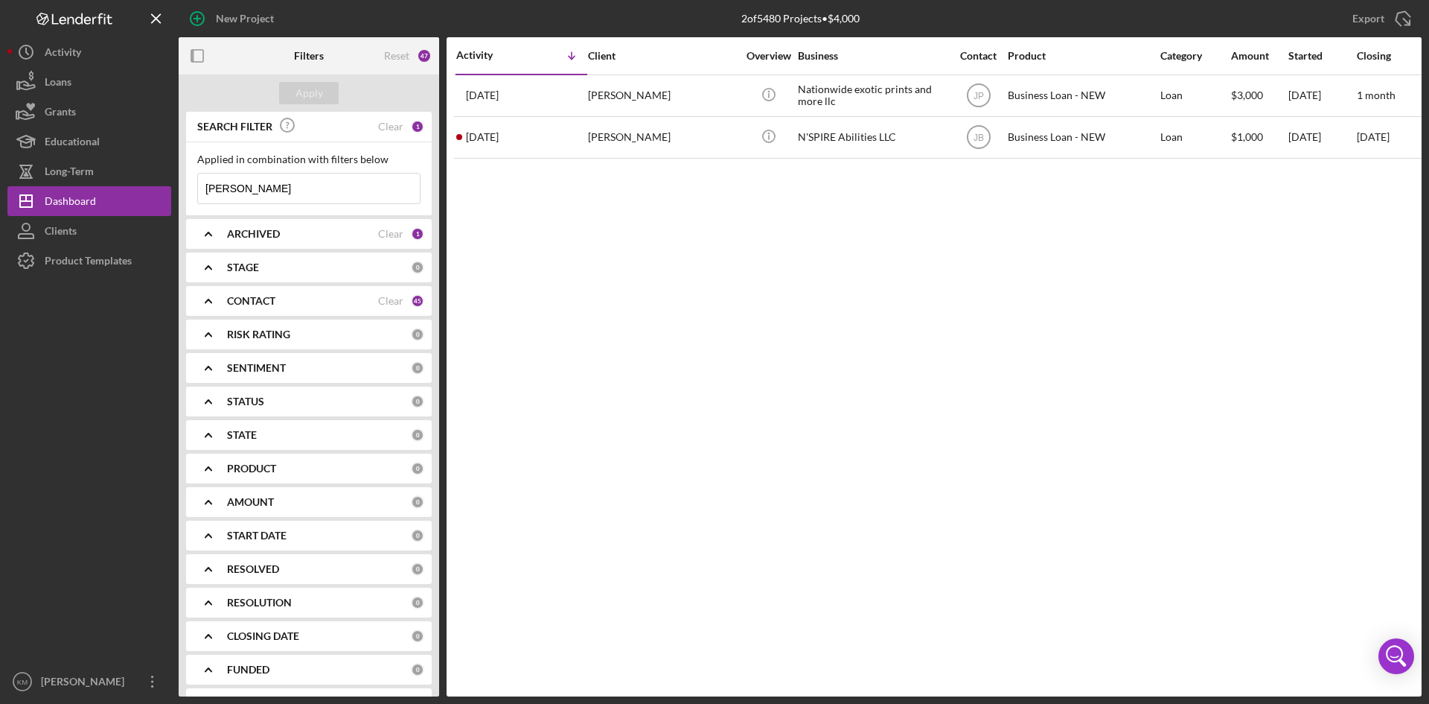
click at [293, 196] on input "[PERSON_NAME]" at bounding box center [309, 188] width 222 height 30
drag, startPoint x: 303, startPoint y: 195, endPoint x: 135, endPoint y: 179, distance: 169.1
click at [135, 179] on div "New Project 2 of 5480 Projects • $4,000 [PERSON_NAME] Export Icon/Export Filter…" at bounding box center [714, 348] width 1415 height 696
paste input "[PERSON_NAME]"
type input "[PERSON_NAME]"
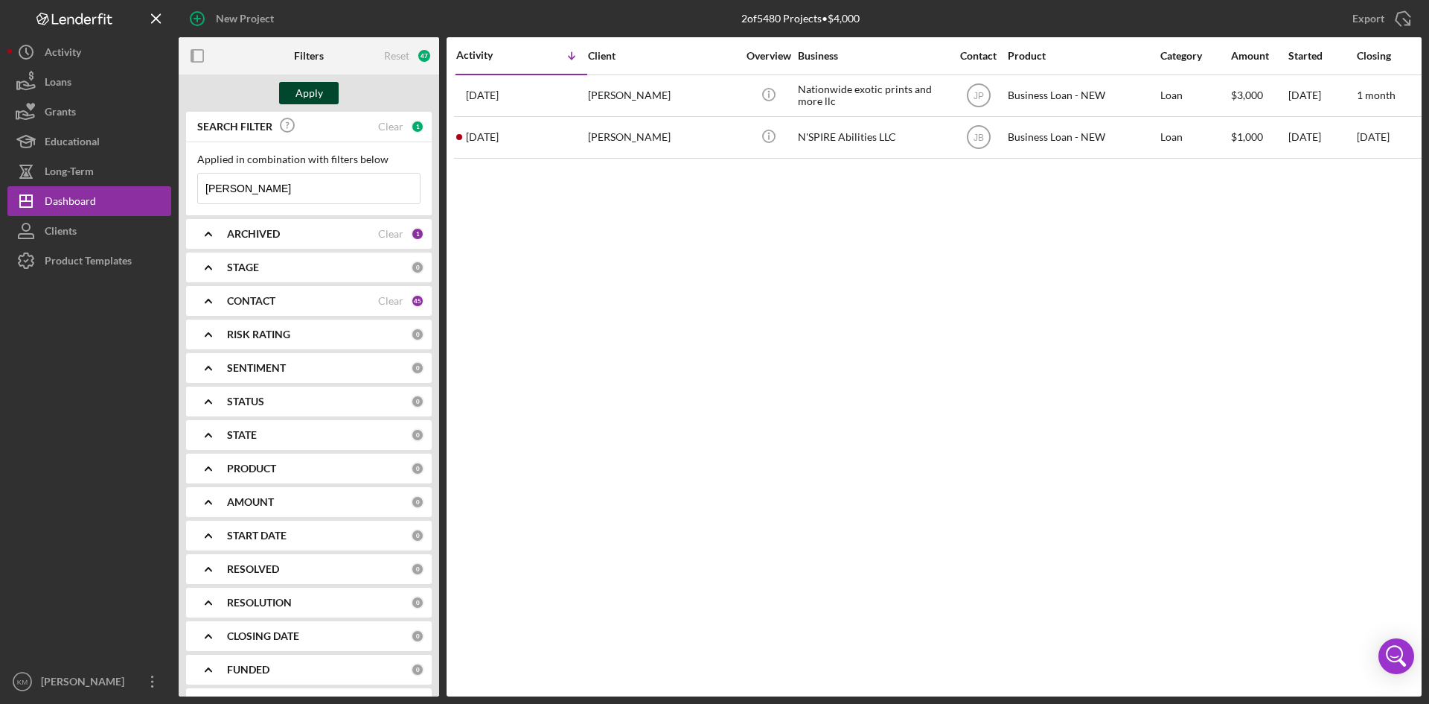
click at [321, 91] on div "Apply" at bounding box center [310, 93] width 28 height 22
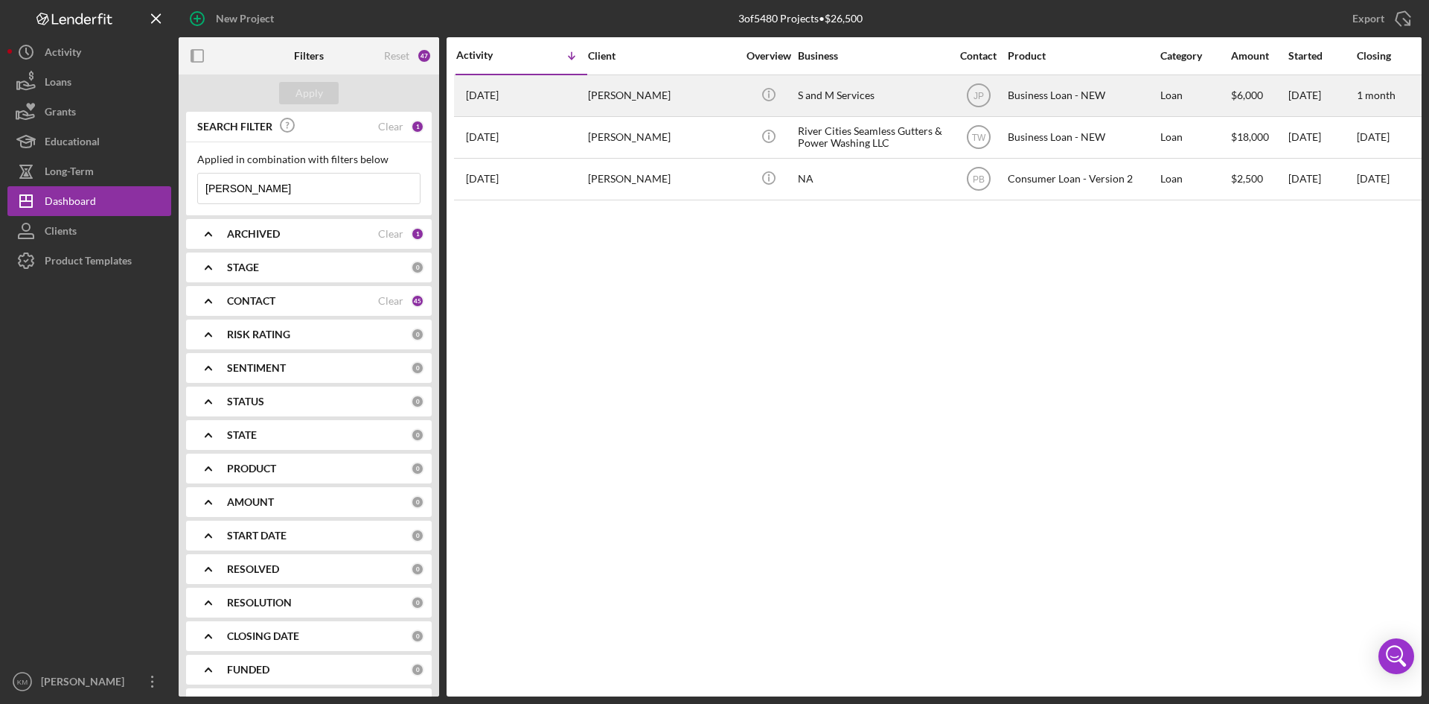
click at [633, 98] on div "[PERSON_NAME]" at bounding box center [662, 95] width 149 height 39
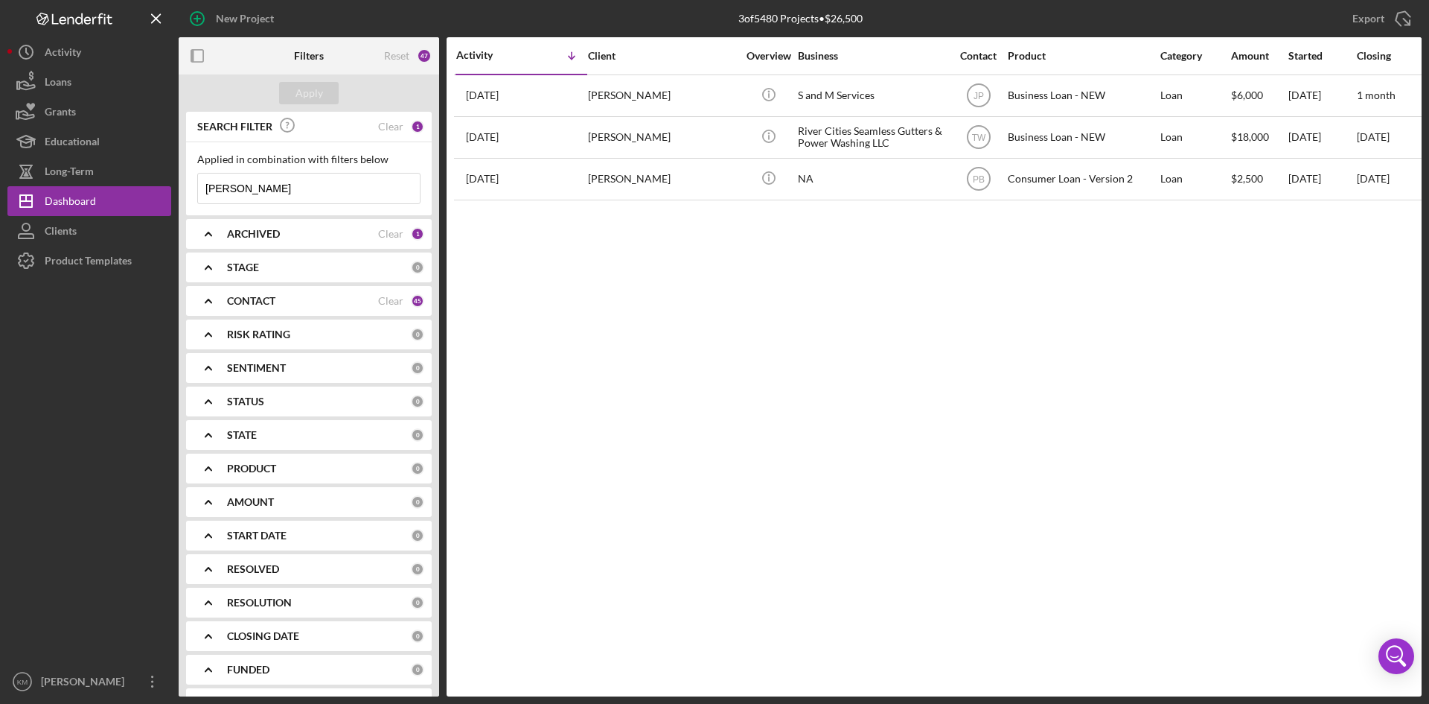
drag, startPoint x: 310, startPoint y: 189, endPoint x: 188, endPoint y: 188, distance: 122.1
click at [188, 188] on div "Applied in combination with filters below [PERSON_NAME] Icon/Menu Close" at bounding box center [309, 178] width 246 height 73
paste input "rcus [PERSON_NAME]"
type input "[PERSON_NAME]"
click at [323, 95] on button "Apply" at bounding box center [309, 93] width 60 height 22
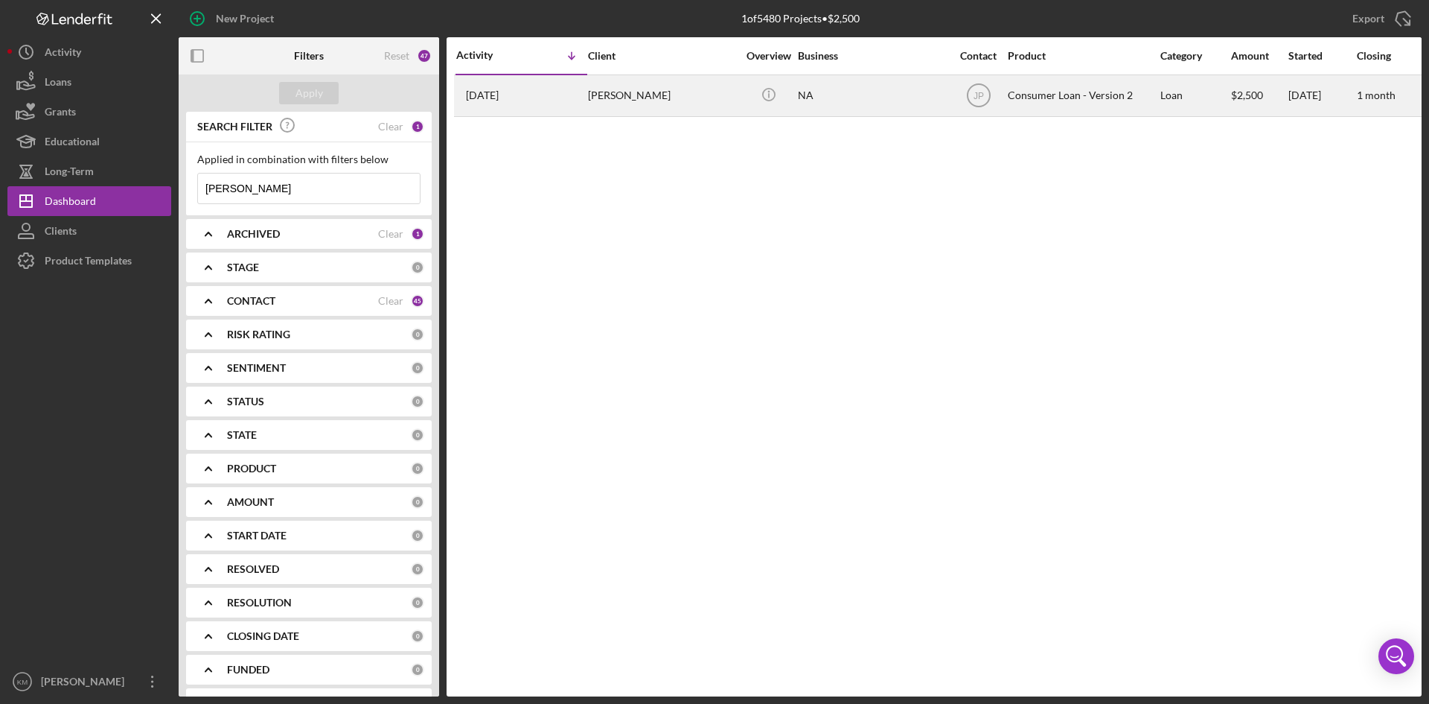
click at [616, 101] on div "[PERSON_NAME]" at bounding box center [662, 95] width 149 height 39
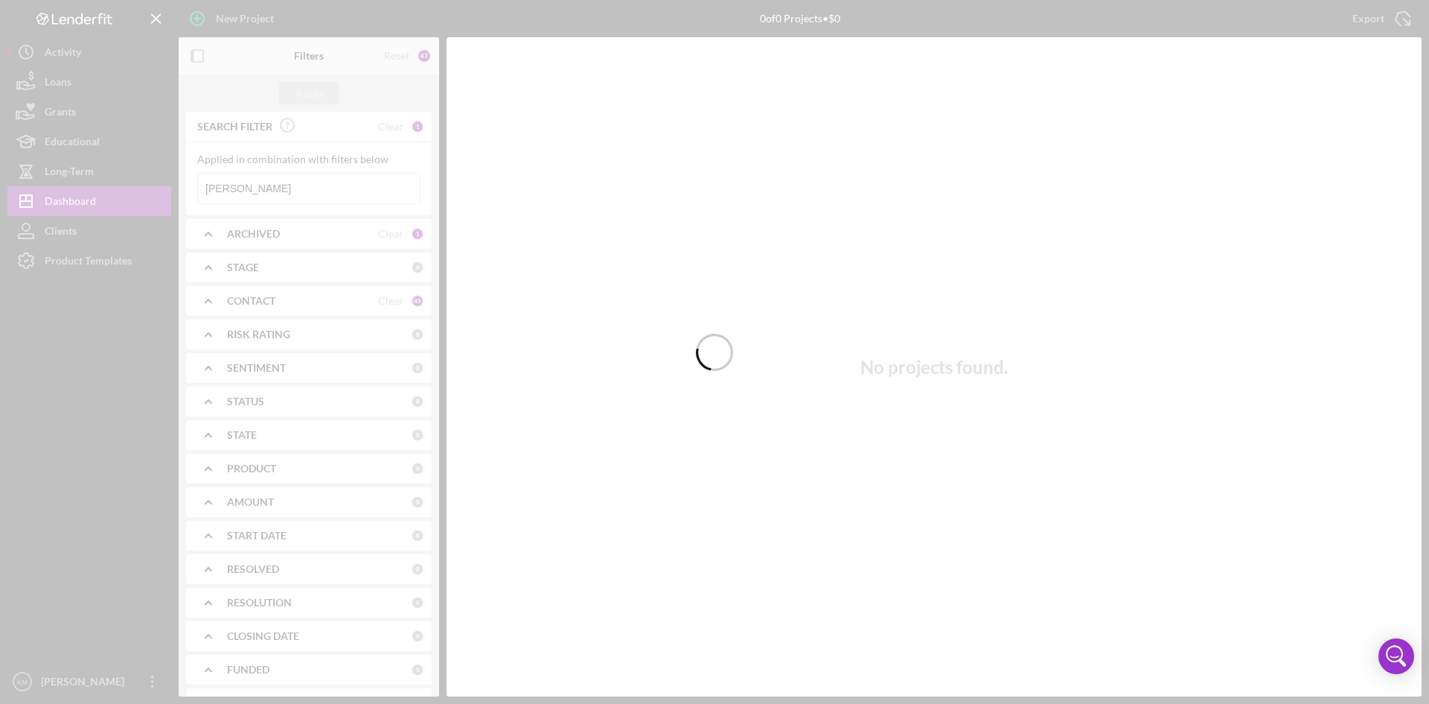
click at [307, 188] on div at bounding box center [714, 352] width 1429 height 704
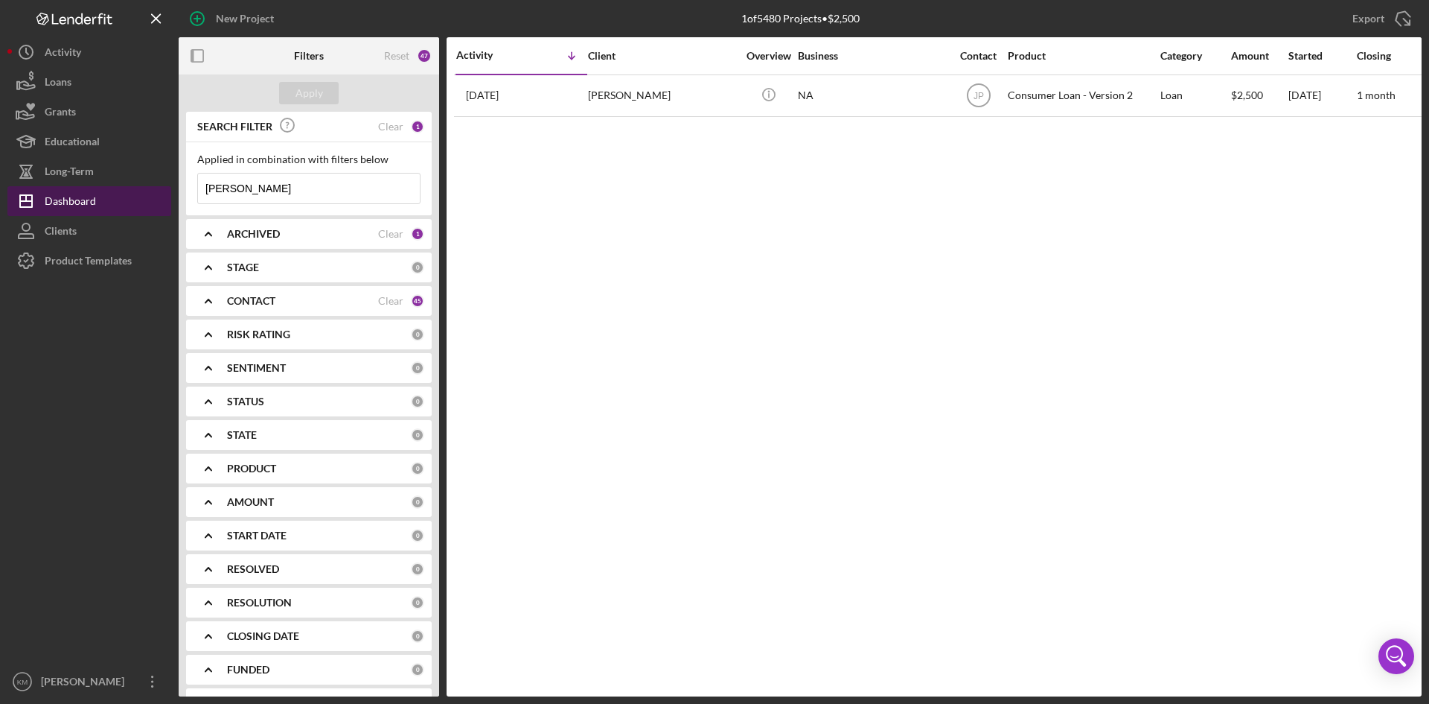
drag, startPoint x: 325, startPoint y: 194, endPoint x: 167, endPoint y: 194, distance: 158.6
click at [167, 194] on div "New Project 1 of 5480 Projects • $2,500 [PERSON_NAME] Export Icon/Export Filter…" at bounding box center [714, 348] width 1415 height 696
paste input "[PERSON_NAME]"
type input "[PERSON_NAME]"
click at [323, 94] on button "Apply" at bounding box center [309, 93] width 60 height 22
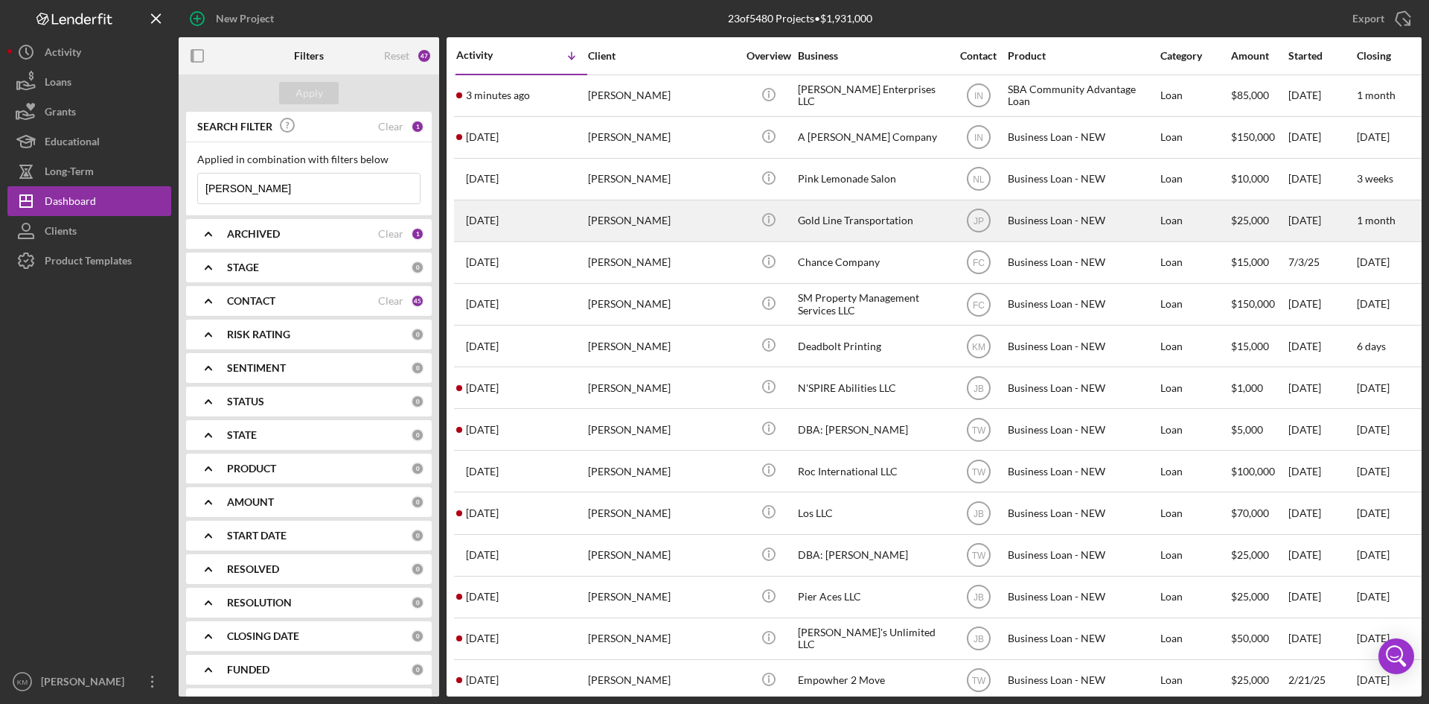
click at [637, 215] on div "[PERSON_NAME]" at bounding box center [662, 220] width 149 height 39
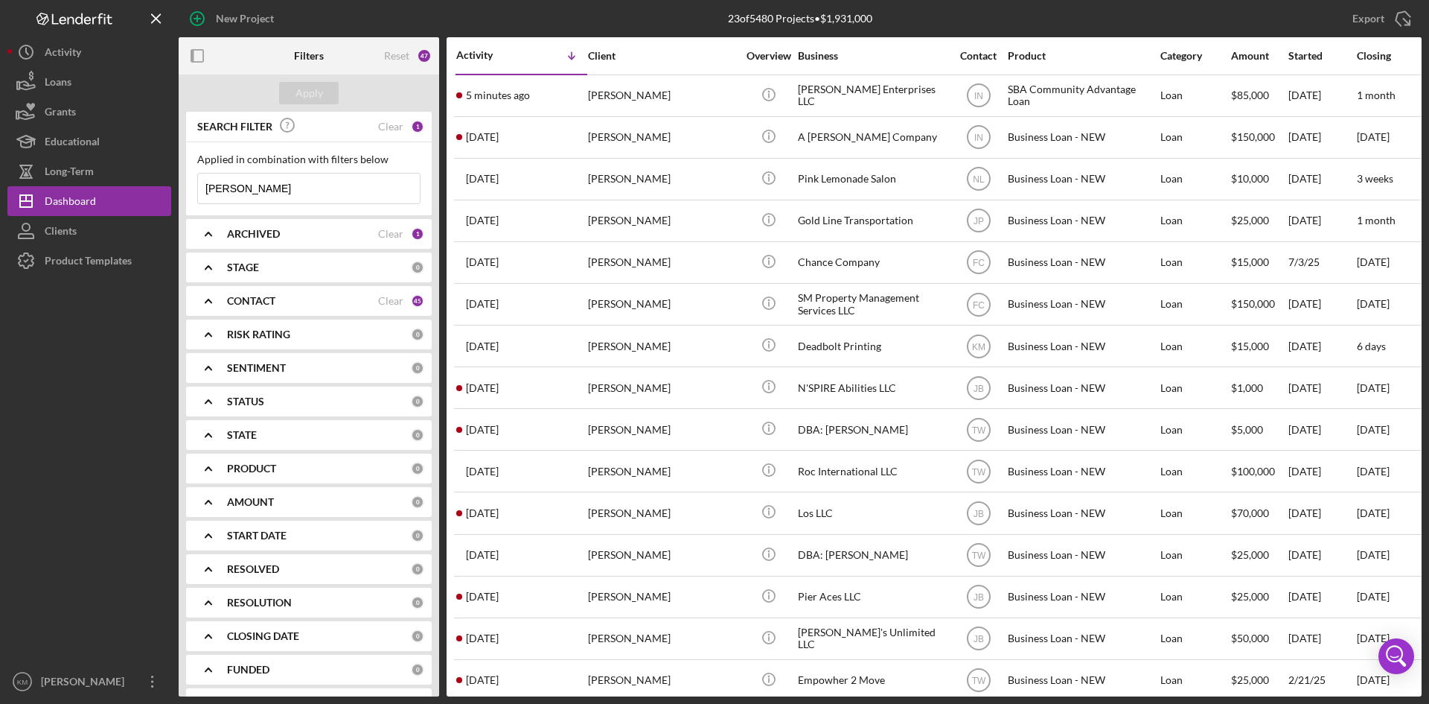
click at [305, 199] on input "[PERSON_NAME]" at bounding box center [309, 188] width 222 height 30
drag, startPoint x: 307, startPoint y: 197, endPoint x: 150, endPoint y: 185, distance: 157.5
click at [150, 185] on div "New Project 23 of 5480 Projects • $1,931,000 [PERSON_NAME] Export Icon/Export F…" at bounding box center [714, 348] width 1415 height 696
paste input "[PERSON_NAME]"
type input "[PERSON_NAME]"
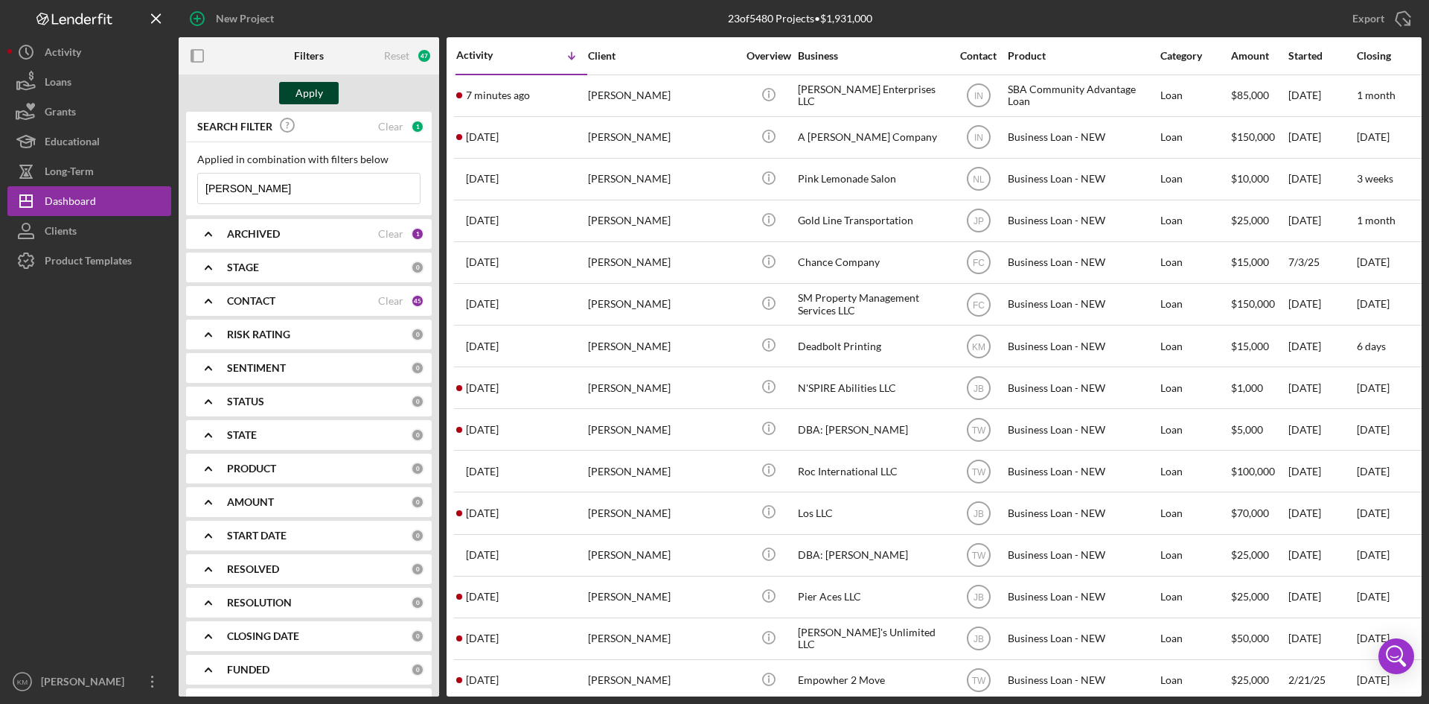
click at [305, 85] on div "Apply" at bounding box center [310, 93] width 28 height 22
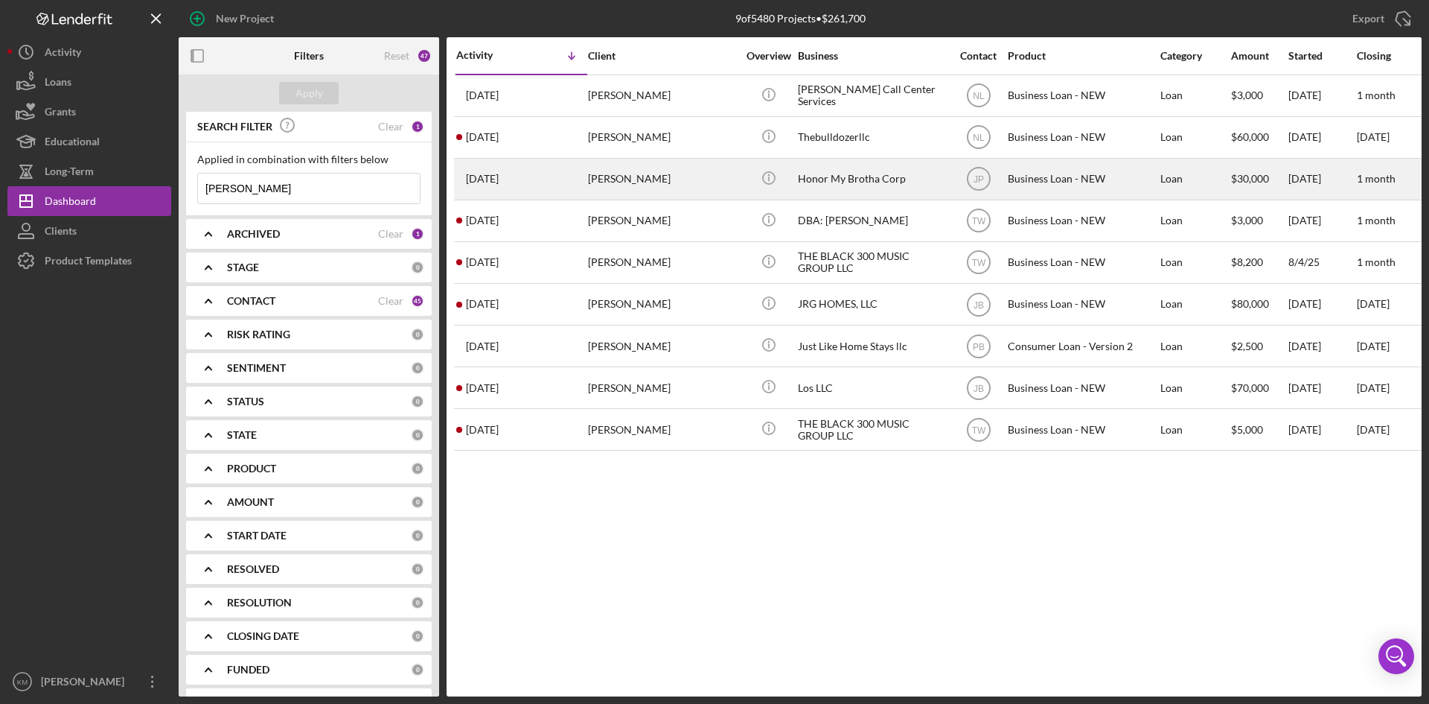
click at [648, 177] on div "[PERSON_NAME]" at bounding box center [662, 178] width 149 height 39
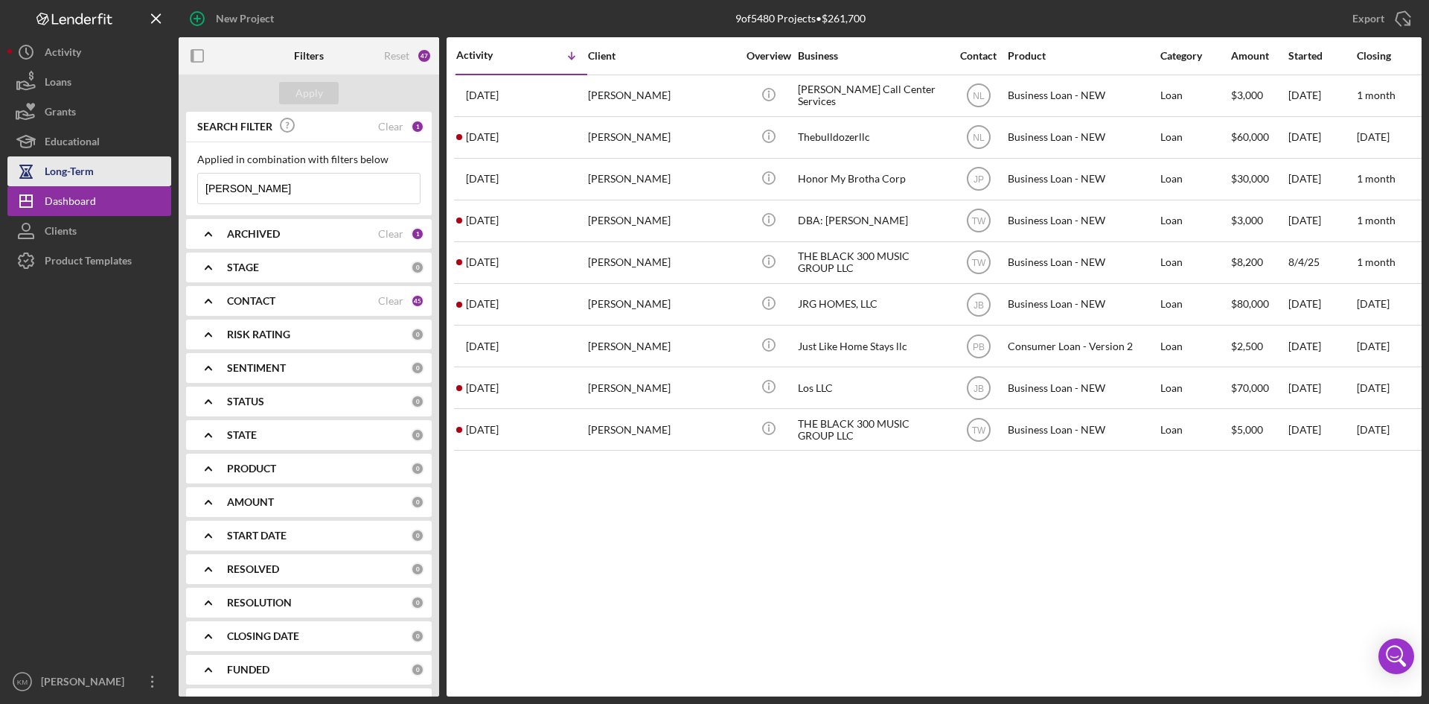
drag, startPoint x: 309, startPoint y: 185, endPoint x: 165, endPoint y: 182, distance: 144.5
click at [165, 182] on div "New Project 9 of 5480 Projects • $261,700 [PERSON_NAME] Export Icon/Export Filt…" at bounding box center [714, 348] width 1415 height 696
paste input "[PERSON_NAME]"
type input "[PERSON_NAME]"
click at [300, 93] on div "Apply" at bounding box center [310, 93] width 28 height 22
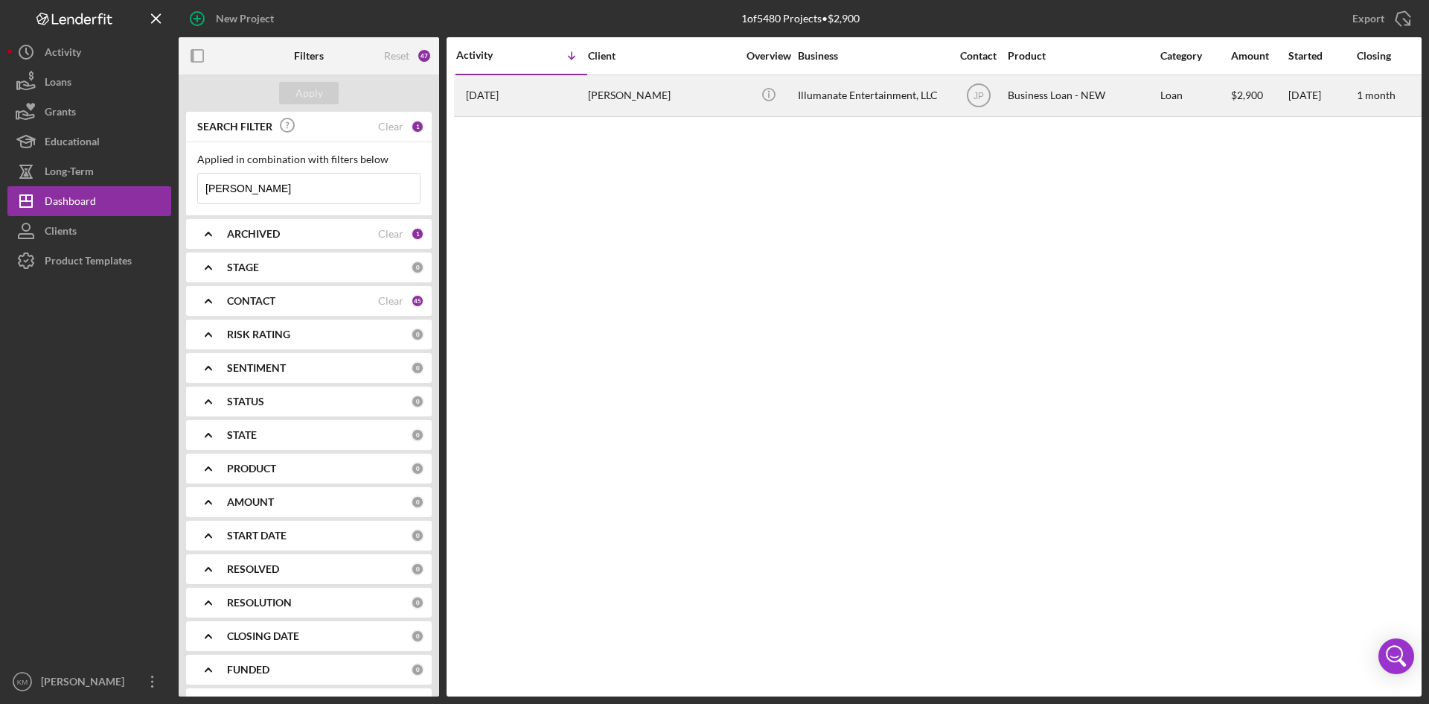
click at [610, 108] on div "[PERSON_NAME]" at bounding box center [662, 95] width 149 height 39
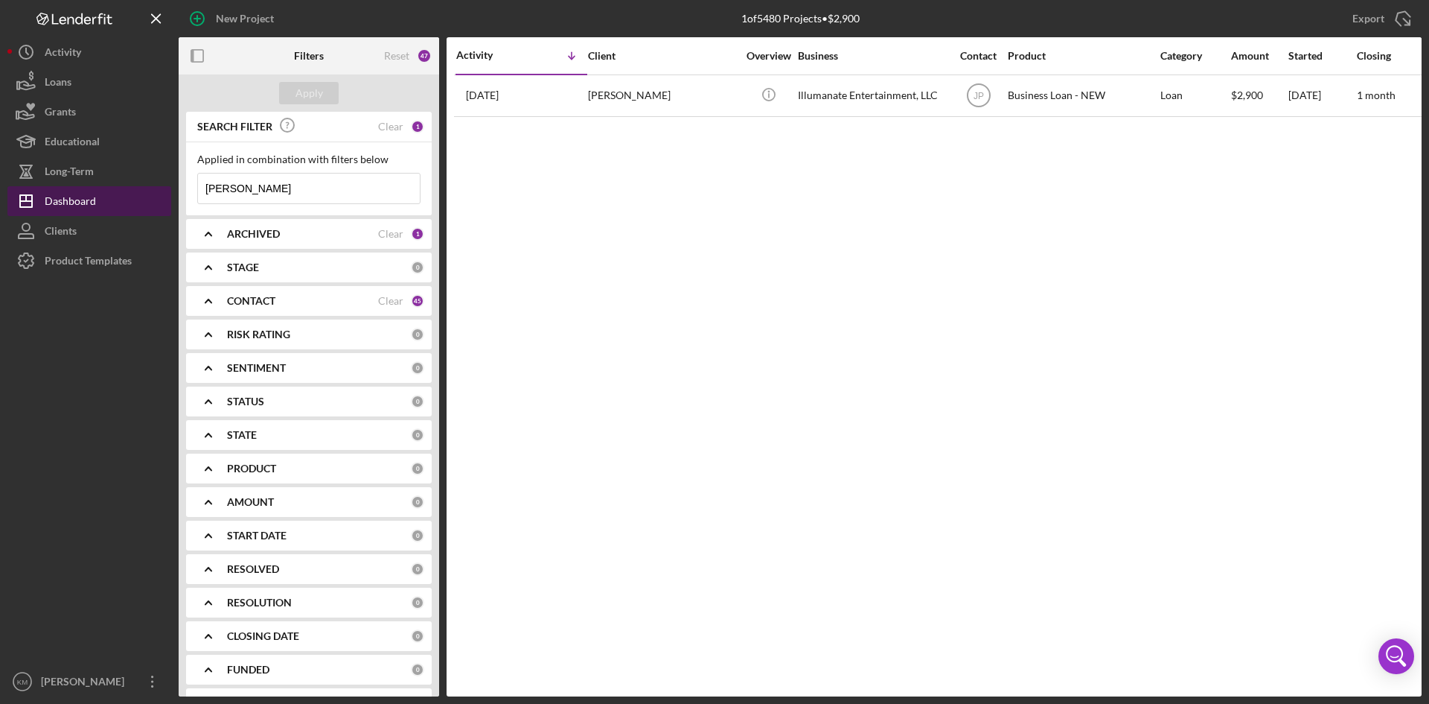
drag, startPoint x: 290, startPoint y: 188, endPoint x: 160, endPoint y: 188, distance: 130.3
click at [160, 188] on div "New Project 1 of 5480 Projects • $2,900 [PERSON_NAME] Export Icon/Export Filter…" at bounding box center [714, 348] width 1415 height 696
paste input "[PERSON_NAME]"
type input "[PERSON_NAME]"
click at [316, 98] on div "Apply" at bounding box center [310, 93] width 28 height 22
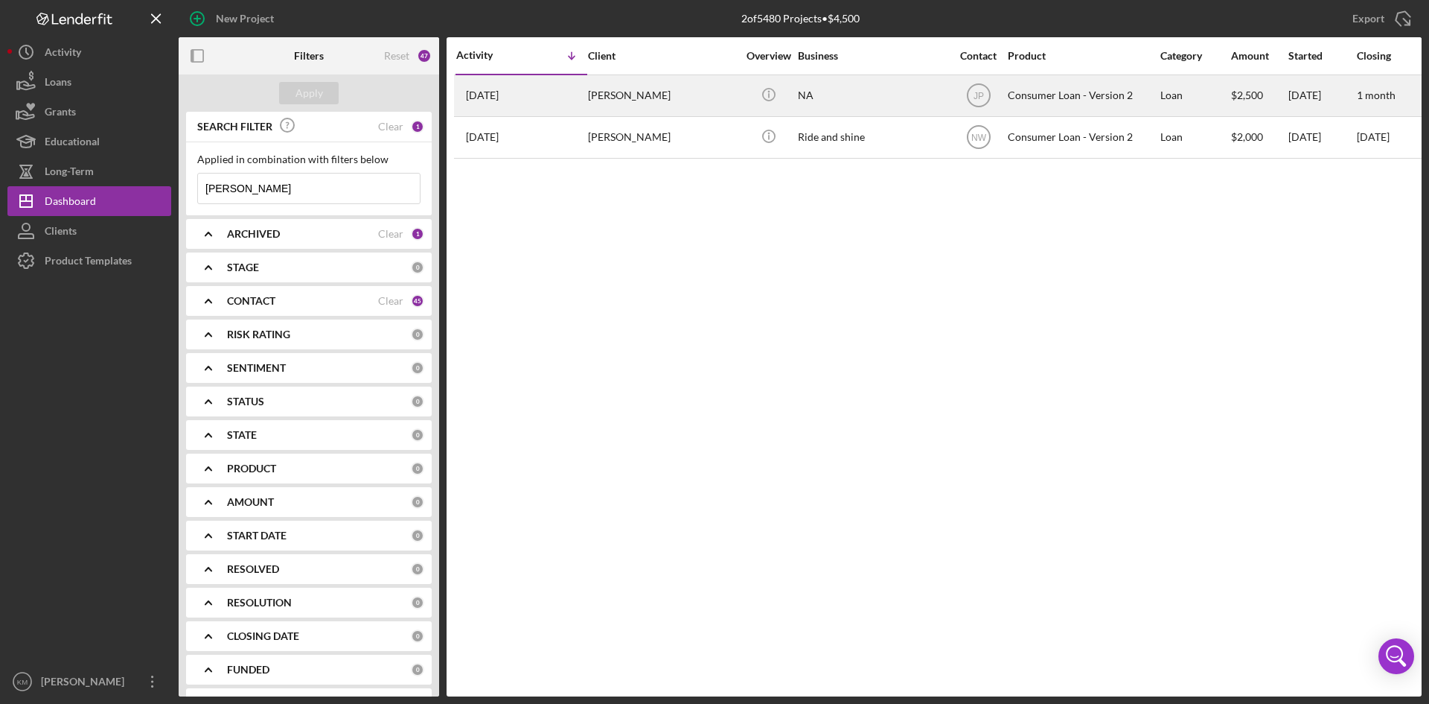
click at [657, 97] on div "[PERSON_NAME]" at bounding box center [662, 95] width 149 height 39
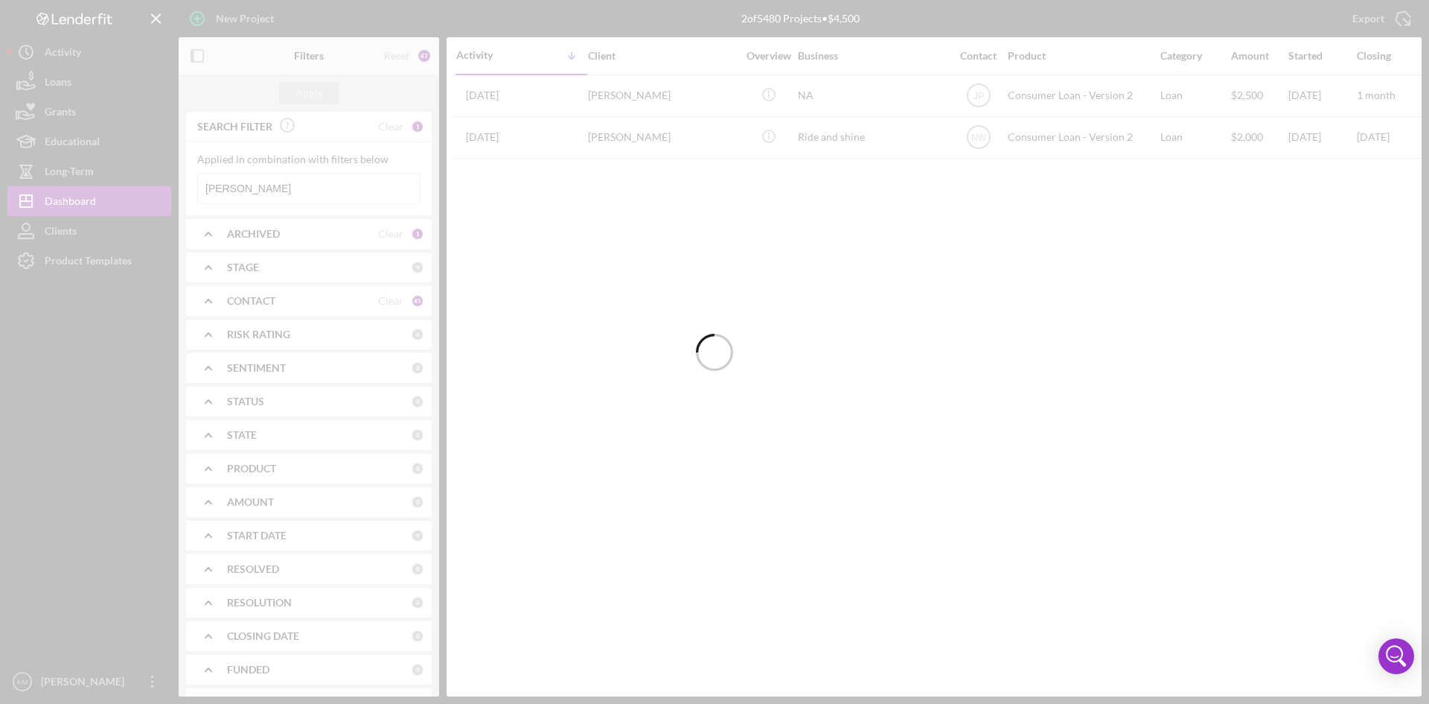
click at [298, 186] on div at bounding box center [714, 352] width 1429 height 704
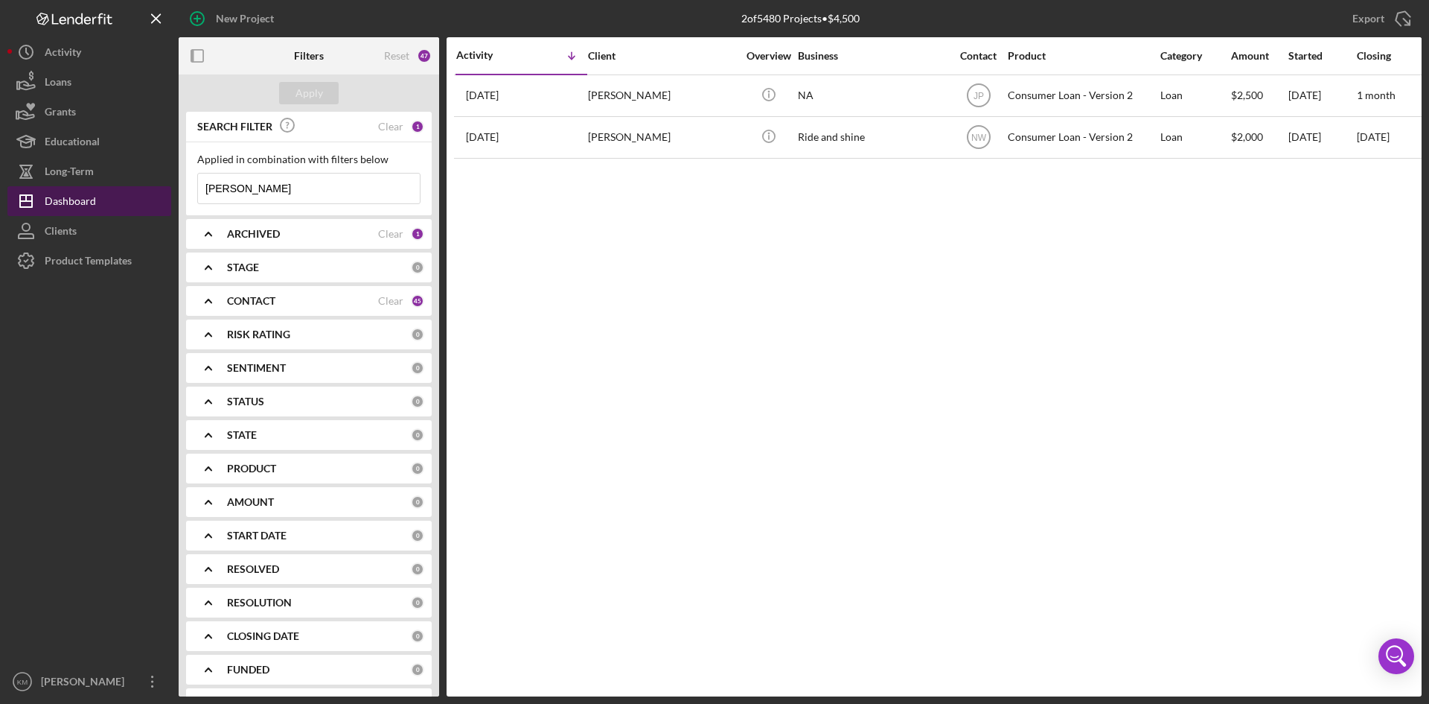
drag, startPoint x: 307, startPoint y: 194, endPoint x: 152, endPoint y: 189, distance: 154.9
click at [152, 189] on div "New Project 2 of 5480 Projects • $4,500 [PERSON_NAME] Export Icon/Export Filter…" at bounding box center [714, 348] width 1415 height 696
drag, startPoint x: 292, startPoint y: 195, endPoint x: 172, endPoint y: 186, distance: 120.2
click at [172, 186] on div "New Project 2 of 5480 Projects • $4,500 [PERSON_NAME] Export Icon/Export Filter…" at bounding box center [714, 348] width 1415 height 696
paste input "[PERSON_NAME]"
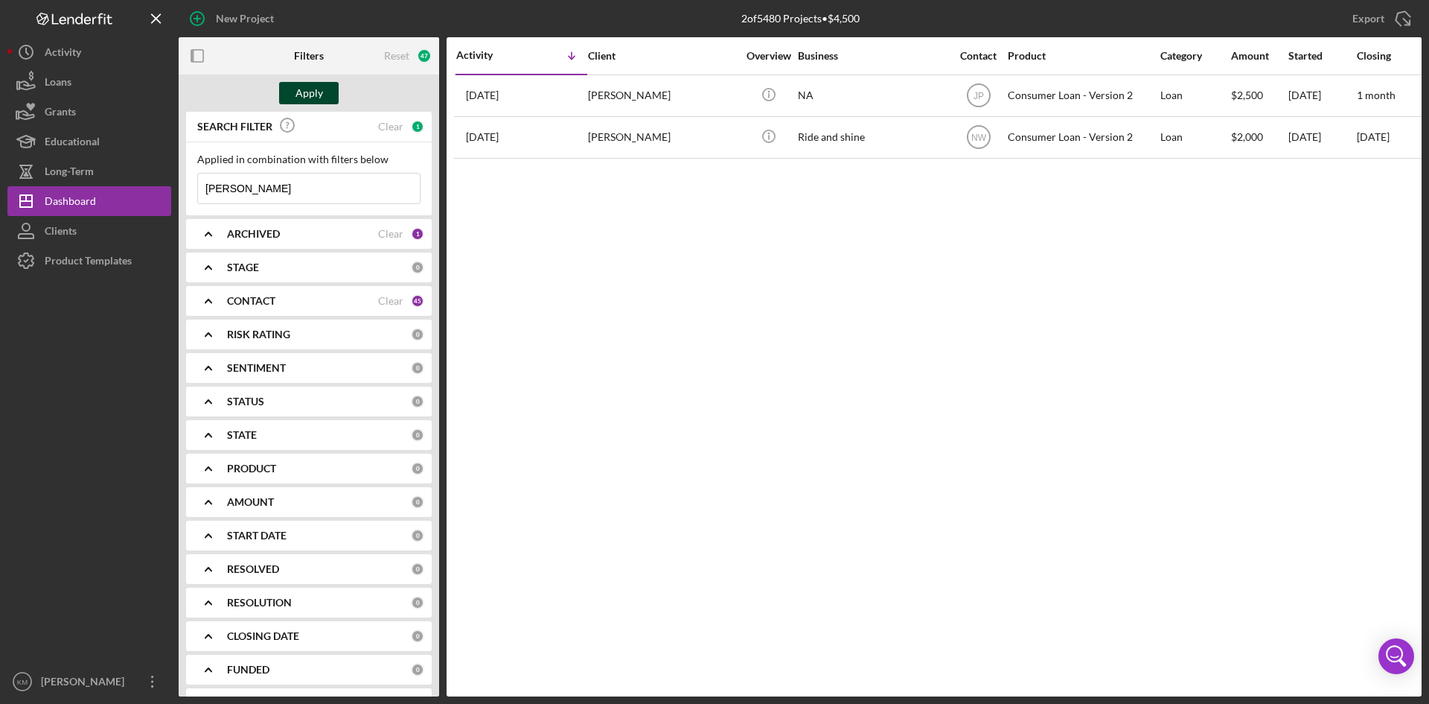
type input "[PERSON_NAME]"
click at [327, 100] on button "Apply" at bounding box center [309, 93] width 60 height 22
